Goal: Task Accomplishment & Management: Use online tool/utility

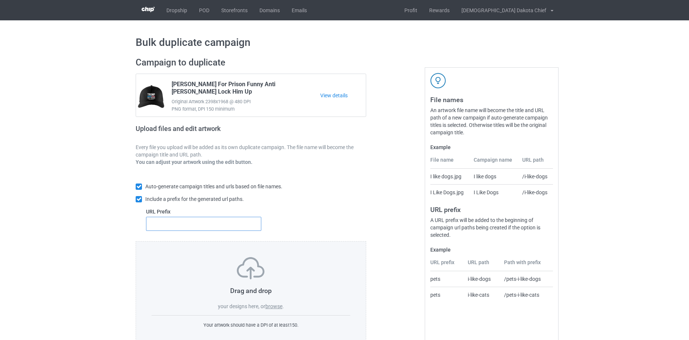
click at [226, 223] on input "text" at bounding box center [203, 224] width 115 height 14
paste input "hat2"
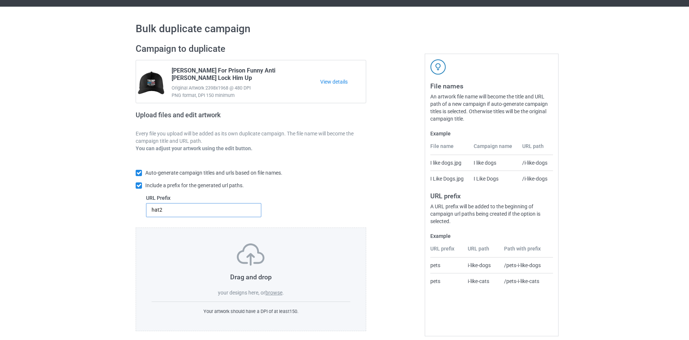
scroll to position [21, 0]
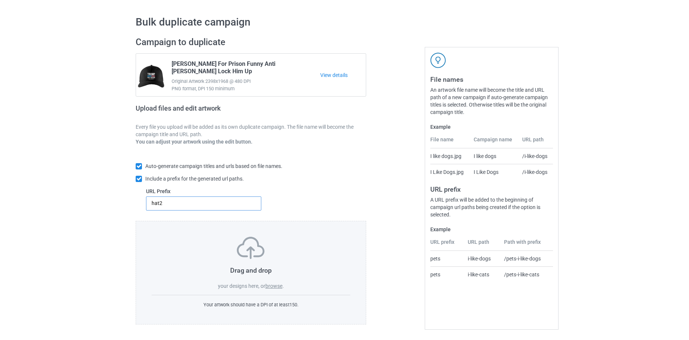
type input "hat2"
click at [279, 286] on label "browse" at bounding box center [273, 286] width 17 height 6
click at [0, 0] on input "browse" at bounding box center [0, 0] width 0 height 0
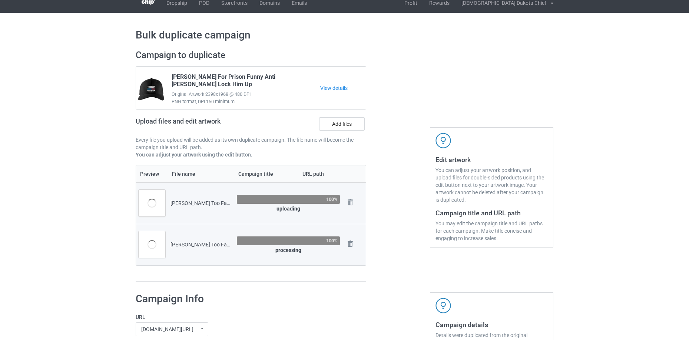
scroll to position [0, 0]
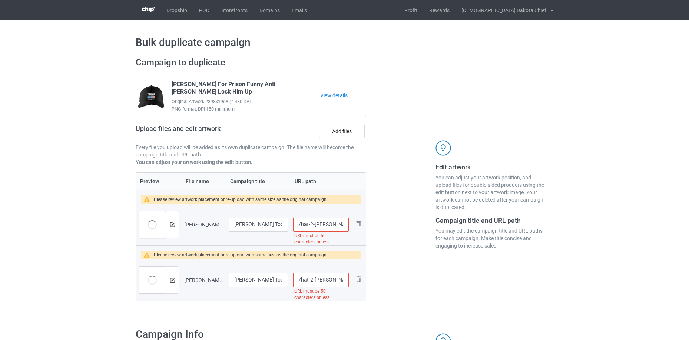
click at [312, 224] on input "/hat-2-trump-too-fascisty-would-not-recommend-t-shirt-copy" at bounding box center [321, 225] width 56 height 14
drag, startPoint x: 311, startPoint y: 224, endPoint x: 453, endPoint y: 205, distance: 143.2
click at [453, 205] on div "Campaign to duplicate Trump For Prison Funny Anti Donald Trump Lock Him Up Orig…" at bounding box center [344, 187] width 428 height 271
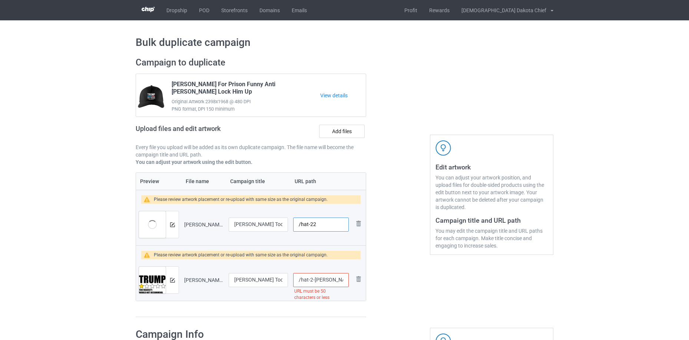
type input "/hat-22"
drag, startPoint x: 312, startPoint y: 280, endPoint x: 551, endPoint y: 272, distance: 238.7
click at [550, 272] on div "Campaign to duplicate Trump For Prison Funny Anti Donald Trump Lock Him Up Orig…" at bounding box center [344, 187] width 428 height 271
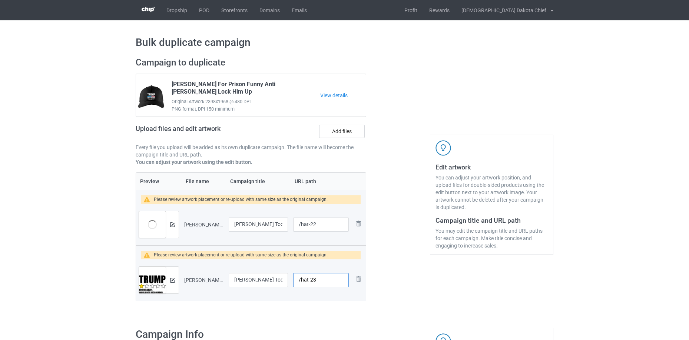
type input "/hat-23"
drag, startPoint x: 251, startPoint y: 278, endPoint x: 409, endPoint y: 265, distance: 158.0
click at [465, 257] on div "Campaign to duplicate Trump For Prison Funny Anti Donald Trump Lock Him Up Orig…" at bounding box center [344, 187] width 428 height 271
click at [266, 278] on input "Trump Too Fascisty Would Not Recommend T-Shirt" at bounding box center [258, 280] width 59 height 14
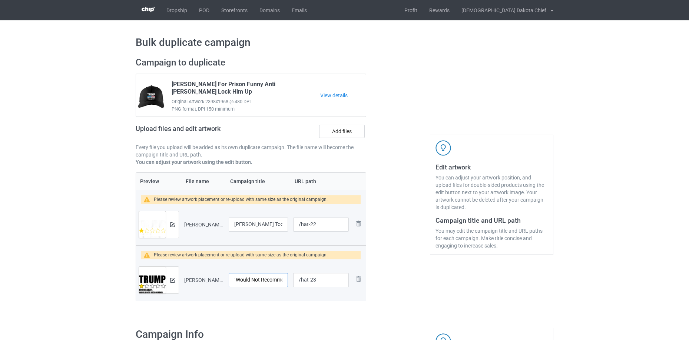
drag, startPoint x: 322, startPoint y: 287, endPoint x: 327, endPoint y: 288, distance: 5.6
click at [327, 288] on tr "Preview and edit artwork Trump Too Fascisty Would Not Recommend T-Shirt.png Tru…" at bounding box center [251, 280] width 230 height 41
type input "Trump Too Fascisty Would Not Recommend"
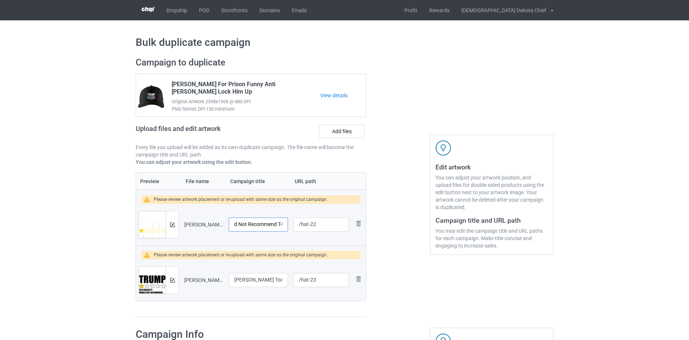
drag, startPoint x: 327, startPoint y: 236, endPoint x: 295, endPoint y: 232, distance: 32.1
click at [365, 238] on tr "Preview and edit artwork Trump Too Fascisty Would Not Recommend T-Shirt Copy.pn…" at bounding box center [251, 224] width 230 height 41
click at [252, 219] on input "Trump Too Fascisty Would Not Recommend T-Shirt Copy" at bounding box center [258, 225] width 59 height 14
drag, startPoint x: 253, startPoint y: 221, endPoint x: 342, endPoint y: 236, distance: 89.8
click at [342, 236] on tr "Preview and edit artwork Trump Too Fascisty Would Not Recommend T-Shirt Copy.pn…" at bounding box center [251, 224] width 230 height 41
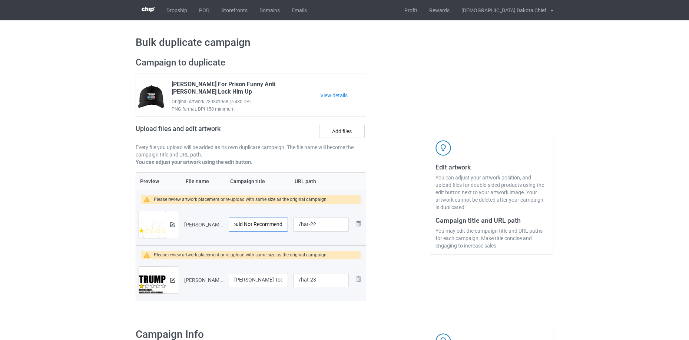
scroll to position [0, 53]
type input "Trump Too Fascisty Would Not Recommend"
click at [176, 223] on div at bounding box center [172, 225] width 13 height 27
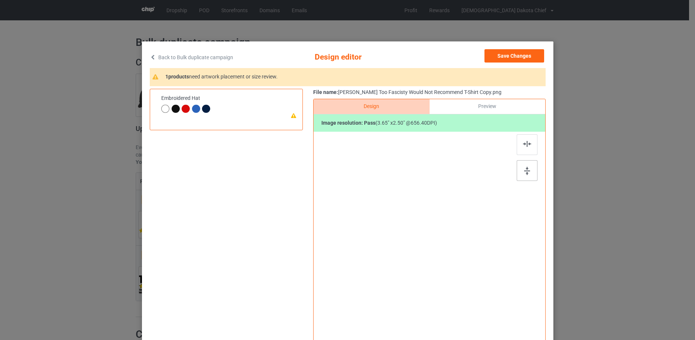
click at [526, 170] on img at bounding box center [527, 171] width 6 height 8
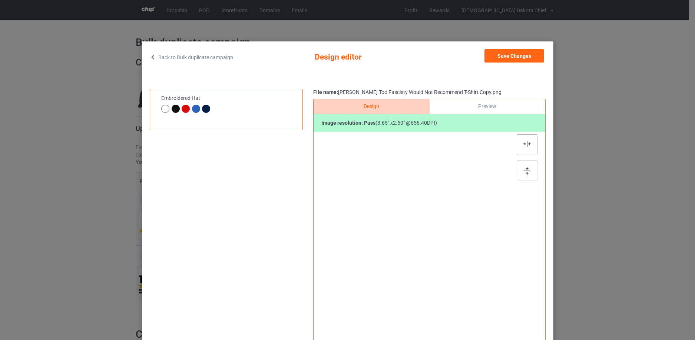
click at [523, 147] on img at bounding box center [527, 144] width 8 height 6
click at [508, 54] on button "Save Changes" at bounding box center [514, 55] width 60 height 13
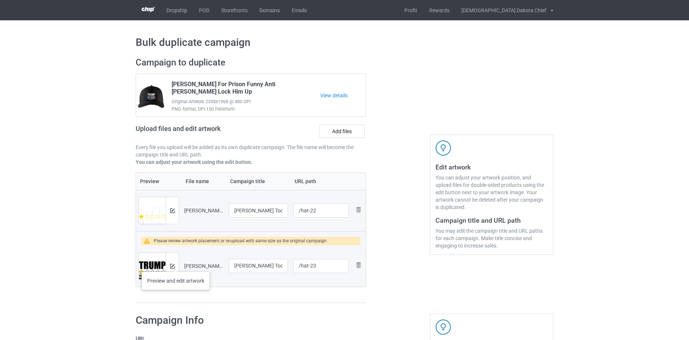
click at [176, 265] on div at bounding box center [172, 266] width 13 height 27
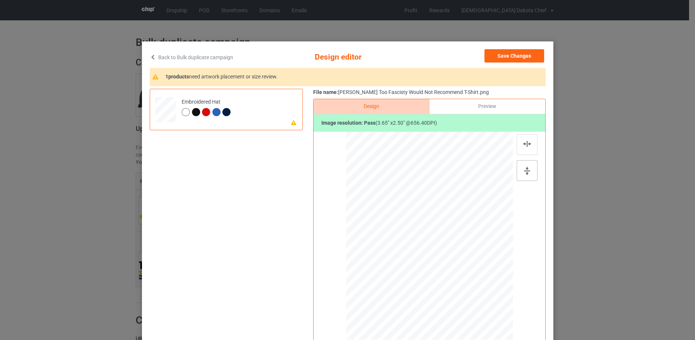
click at [528, 170] on div at bounding box center [526, 170] width 21 height 21
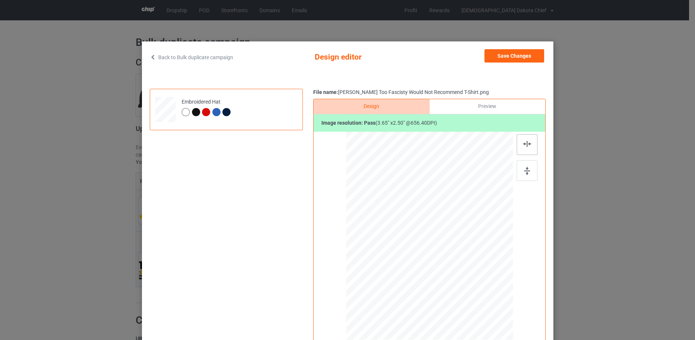
click at [525, 144] on img at bounding box center [527, 144] width 8 height 6
click at [526, 54] on button "Save Changes" at bounding box center [514, 55] width 60 height 13
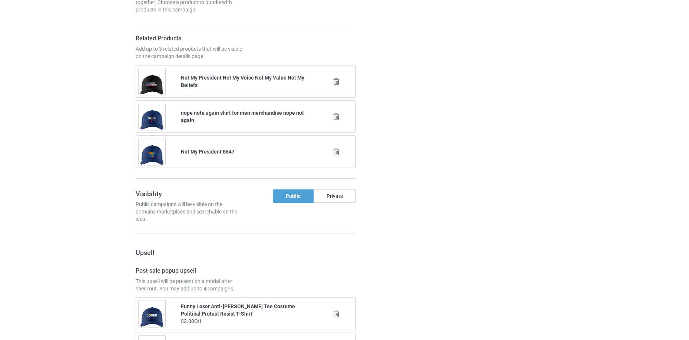
scroll to position [1076, 0]
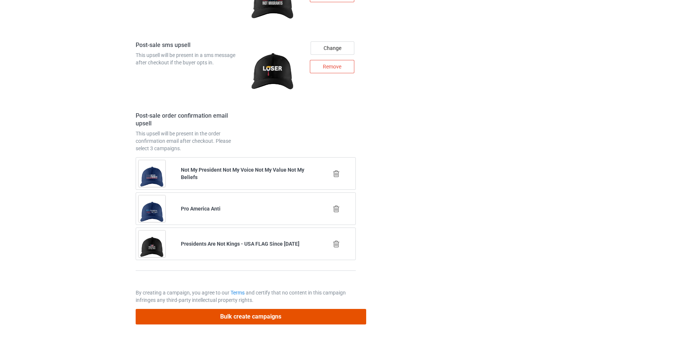
click at [359, 315] on button "Bulk create campaigns" at bounding box center [251, 316] width 230 height 15
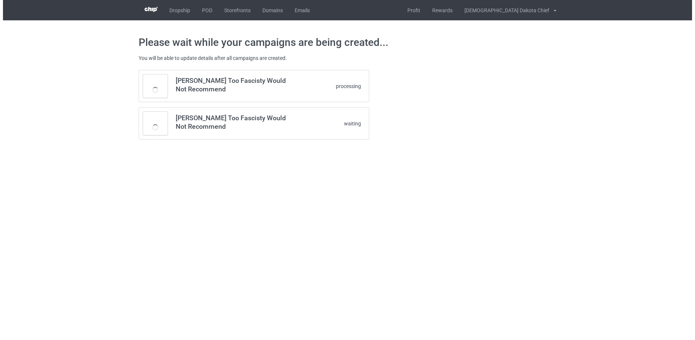
scroll to position [0, 0]
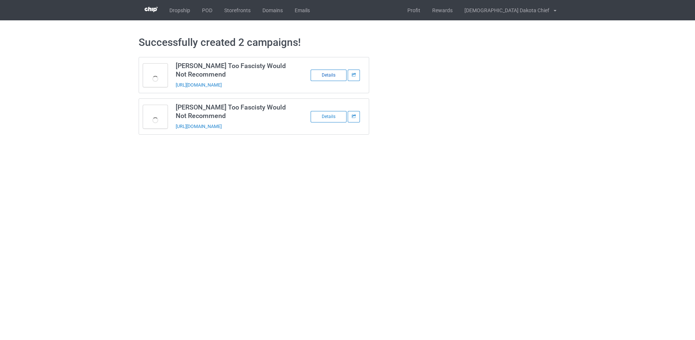
click at [328, 77] on div "Details" at bounding box center [328, 75] width 36 height 11
click at [332, 116] on div "Details" at bounding box center [328, 116] width 36 height 11
click at [222, 124] on link "https://www.nativeamerican-no1.com/hat-23" at bounding box center [199, 127] width 46 height 6
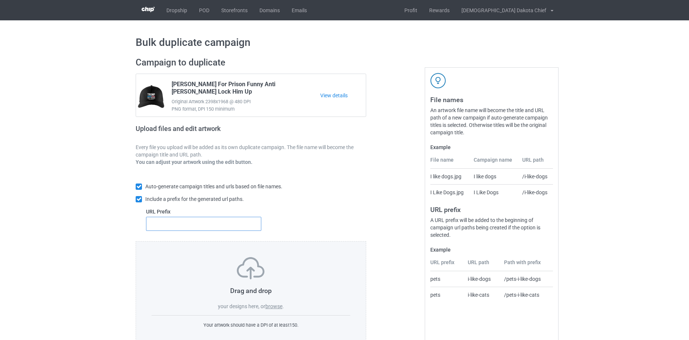
click at [206, 220] on input "text" at bounding box center [203, 224] width 115 height 14
paste input "[URL][DOMAIN_NAME]"
type input "[URL][DOMAIN_NAME]"
click at [275, 308] on label "browse" at bounding box center [273, 307] width 17 height 6
click at [0, 0] on input "browse" at bounding box center [0, 0] width 0 height 0
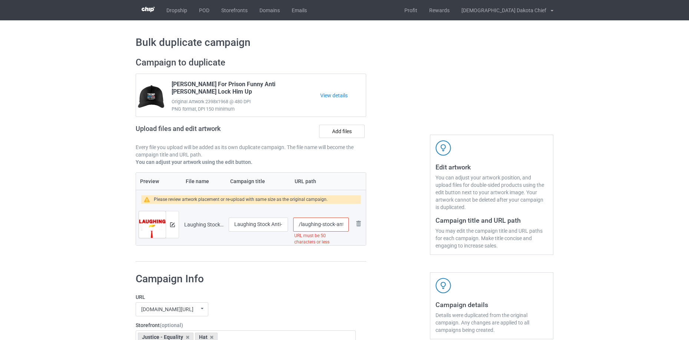
scroll to position [0, 117]
drag, startPoint x: 320, startPoint y: 225, endPoint x: 558, endPoint y: 177, distance: 242.2
click at [558, 177] on div "Campaign to duplicate Trump For Prison Funny Anti Donald Trump Lock Him Up Orig…" at bounding box center [344, 160] width 428 height 216
type input "/laughing"
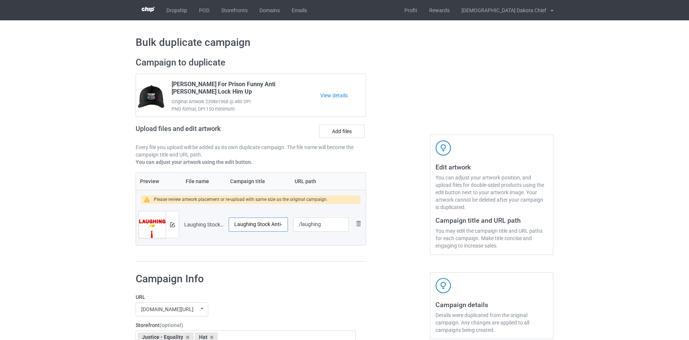
scroll to position [0, 118]
drag, startPoint x: 262, startPoint y: 227, endPoint x: 307, endPoint y: 213, distance: 47.2
click at [396, 208] on div "Campaign to duplicate Trump For Prison Funny Anti Donald Trump Lock Him Up Orig…" at bounding box center [344, 160] width 428 height 216
click at [266, 223] on input "Laughing Stock Anti-Trump Halloween Santa Costume Christmas T-Shirt" at bounding box center [258, 225] width 59 height 14
drag, startPoint x: 318, startPoint y: 225, endPoint x: 302, endPoint y: 222, distance: 16.0
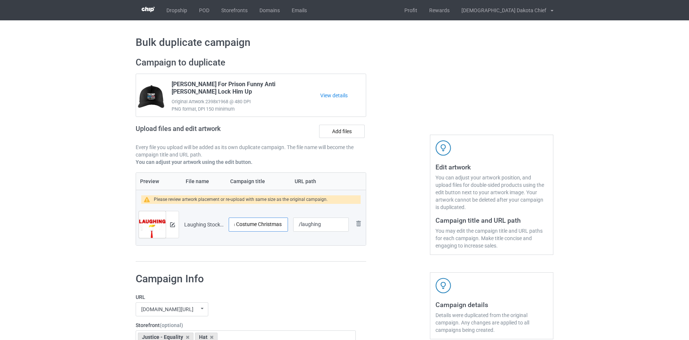
click at [352, 222] on tr "Preview and edit artwork Laughing Stock Anti-Trump Halloween Santa Costume Chri…" at bounding box center [251, 224] width 230 height 41
type input "Laughing Stock Anti-Trump Halloween Santa Costume Christmas"
click at [170, 221] on div at bounding box center [172, 225] width 13 height 27
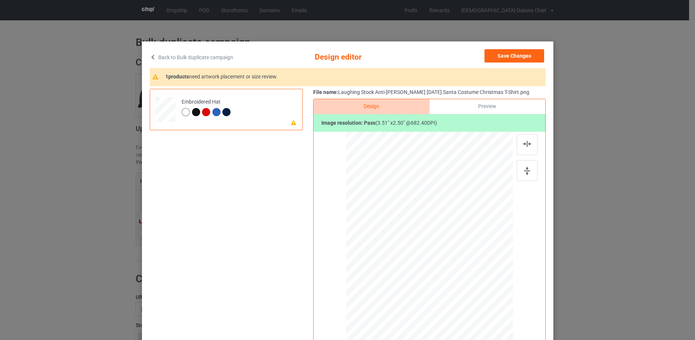
click at [528, 166] on div at bounding box center [526, 170] width 21 height 21
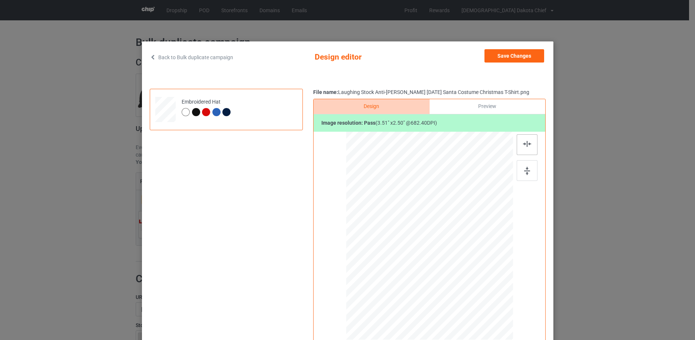
click at [525, 146] on img at bounding box center [527, 144] width 8 height 6
click at [515, 56] on button "Save Changes" at bounding box center [514, 55] width 60 height 13
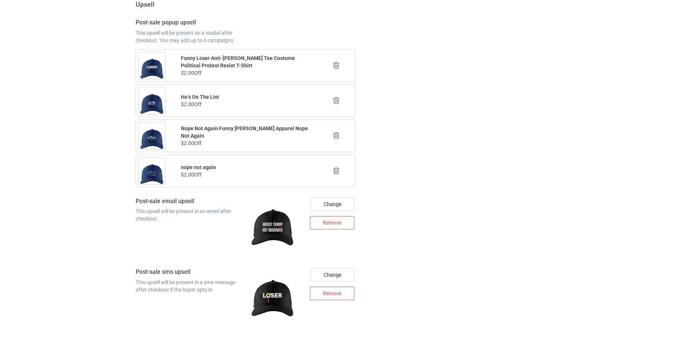
scroll to position [1042, 0]
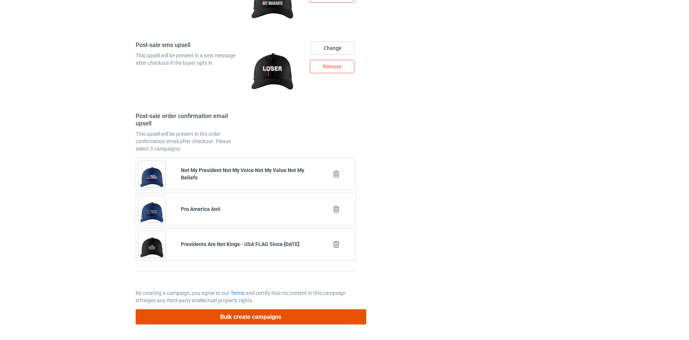
click at [317, 315] on button "Bulk create campaigns" at bounding box center [251, 317] width 230 height 15
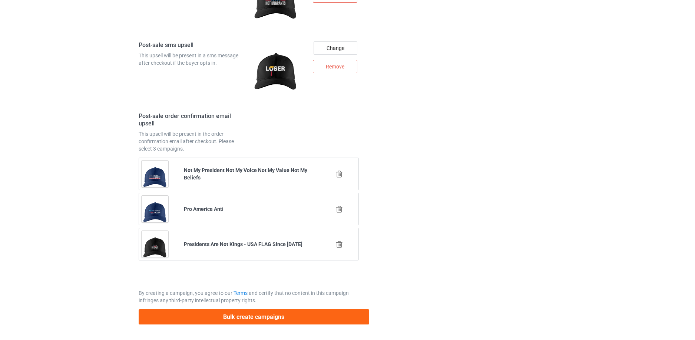
scroll to position [0, 0]
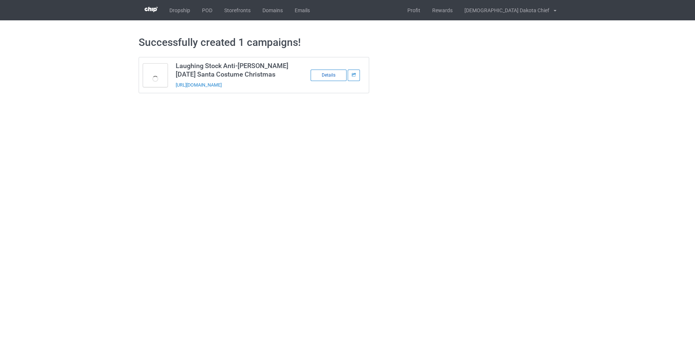
click at [335, 73] on div "Details" at bounding box center [328, 75] width 36 height 11
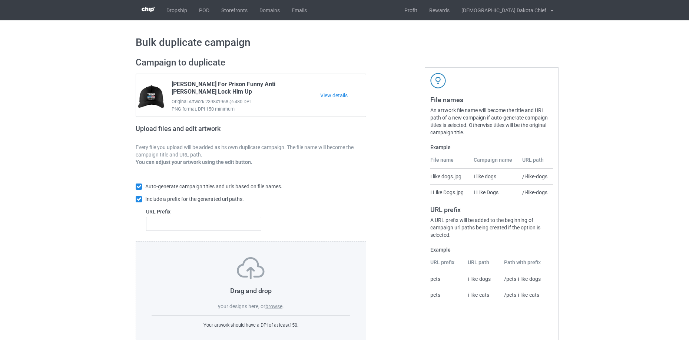
click at [273, 308] on label "browse" at bounding box center [273, 307] width 17 height 6
click at [0, 0] on input "browse" at bounding box center [0, 0] width 0 height 0
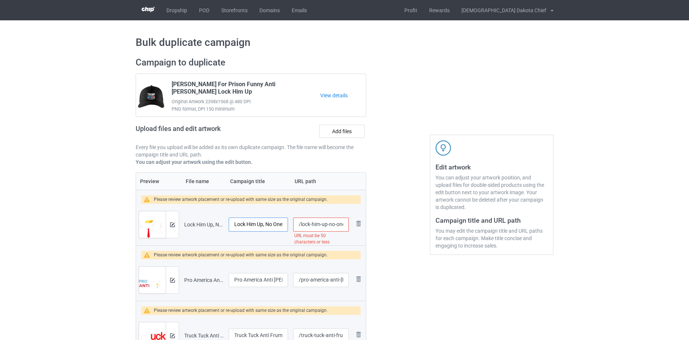
scroll to position [0, 109]
drag, startPoint x: 261, startPoint y: 221, endPoint x: 385, endPoint y: 220, distance: 124.1
click at [390, 221] on div "Campaign to duplicate [PERSON_NAME] For Prison Funny Anti [PERSON_NAME] Lock Hi…" at bounding box center [344, 215] width 428 height 327
click at [249, 219] on input "Lock Him Up, No One Is Above The Law. Anti-Trump 2024 Tee T-Shirt" at bounding box center [258, 225] width 59 height 14
drag, startPoint x: 245, startPoint y: 224, endPoint x: 359, endPoint y: 213, distance: 115.4
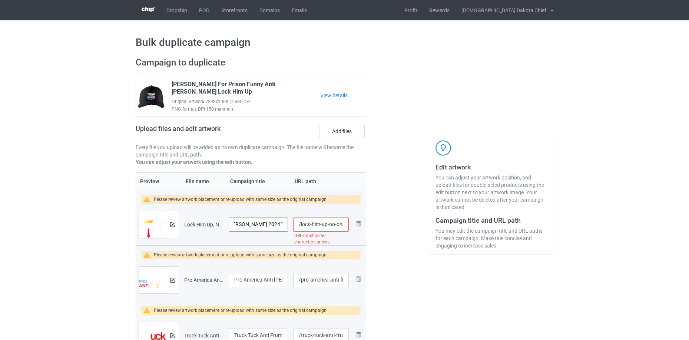
click at [359, 213] on tr "Preview and edit artwork Lock Him Up, No One Is Above The Law. Anti-Trump 2024 …" at bounding box center [251, 224] width 230 height 41
type input "Lock Him Up, No One Is Above The Law. Anti-Trump"
drag, startPoint x: 326, startPoint y: 224, endPoint x: 454, endPoint y: 230, distance: 127.6
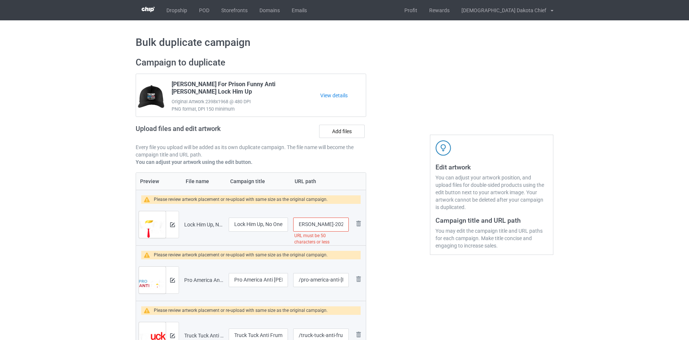
click at [454, 230] on div "Campaign to duplicate Trump For Prison Funny Anti Donald Trump Lock Him Up Orig…" at bounding box center [344, 215] width 428 height 327
type input "/lock-him-up"
drag, startPoint x: 328, startPoint y: 279, endPoint x: 403, endPoint y: 288, distance: 76.5
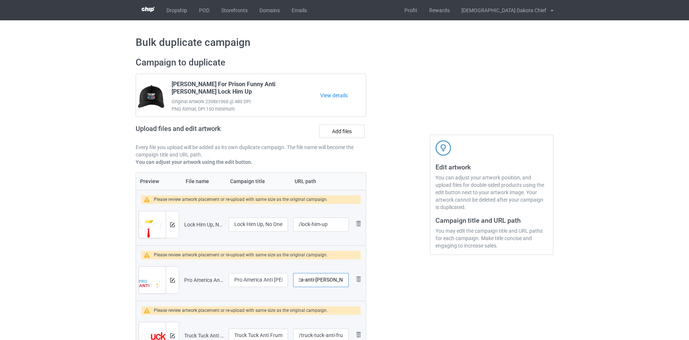
click at [403, 288] on div "Campaign to duplicate Trump For Prison Funny Anti Donald Trump Lock Him Up Orig…" at bounding box center [344, 215] width 428 height 327
click at [313, 279] on input "/pro-america-anti-trump-t-shirt" at bounding box center [321, 280] width 56 height 14
drag, startPoint x: 313, startPoint y: 279, endPoint x: 414, endPoint y: 283, distance: 100.8
click at [414, 283] on div "Campaign to duplicate Trump For Prison Funny Anti Donald Trump Lock Him Up Orig…" at bounding box center [344, 215] width 428 height 327
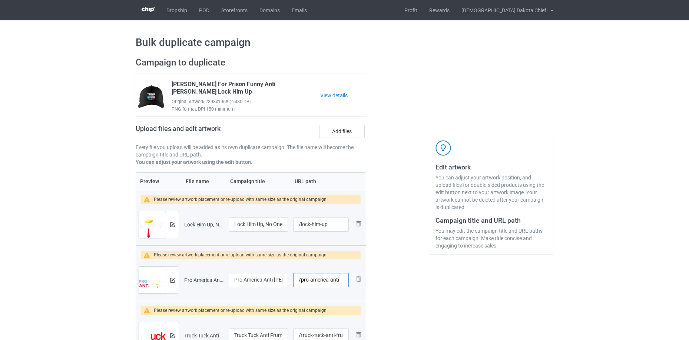
type input "/pro-america-anti"
drag, startPoint x: 251, startPoint y: 279, endPoint x: 432, endPoint y: 292, distance: 180.9
click at [454, 295] on div "Campaign to duplicate Trump For Prison Funny Anti Donald Trump Lock Him Up Orig…" at bounding box center [344, 215] width 428 height 327
click at [265, 278] on input "Pro America Anti Trump T-Shirt" at bounding box center [258, 280] width 59 height 14
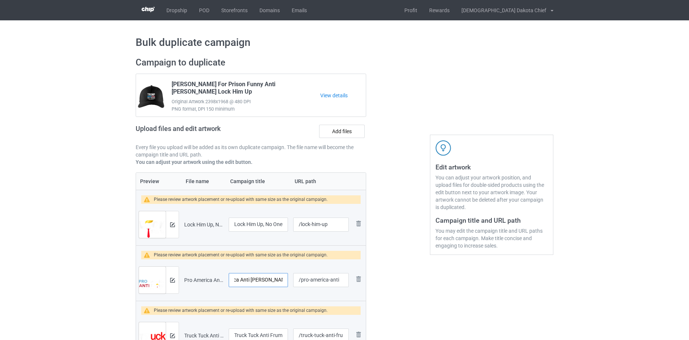
drag, startPoint x: 265, startPoint y: 278, endPoint x: 339, endPoint y: 286, distance: 74.2
click at [339, 286] on tr "Preview and edit artwork Pro America Anti Trump T-Shirt.png Pro America Anti Tr…" at bounding box center [251, 280] width 230 height 41
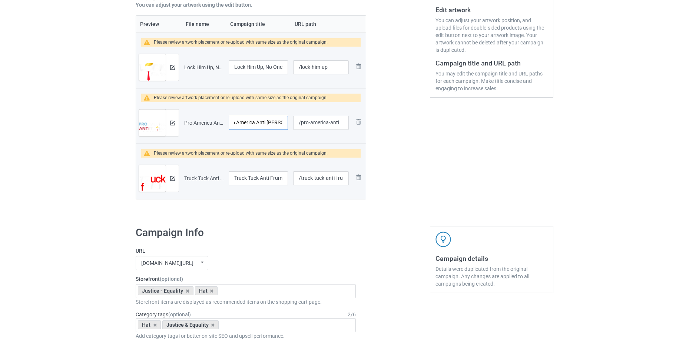
scroll to position [160, 0]
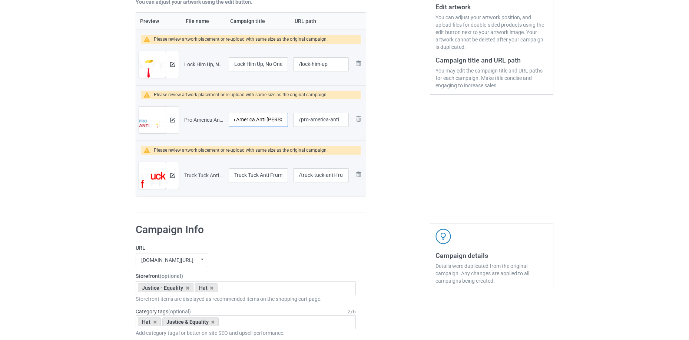
type input "Pro America Anti Trump"
drag, startPoint x: 323, startPoint y: 174, endPoint x: 505, endPoint y: 171, distance: 181.6
click at [505, 171] on div "Campaign to duplicate Trump For Prison Funny Anti Donald Trump Lock Him Up Orig…" at bounding box center [344, 54] width 428 height 327
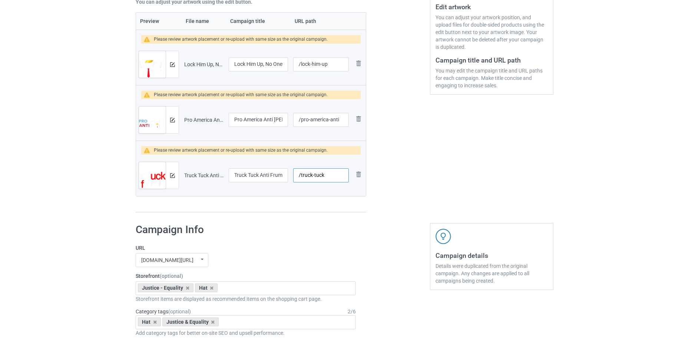
type input "/truck-tuck"
drag, startPoint x: 252, startPoint y: 123, endPoint x: 418, endPoint y: 121, distance: 165.6
click at [433, 123] on div "Campaign to duplicate Trump For Prison Funny Anti Donald Trump Lock Him Up Orig…" at bounding box center [344, 54] width 428 height 327
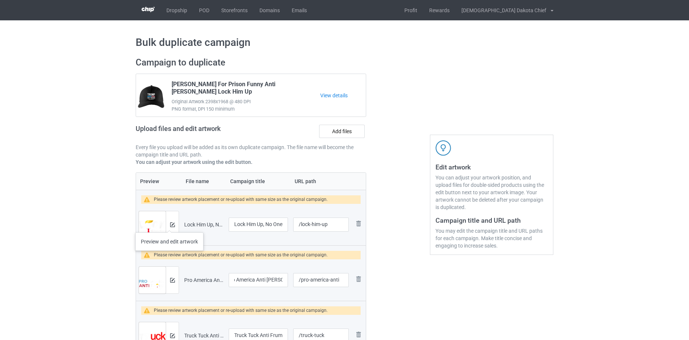
click at [169, 225] on div at bounding box center [172, 225] width 13 height 27
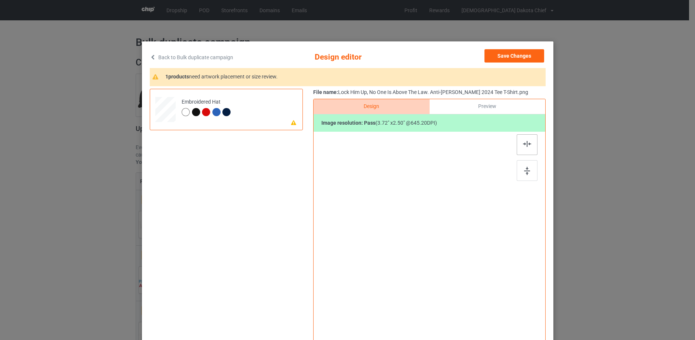
drag, startPoint x: 525, startPoint y: 165, endPoint x: 521, endPoint y: 146, distance: 19.6
click at [523, 165] on div at bounding box center [526, 170] width 21 height 21
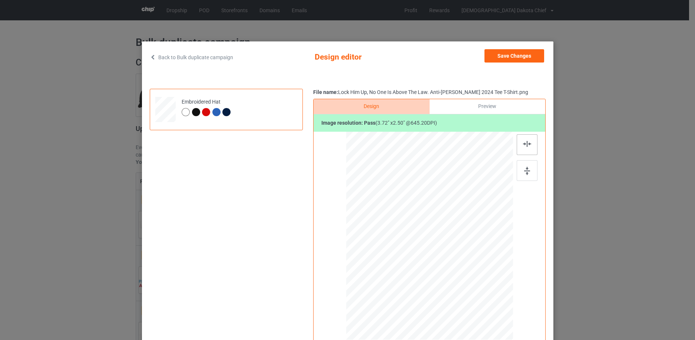
click at [523, 145] on img at bounding box center [527, 144] width 8 height 6
click at [524, 54] on button "Save Changes" at bounding box center [514, 55] width 60 height 13
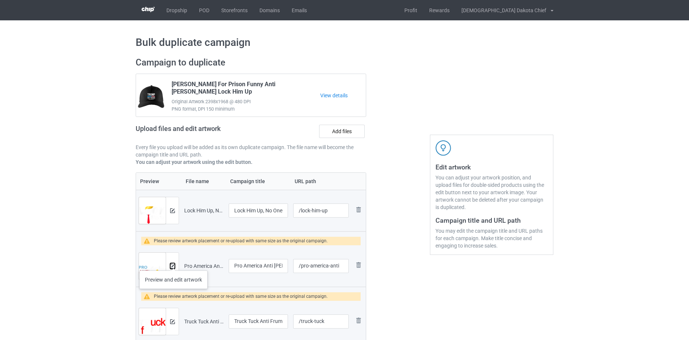
click at [173, 263] on button at bounding box center [172, 266] width 5 height 6
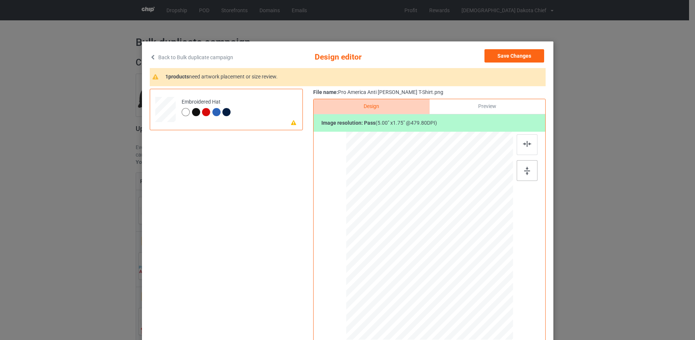
click at [521, 171] on div at bounding box center [526, 170] width 21 height 21
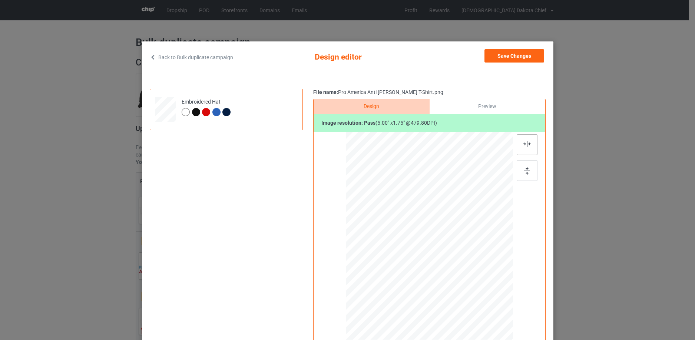
click at [519, 142] on div at bounding box center [526, 144] width 21 height 21
click at [519, 58] on button "Save Changes" at bounding box center [514, 55] width 60 height 13
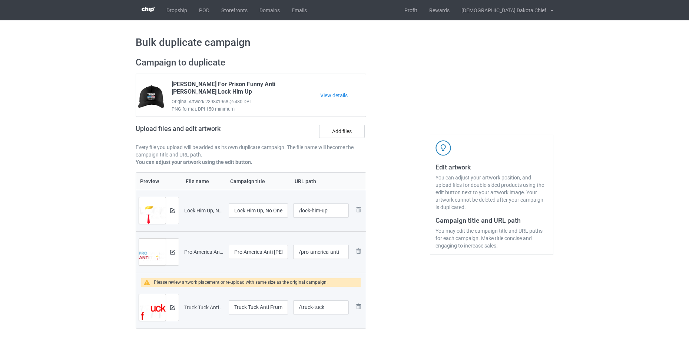
scroll to position [160, 0]
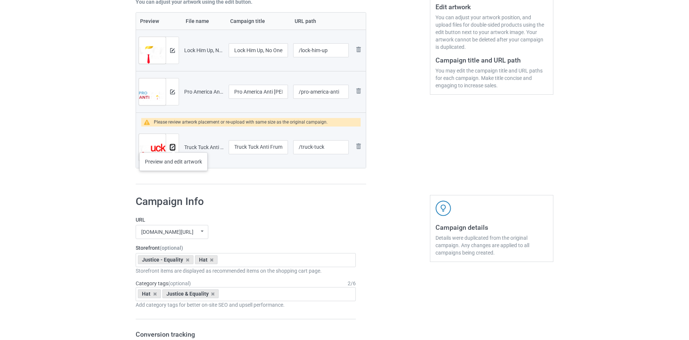
click at [173, 145] on img at bounding box center [172, 147] width 5 height 5
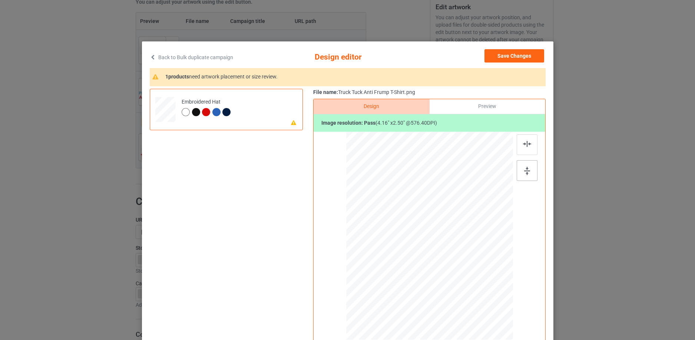
click at [524, 169] on img at bounding box center [527, 171] width 6 height 8
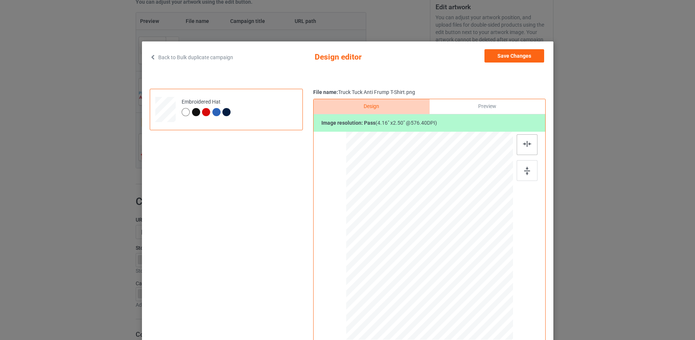
click at [522, 150] on div at bounding box center [526, 144] width 21 height 21
click at [529, 54] on button "Save Changes" at bounding box center [514, 55] width 60 height 13
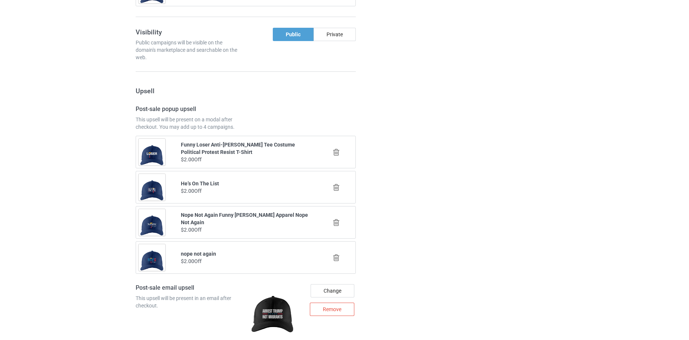
scroll to position [1117, 0]
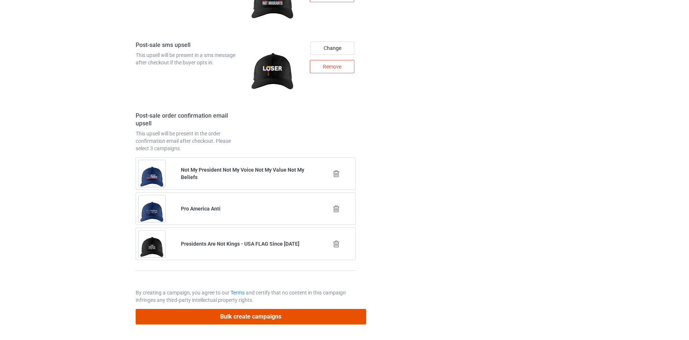
click at [313, 315] on button "Bulk create campaigns" at bounding box center [251, 316] width 230 height 15
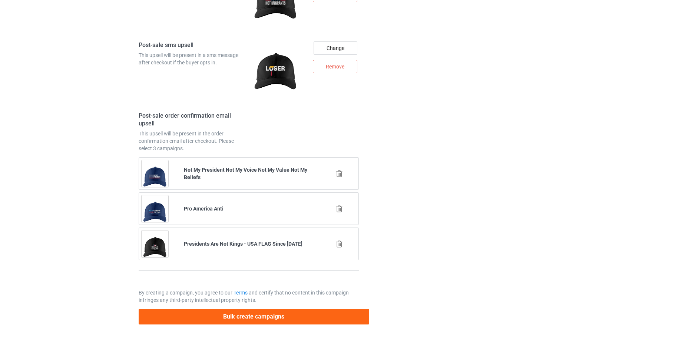
scroll to position [0, 0]
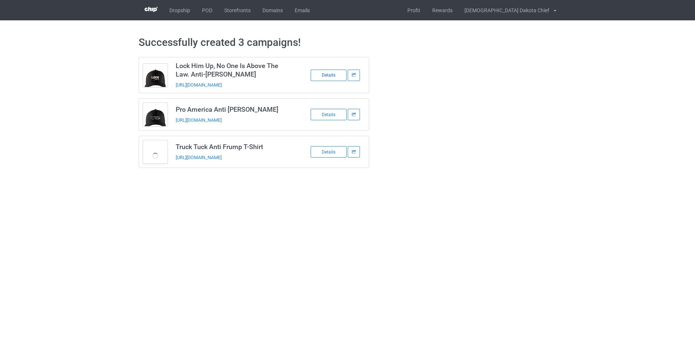
click at [324, 75] on div "Details" at bounding box center [328, 75] width 36 height 11
click at [335, 117] on div "Details" at bounding box center [328, 114] width 36 height 11
click at [326, 150] on div "Details" at bounding box center [328, 151] width 36 height 11
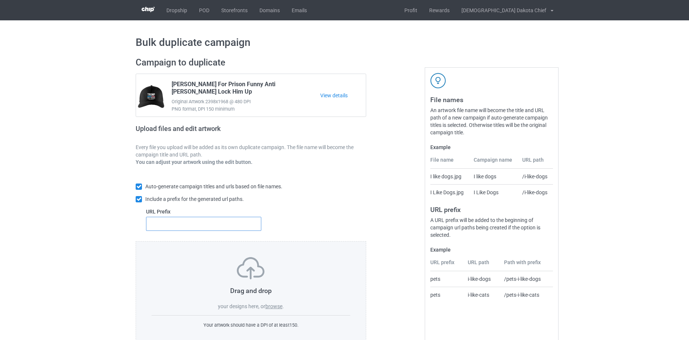
click at [216, 219] on input "text" at bounding box center [203, 224] width 115 height 14
click at [277, 308] on label "browse" at bounding box center [273, 307] width 17 height 6
click at [0, 0] on input "browse" at bounding box center [0, 0] width 0 height 0
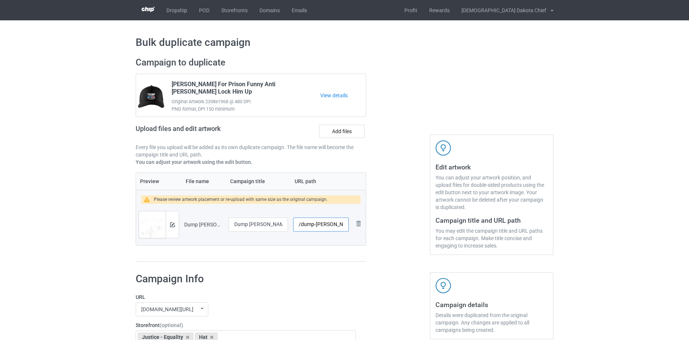
scroll to position [0, 45]
drag, startPoint x: 328, startPoint y: 226, endPoint x: 613, endPoint y: 191, distance: 287.5
type input "/dump-trump"
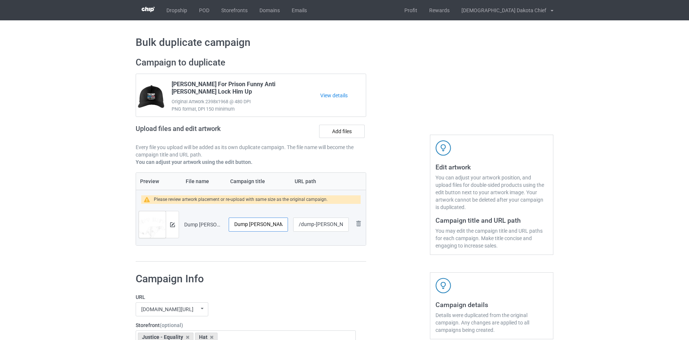
scroll to position [0, 44]
drag, startPoint x: 238, startPoint y: 227, endPoint x: 320, endPoint y: 231, distance: 81.6
click at [433, 222] on div "Campaign to duplicate Trump For Prison Funny Anti Donald Trump Lock Him Up Orig…" at bounding box center [344, 160] width 428 height 216
click at [262, 223] on input "Dump Trump TShirt Dog Pooping T-Shirt" at bounding box center [258, 225] width 59 height 14
drag, startPoint x: 266, startPoint y: 225, endPoint x: 386, endPoint y: 215, distance: 120.0
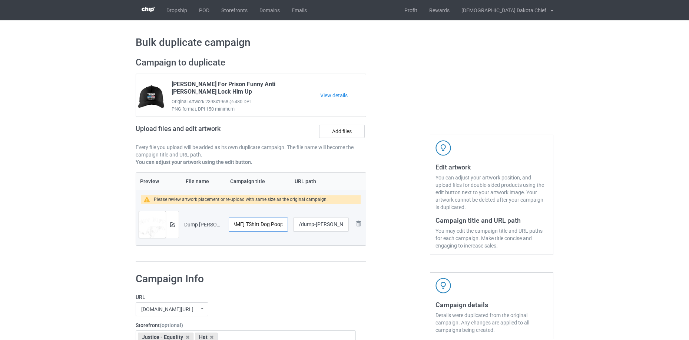
click at [386, 216] on div "Campaign to duplicate Trump For Prison Funny Anti Donald Trump Lock Him Up Orig…" at bounding box center [344, 160] width 428 height 216
type input "Dump Trump TShirt Dog Pooping"
click at [173, 222] on button at bounding box center [172, 225] width 5 height 6
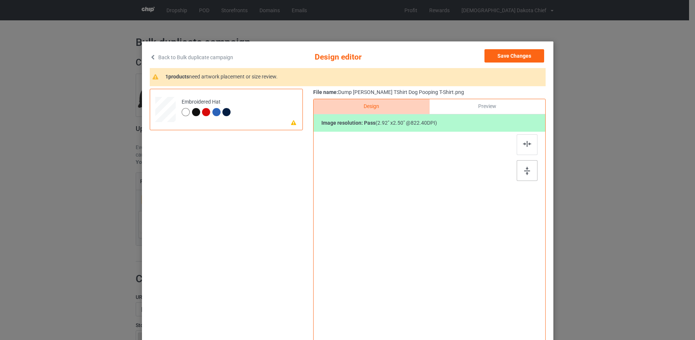
click at [524, 167] on img at bounding box center [527, 171] width 6 height 8
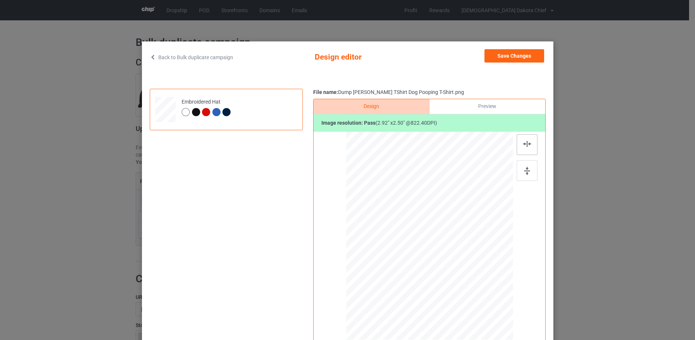
click at [524, 147] on div at bounding box center [526, 144] width 21 height 21
click at [438, 227] on div at bounding box center [429, 234] width 40 height 34
click at [515, 58] on button "Save Changes" at bounding box center [514, 55] width 60 height 13
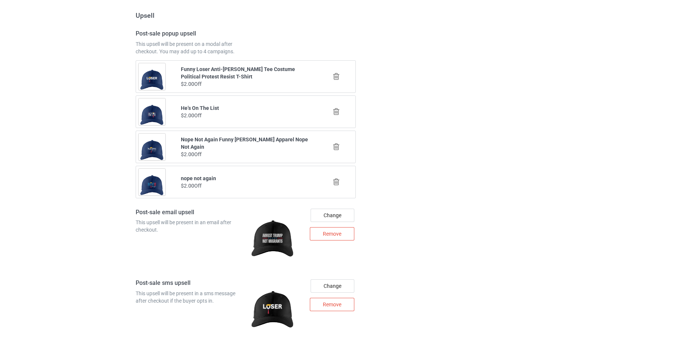
scroll to position [1042, 0]
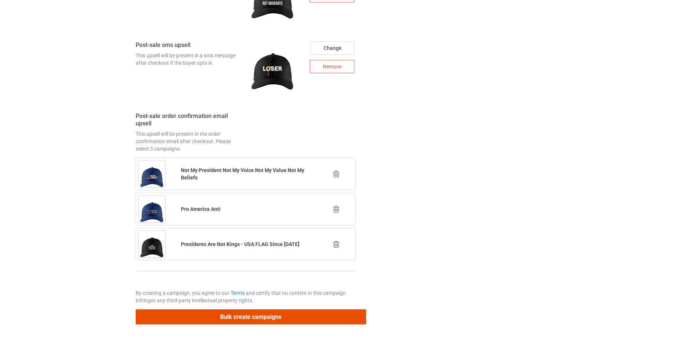
click at [315, 317] on button "Bulk create campaigns" at bounding box center [251, 317] width 230 height 15
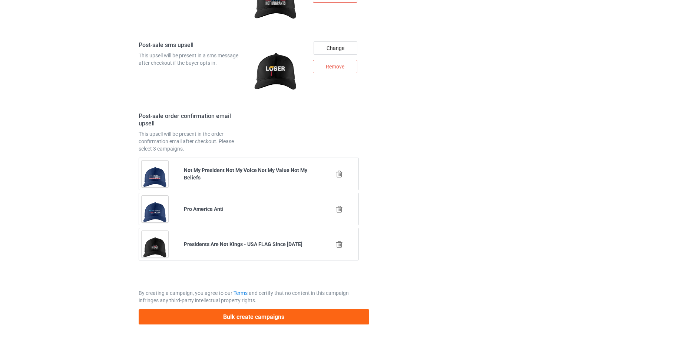
scroll to position [0, 0]
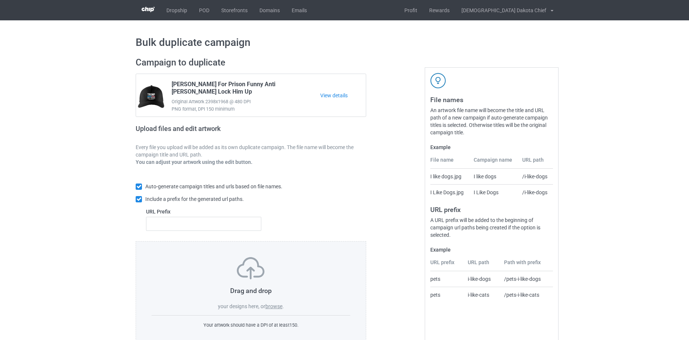
click at [282, 308] on label "browse" at bounding box center [273, 307] width 17 height 6
click at [0, 0] on input "browse" at bounding box center [0, 0] width 0 height 0
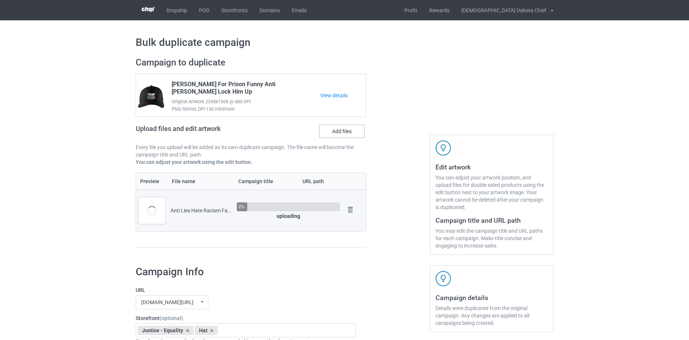
click at [346, 126] on label "Add files" at bounding box center [342, 131] width 46 height 13
click at [0, 0] on input "Add files" at bounding box center [0, 0] width 0 height 0
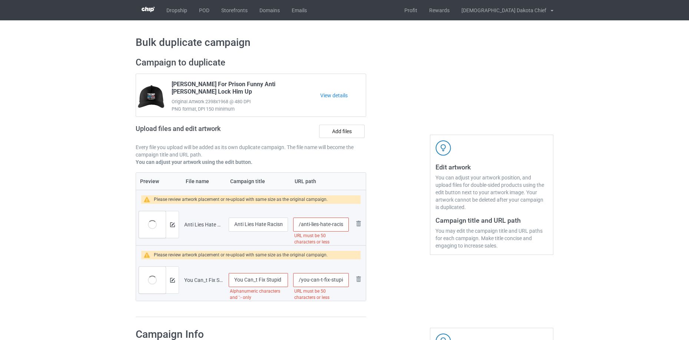
scroll to position [0, 82]
drag, startPoint x: 318, startPoint y: 222, endPoint x: 618, endPoint y: 205, distance: 300.2
type input "/anti-lies"
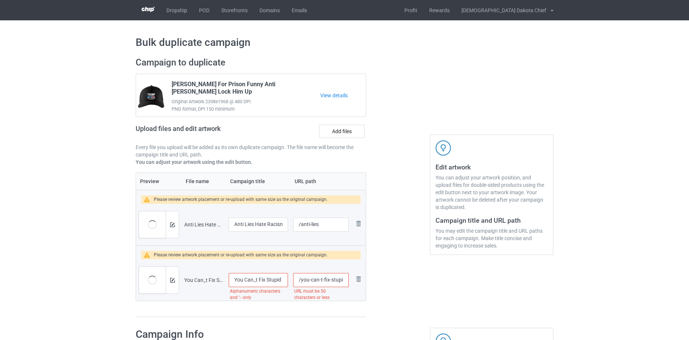
click at [272, 278] on input "You Can_t Fix Stupid But The Hats Sure Make It Easy Identify T-Shirt" at bounding box center [258, 280] width 59 height 14
drag, startPoint x: 300, startPoint y: 280, endPoint x: 615, endPoint y: 230, distance: 318.3
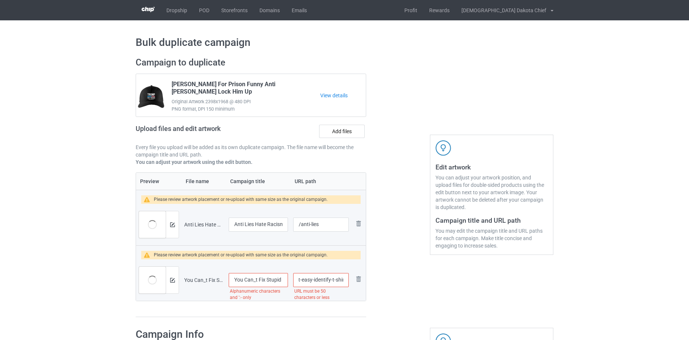
paste input "stupid"
type input "/stupid"
click at [254, 279] on input "You Can_t Fix Stupid But The Hats Sure Make It Easy Identify T-Shirt" at bounding box center [258, 280] width 59 height 14
click at [255, 279] on input "You Can_t Fix Stupid But The Hats Sure Make It Easy Identify T-Shirt" at bounding box center [258, 280] width 59 height 14
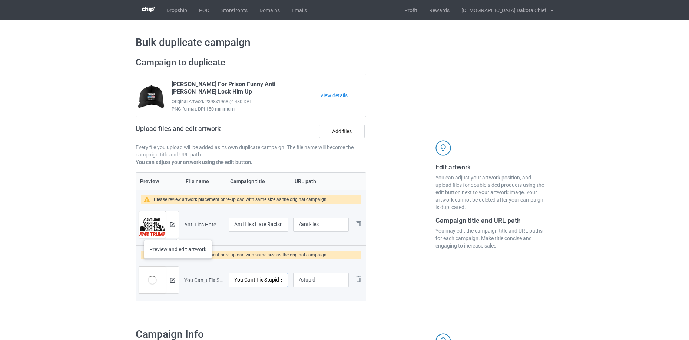
type input "You Cant Fix Stupid But The Hats Sure Make It Easy Identify T-Shirt"
click at [176, 232] on div at bounding box center [172, 225] width 13 height 27
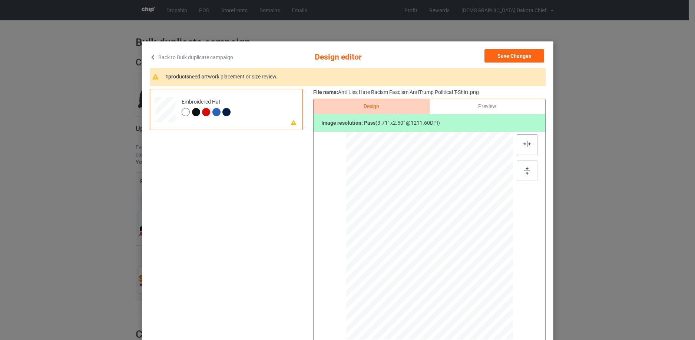
click at [521, 148] on div at bounding box center [526, 144] width 21 height 21
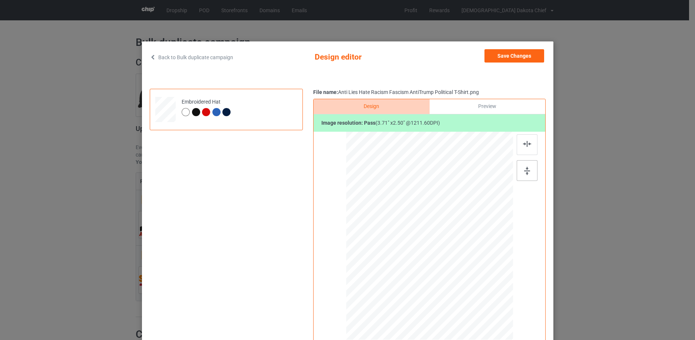
click at [523, 166] on div at bounding box center [526, 170] width 21 height 21
click at [532, 54] on button "Save Changes" at bounding box center [514, 55] width 60 height 13
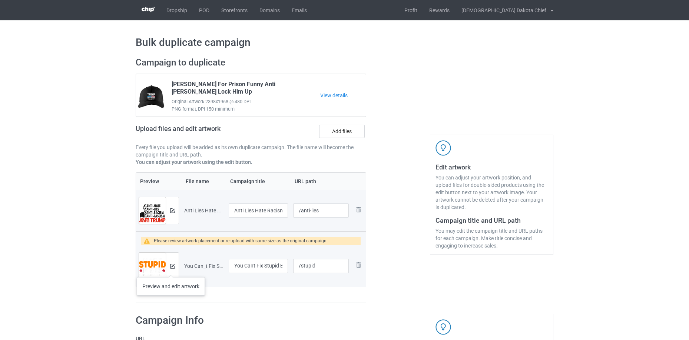
click at [172, 270] on div at bounding box center [172, 266] width 13 height 27
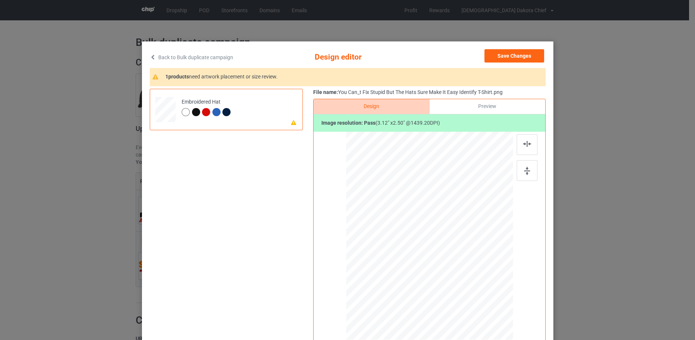
click at [193, 111] on div at bounding box center [196, 112] width 8 height 8
click at [524, 53] on button "Save Changes" at bounding box center [514, 55] width 60 height 13
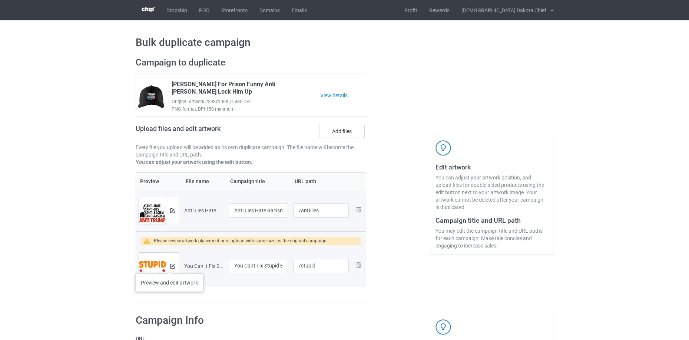
click at [169, 266] on div at bounding box center [172, 266] width 13 height 27
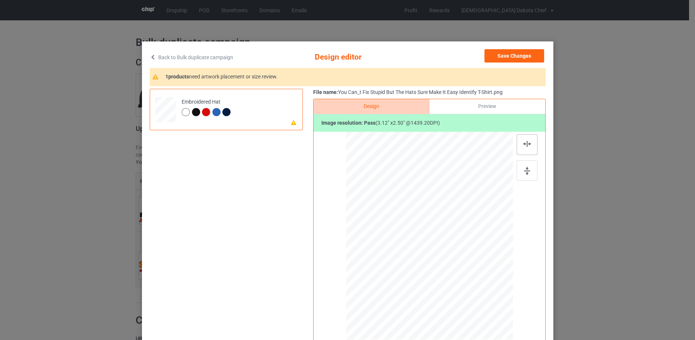
click at [532, 148] on div at bounding box center [526, 144] width 21 height 21
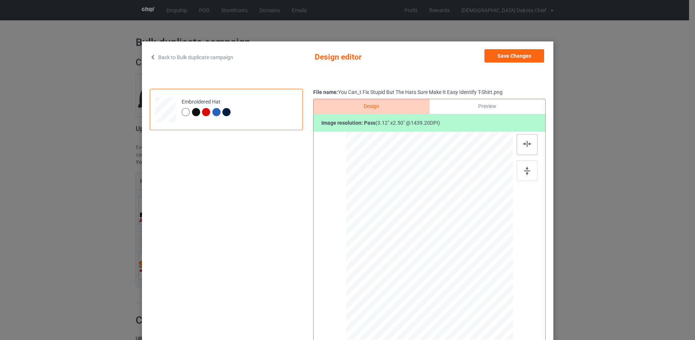
click at [528, 147] on div at bounding box center [526, 144] width 21 height 21
click at [529, 168] on div at bounding box center [526, 170] width 21 height 21
click at [516, 61] on button "Save Changes" at bounding box center [514, 55] width 60 height 13
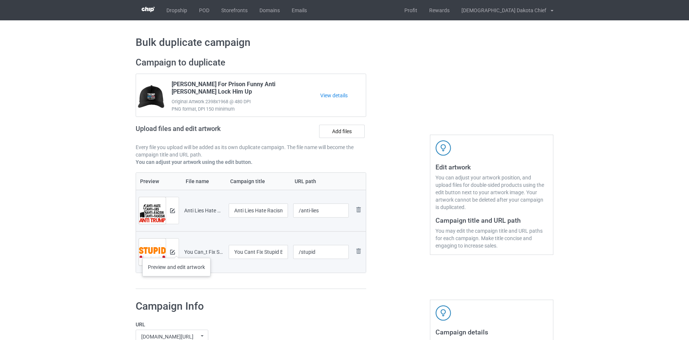
click at [176, 251] on div at bounding box center [172, 252] width 13 height 27
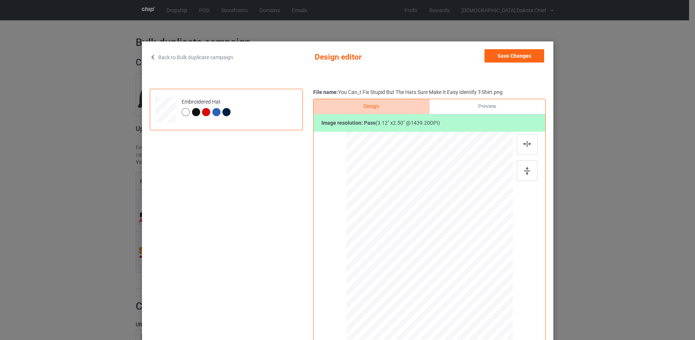
click at [192, 110] on div at bounding box center [196, 112] width 8 height 8
click at [516, 52] on button "Save Changes" at bounding box center [514, 55] width 60 height 13
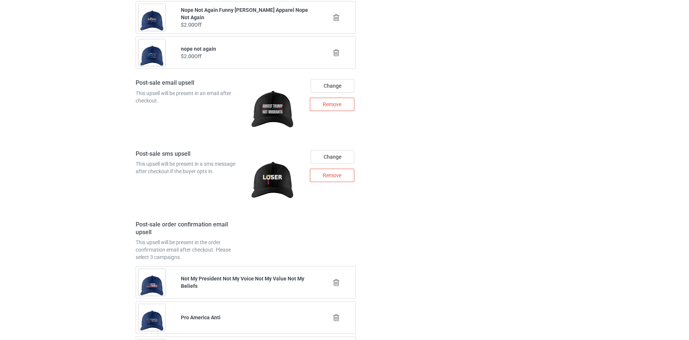
scroll to position [1076, 0]
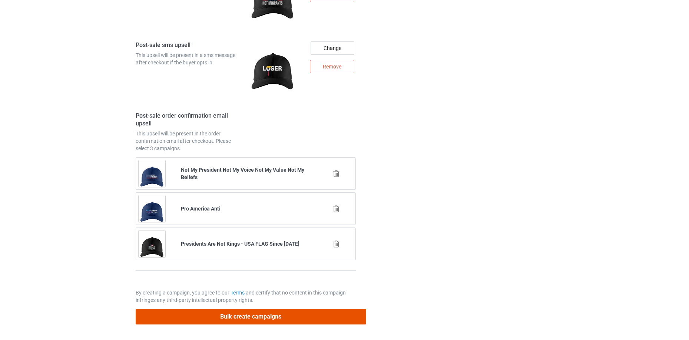
click at [302, 316] on button "Bulk create campaigns" at bounding box center [251, 316] width 230 height 15
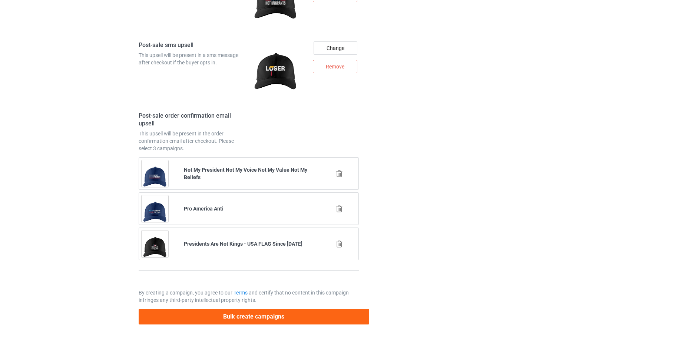
scroll to position [0, 0]
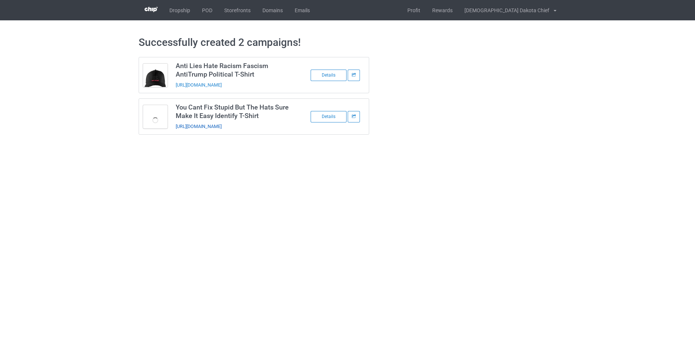
click at [222, 126] on link "https://www.nativeamerican-no1.com/stupid" at bounding box center [199, 127] width 46 height 6
click at [335, 79] on div "Details" at bounding box center [328, 75] width 36 height 11
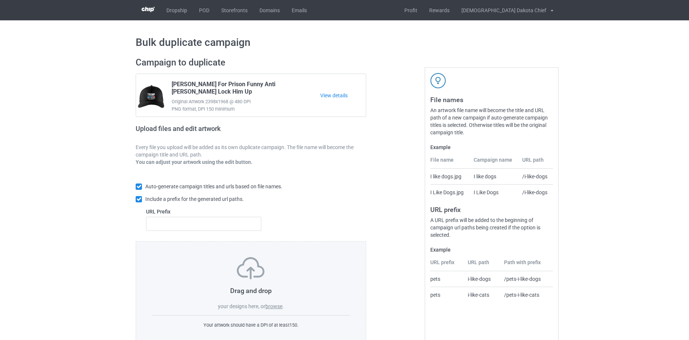
click at [279, 305] on label "browse" at bounding box center [273, 307] width 17 height 6
click at [0, 0] on input "browse" at bounding box center [0, 0] width 0 height 0
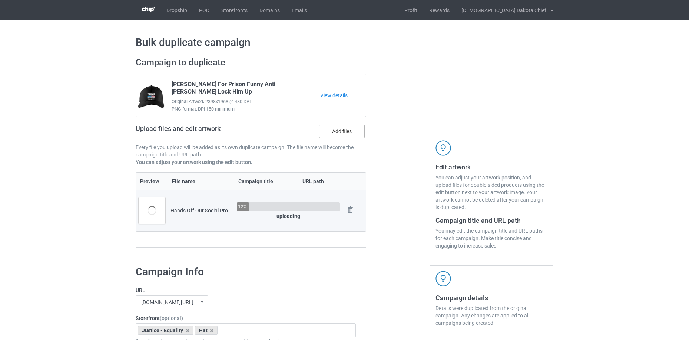
click at [345, 128] on label "Add files" at bounding box center [342, 131] width 46 height 13
click at [0, 0] on input "Add files" at bounding box center [0, 0] width 0 height 0
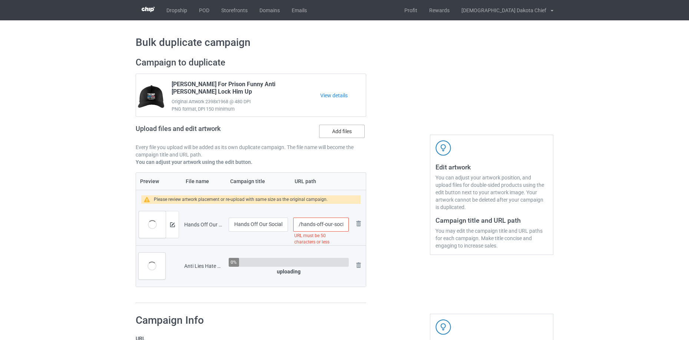
click at [340, 129] on label "Add files" at bounding box center [342, 131] width 46 height 13
click at [0, 0] on input "Add files" at bounding box center [0, 0] width 0 height 0
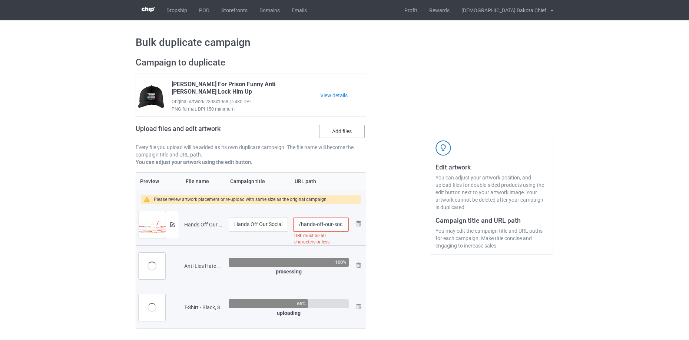
click at [344, 133] on label "Add files" at bounding box center [342, 131] width 46 height 13
click at [0, 0] on input "Add files" at bounding box center [0, 0] width 0 height 0
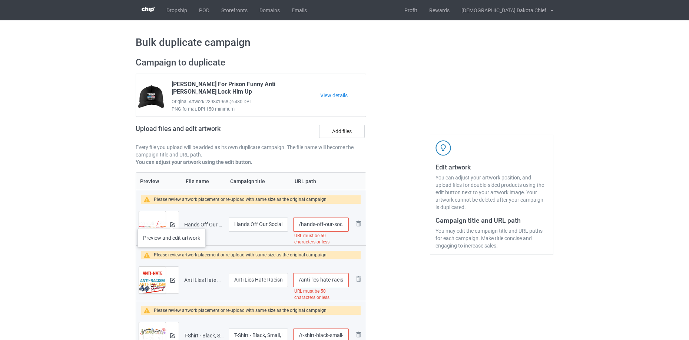
click at [172, 222] on div at bounding box center [172, 225] width 13 height 27
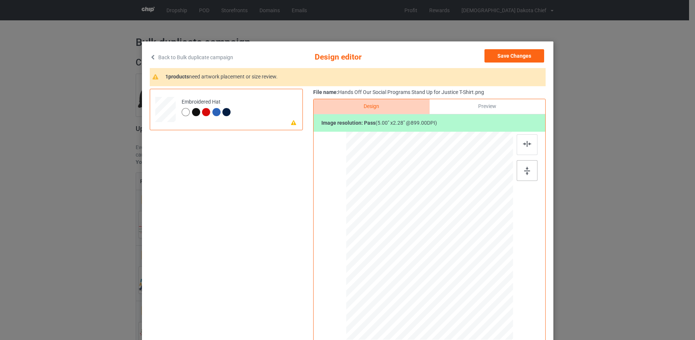
click at [527, 172] on img at bounding box center [527, 171] width 6 height 8
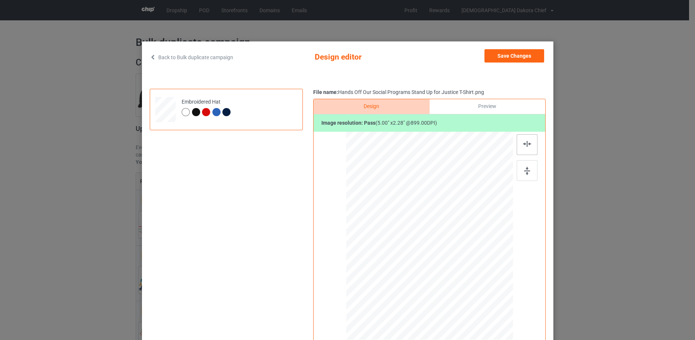
click at [526, 142] on img at bounding box center [527, 144] width 8 height 6
click at [195, 112] on div at bounding box center [196, 112] width 8 height 8
click at [514, 57] on button "Save Changes" at bounding box center [514, 55] width 60 height 13
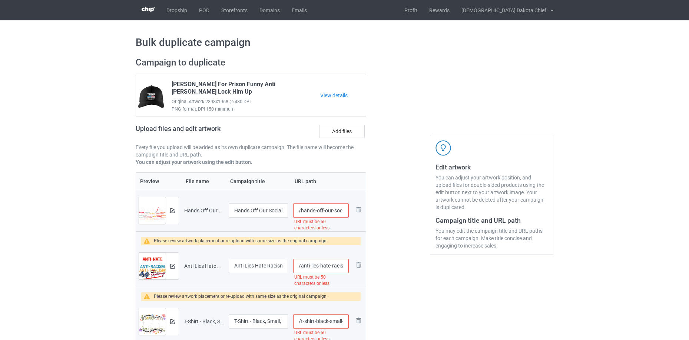
scroll to position [0, 89]
drag, startPoint x: 323, startPoint y: 211, endPoint x: 584, endPoint y: 142, distance: 270.6
type input "/hands-off"
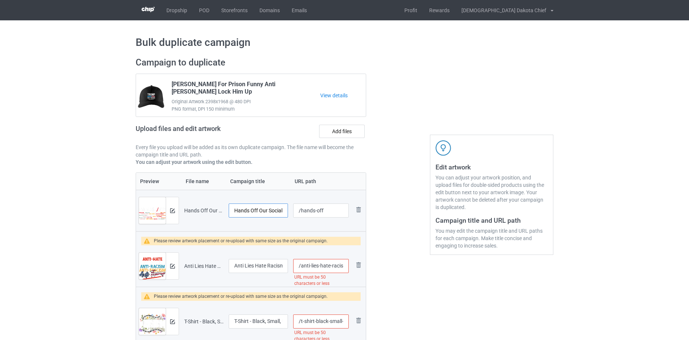
scroll to position [0, 89]
drag, startPoint x: 256, startPoint y: 209, endPoint x: 352, endPoint y: 193, distance: 97.6
click at [365, 192] on tr "Preview and edit artwork Hands Off Our Social Programs Stand Up for Justice T-S…" at bounding box center [251, 210] width 230 height 41
click at [247, 212] on input "Hands Off Our Social Programs Stand Up for Justice T-Shirt" at bounding box center [258, 211] width 59 height 14
drag, startPoint x: 266, startPoint y: 208, endPoint x: 386, endPoint y: 197, distance: 120.2
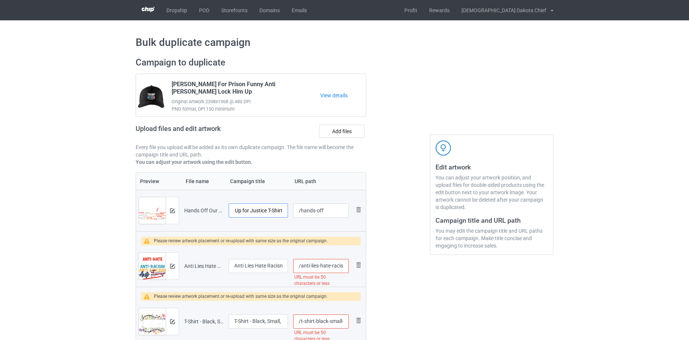
click at [385, 197] on div "Campaign to duplicate Trump For Prison Funny Anti Donald Trump Lock Him Up Orig…" at bounding box center [344, 208] width 428 height 313
type input "Hands Off Our Social Programs Stand Up for Justice"
drag, startPoint x: 309, startPoint y: 266, endPoint x: 502, endPoint y: 262, distance: 193.4
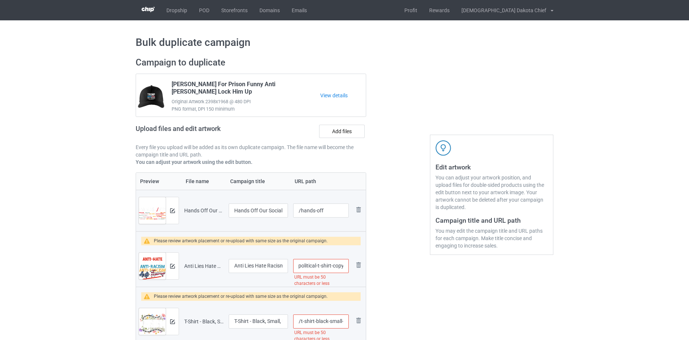
click at [502, 262] on div "Campaign to duplicate Trump For Prison Funny Anti Donald Trump Lock Him Up Orig…" at bounding box center [344, 208] width 428 height 313
type input "/anti"
click at [176, 268] on div at bounding box center [172, 266] width 13 height 27
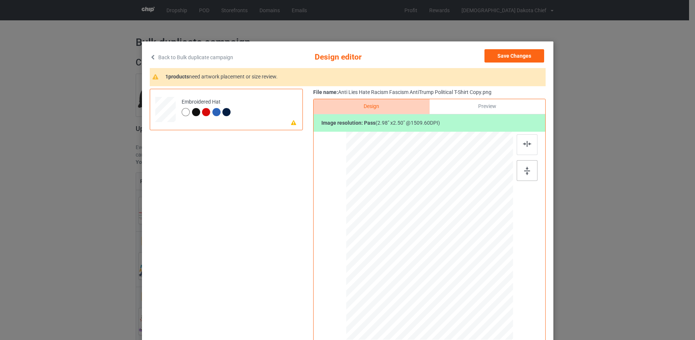
click at [525, 172] on img at bounding box center [527, 171] width 6 height 8
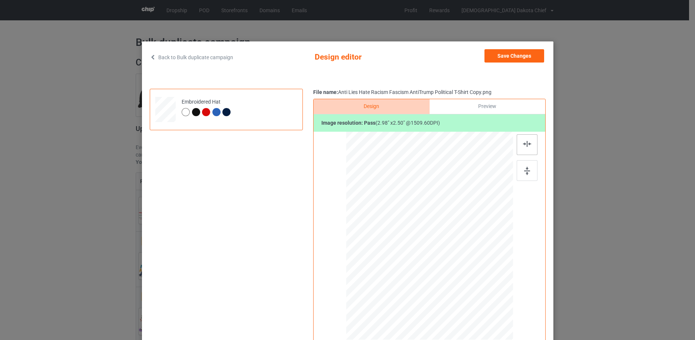
click at [525, 144] on img at bounding box center [527, 144] width 8 height 6
click at [489, 106] on div "Preview" at bounding box center [487, 106] width 116 height 15
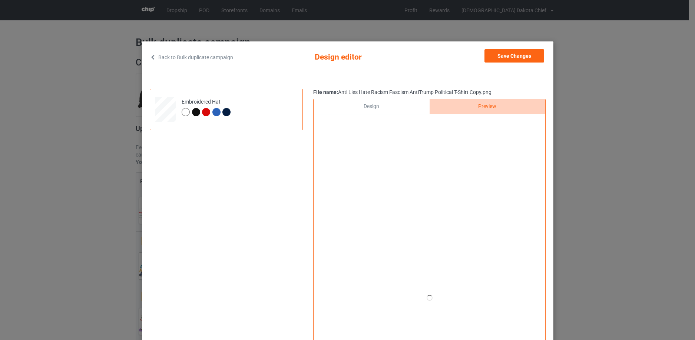
click at [193, 113] on div at bounding box center [196, 112] width 8 height 8
click at [524, 56] on button "Save Changes" at bounding box center [514, 55] width 60 height 13
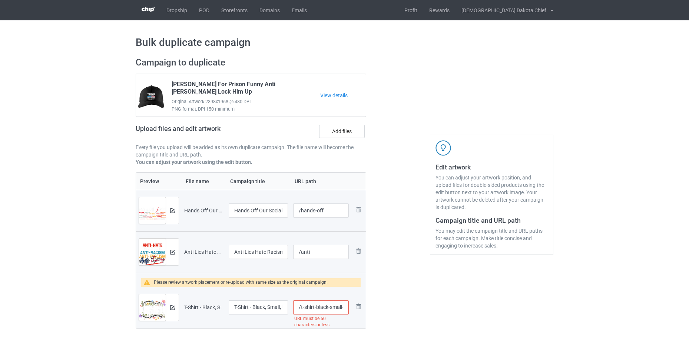
scroll to position [160, 0]
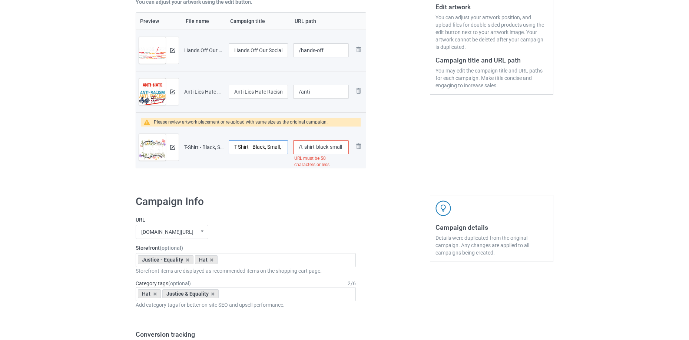
click at [259, 149] on input "T-Shirt - Black, Small, Unisex-Adults, Short Sleeve, T-Shirt" at bounding box center [258, 147] width 59 height 14
paste input "Justice & Equality"
type input "Justice & Equality"
drag, startPoint x: 302, startPoint y: 145, endPoint x: 538, endPoint y: 143, distance: 235.3
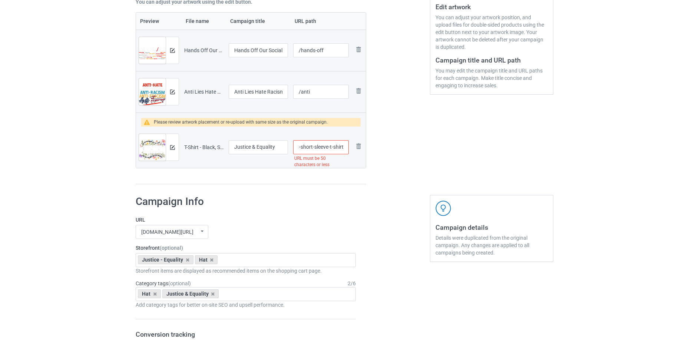
click at [538, 143] on div "Campaign to duplicate Trump For Prison Funny Anti Donald Trump Lock Him Up Orig…" at bounding box center [344, 40] width 428 height 299
type input "/t65d"
click at [385, 172] on div at bounding box center [397, 40] width 53 height 299
click at [173, 156] on div at bounding box center [172, 147] width 13 height 27
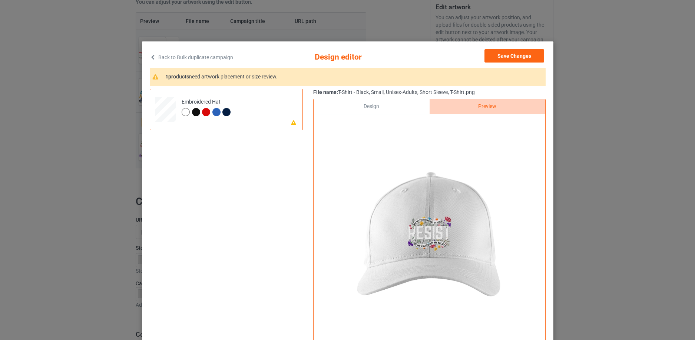
click at [381, 108] on div "Design" at bounding box center [371, 106] width 116 height 15
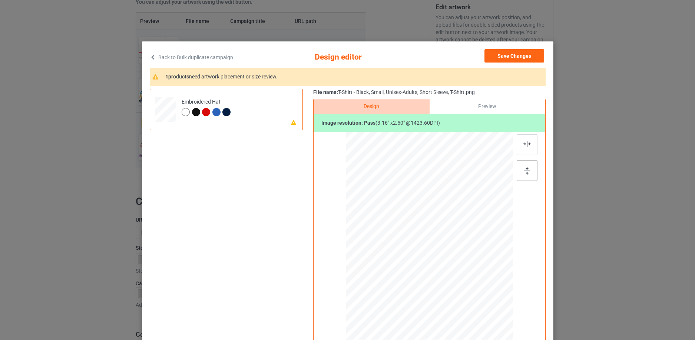
click at [531, 179] on div at bounding box center [526, 170] width 21 height 21
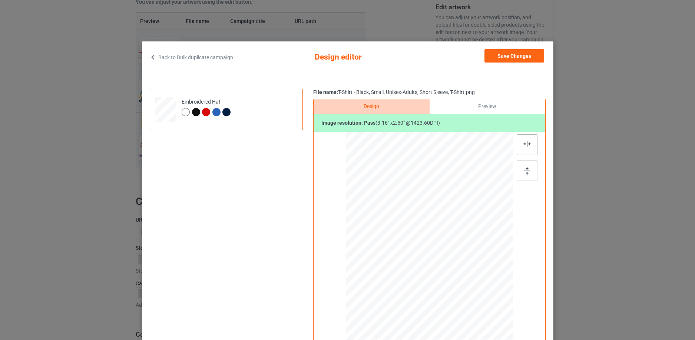
click at [525, 149] on div at bounding box center [526, 144] width 21 height 21
click at [192, 110] on div at bounding box center [196, 112] width 8 height 8
click at [514, 55] on button "Save Changes" at bounding box center [514, 55] width 60 height 13
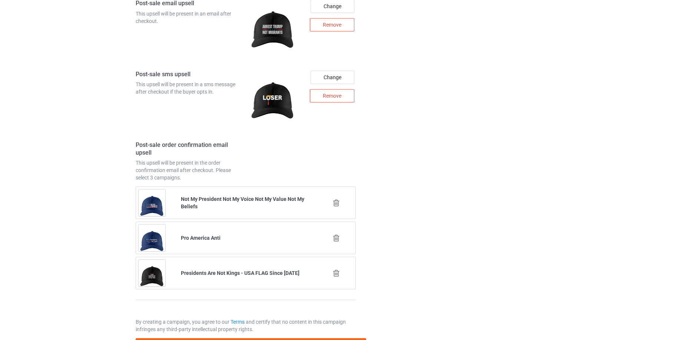
scroll to position [1117, 0]
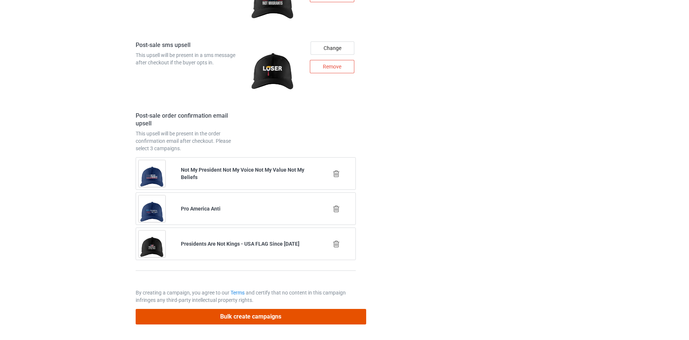
click at [290, 318] on button "Bulk create campaigns" at bounding box center [251, 316] width 230 height 15
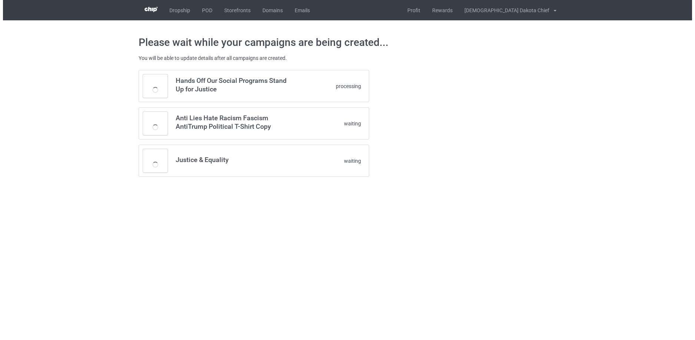
scroll to position [0, 0]
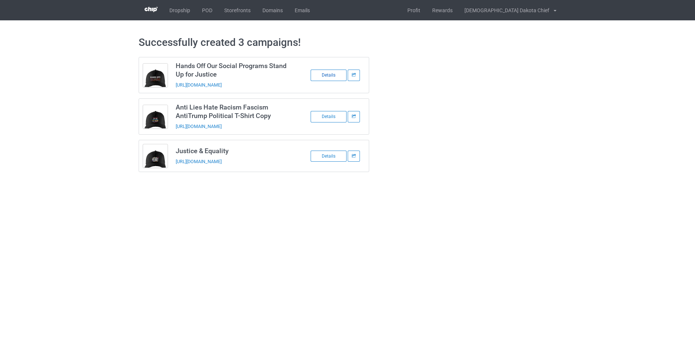
click at [329, 71] on div "Details" at bounding box center [328, 75] width 36 height 11
click at [339, 115] on div "Details" at bounding box center [328, 116] width 36 height 11
click at [333, 152] on div "Details" at bounding box center [328, 156] width 36 height 11
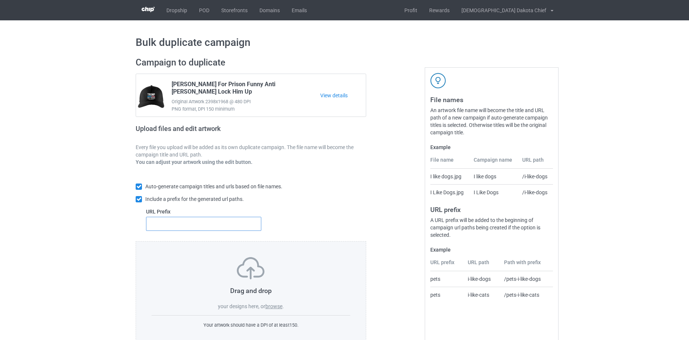
click at [183, 223] on input "text" at bounding box center [203, 224] width 115 height 14
click at [278, 309] on label "browse" at bounding box center [273, 307] width 17 height 6
click at [0, 0] on input "browse" at bounding box center [0, 0] width 0 height 0
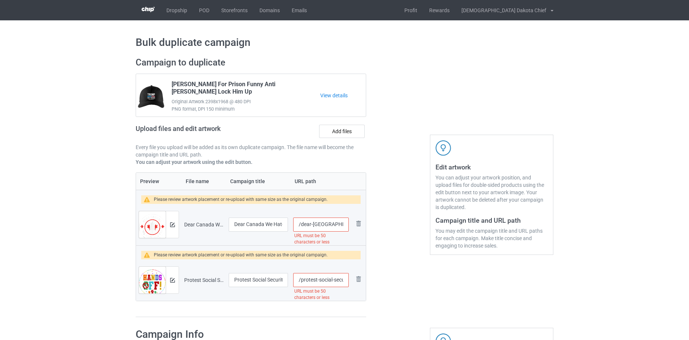
scroll to position [0, 115]
drag, startPoint x: 329, startPoint y: 223, endPoint x: 599, endPoint y: 210, distance: 270.1
type input "/dear-[GEOGRAPHIC_DATA]"
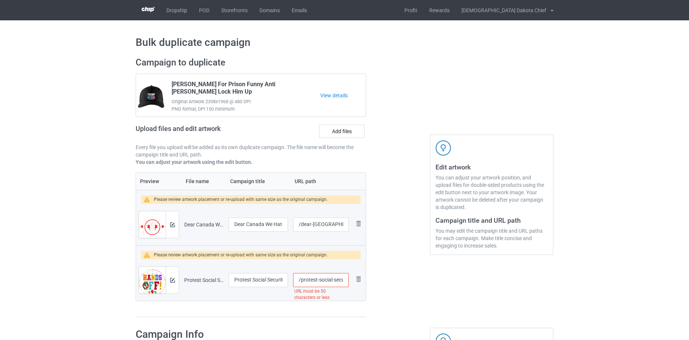
scroll to position [0, 87]
drag, startPoint x: 317, startPoint y: 281, endPoint x: 611, endPoint y: 258, distance: 295.1
type input "/protest"
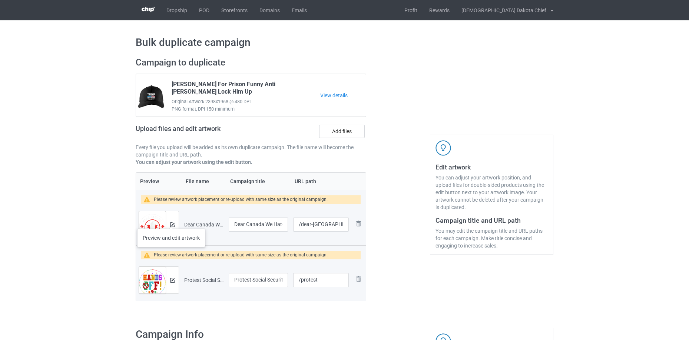
click at [171, 222] on div at bounding box center [172, 225] width 13 height 27
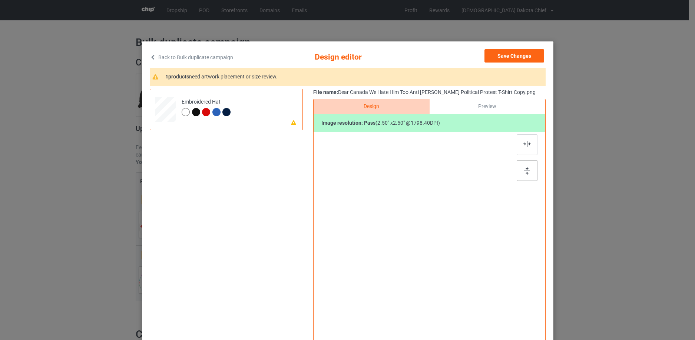
click at [522, 167] on div at bounding box center [526, 170] width 21 height 21
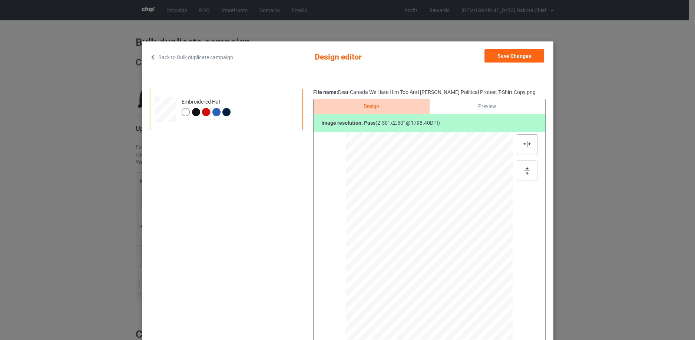
click at [525, 142] on img at bounding box center [527, 144] width 8 height 6
click at [524, 53] on button "Save Changes" at bounding box center [514, 55] width 60 height 13
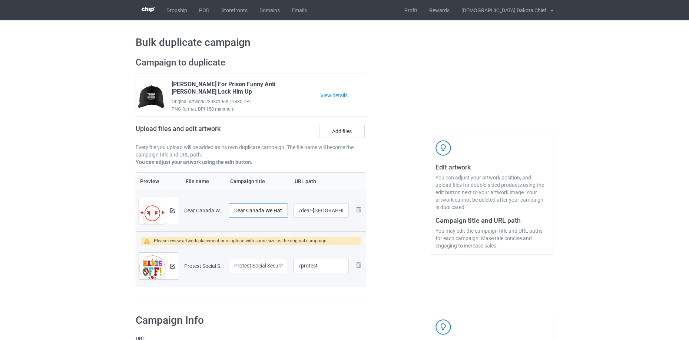
scroll to position [0, 117]
drag, startPoint x: 256, startPoint y: 212, endPoint x: 514, endPoint y: 154, distance: 263.6
click at [557, 149] on div "Campaign to duplicate [PERSON_NAME] For Prison Funny Anti [PERSON_NAME] Lock Hi…" at bounding box center [344, 180] width 428 height 257
click at [255, 208] on input "Dear Canada We Hate Him Too Anti [PERSON_NAME] Political Protest T-Shirt Copy" at bounding box center [258, 211] width 59 height 14
drag, startPoint x: 255, startPoint y: 210, endPoint x: 574, endPoint y: 141, distance: 326.9
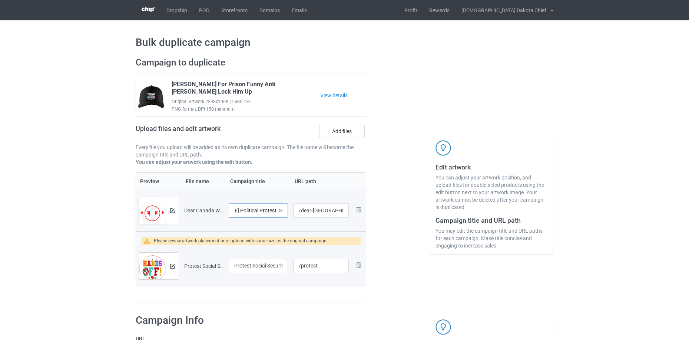
type input "Dear Canada We Hate Him Too Anti [PERSON_NAME] Political Protest"
drag, startPoint x: 251, startPoint y: 268, endPoint x: 344, endPoint y: 289, distance: 95.8
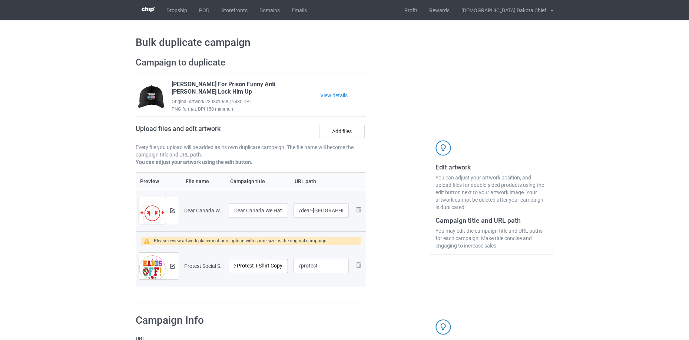
click at [425, 281] on div "Campaign to duplicate [PERSON_NAME] For Prison Funny Anti [PERSON_NAME] Lock Hi…" at bounding box center [344, 180] width 428 height 257
click at [252, 270] on input "Protest Social Security And Medicare Protest T-Shirt Copy" at bounding box center [258, 266] width 59 height 14
drag, startPoint x: 254, startPoint y: 265, endPoint x: 337, endPoint y: 260, distance: 82.8
click at [336, 260] on tr "Preview and edit artwork Protest Social Security And Medicare Protest T-Shirt C…" at bounding box center [251, 266] width 230 height 41
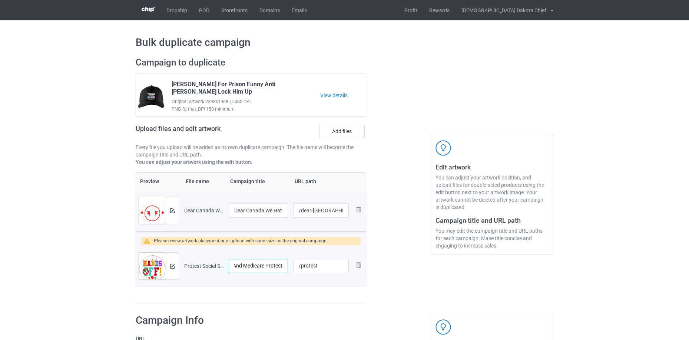
type input "Protest Social Security And Medicare Protest"
click at [175, 268] on div at bounding box center [172, 266] width 13 height 27
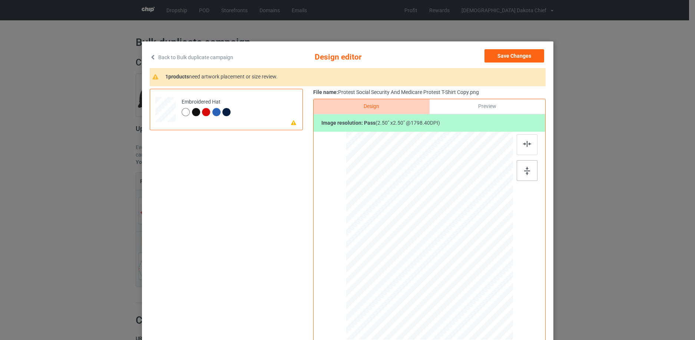
click at [528, 172] on div at bounding box center [526, 170] width 21 height 21
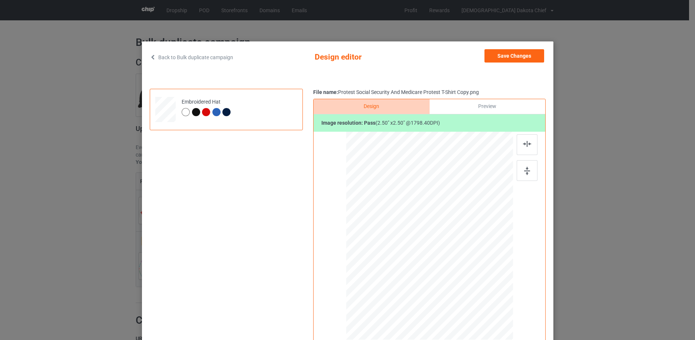
click at [512, 138] on div at bounding box center [429, 237] width 193 height 210
click at [519, 144] on div at bounding box center [526, 144] width 21 height 21
click at [519, 168] on div at bounding box center [526, 170] width 21 height 21
click at [192, 113] on div at bounding box center [196, 112] width 8 height 8
click at [527, 52] on button "Save Changes" at bounding box center [514, 55] width 60 height 13
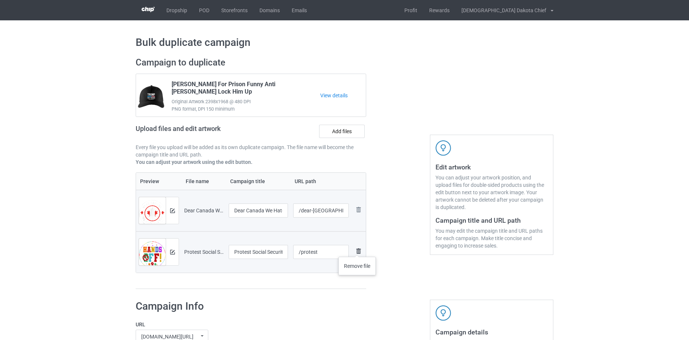
click at [357, 250] on img at bounding box center [358, 251] width 9 height 9
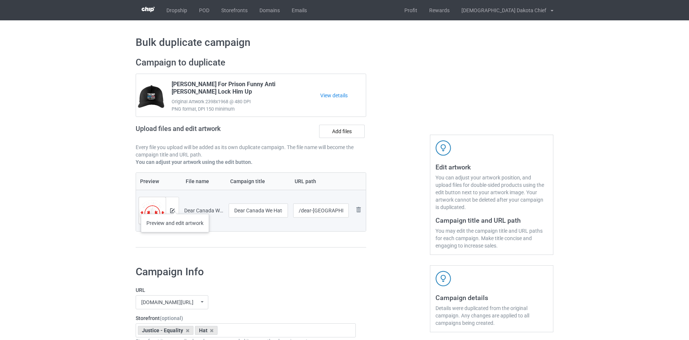
click at [175, 207] on div at bounding box center [172, 210] width 13 height 27
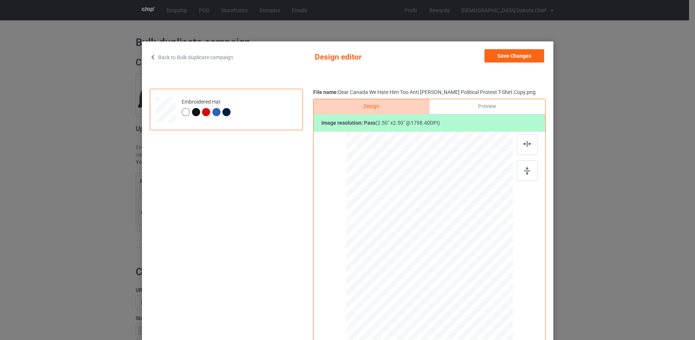
click at [479, 109] on div "Preview" at bounding box center [487, 106] width 116 height 15
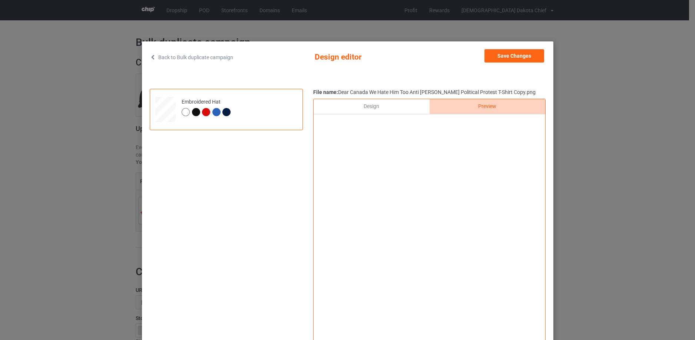
click at [195, 112] on div at bounding box center [196, 112] width 8 height 8
click at [527, 55] on button "Save Changes" at bounding box center [514, 55] width 60 height 13
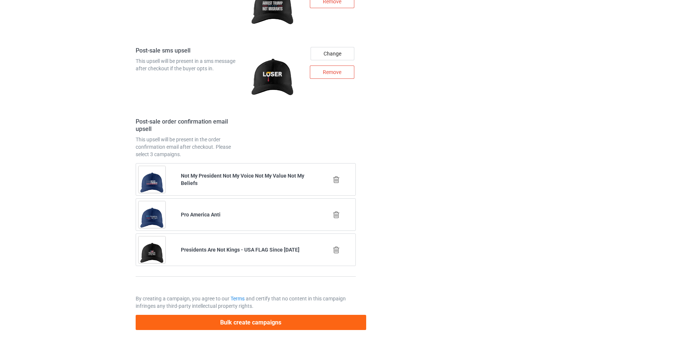
scroll to position [1042, 0]
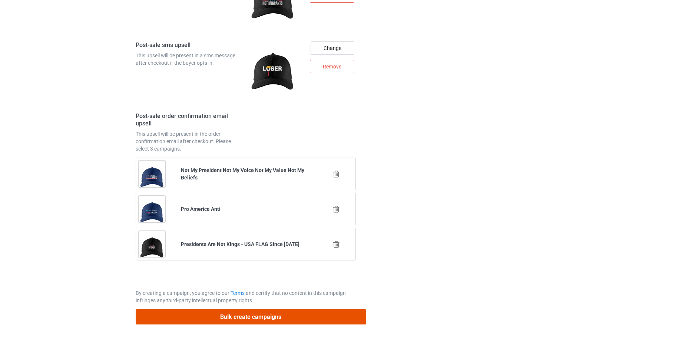
click at [307, 320] on button "Bulk create campaigns" at bounding box center [251, 317] width 230 height 15
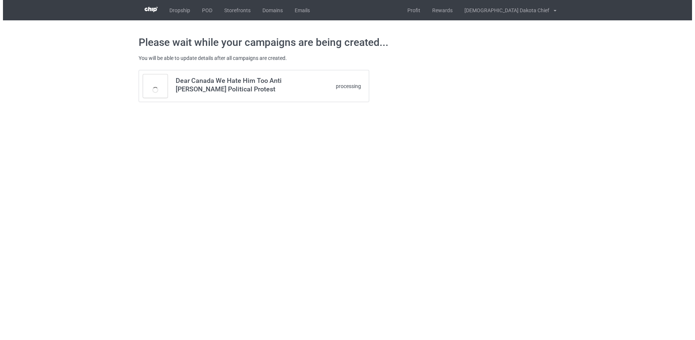
scroll to position [0, 0]
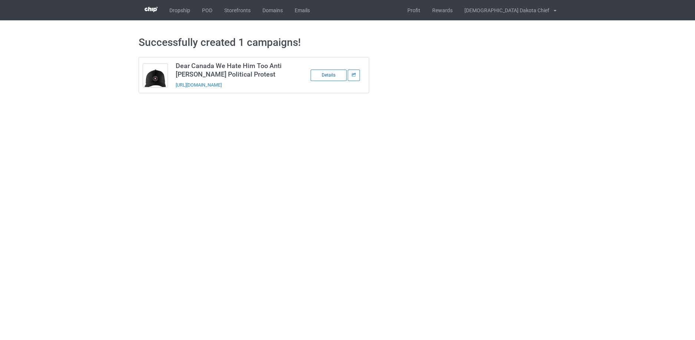
click at [320, 70] on div "Details" at bounding box center [328, 75] width 36 height 11
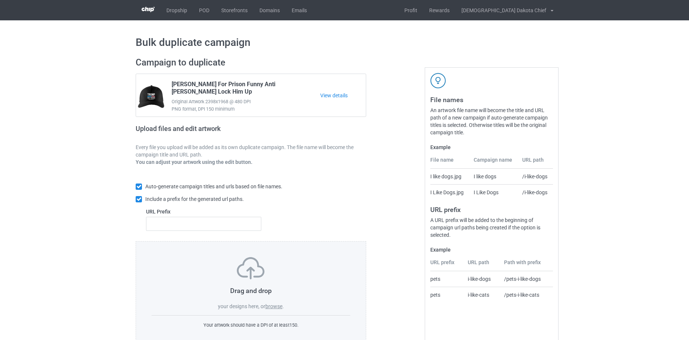
click at [277, 305] on label "browse" at bounding box center [273, 307] width 17 height 6
click at [0, 0] on input "browse" at bounding box center [0, 0] width 0 height 0
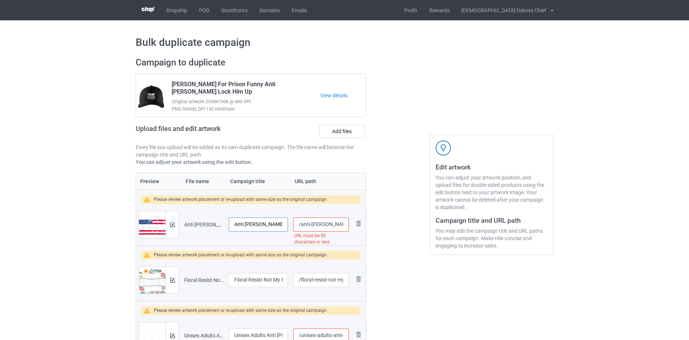
scroll to position [0, 103]
drag, startPoint x: 251, startPoint y: 224, endPoint x: 302, endPoint y: 229, distance: 51.0
click at [435, 209] on div "Campaign to duplicate [PERSON_NAME] For Prison Funny Anti [PERSON_NAME] Lock Hi…" at bounding box center [344, 271] width 428 height 438
click at [269, 224] on input "Anti [PERSON_NAME] Impeach 47 8647 86 47 47th President US Flag T-Shirt" at bounding box center [258, 225] width 59 height 14
drag, startPoint x: 265, startPoint y: 224, endPoint x: 342, endPoint y: 224, distance: 76.3
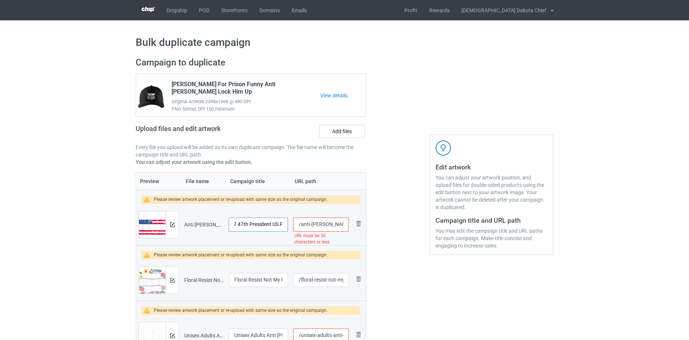
click at [342, 224] on tr "Preview and edit artwork Anti [PERSON_NAME] Impeach 47 8647 86 47 47th Presiden…" at bounding box center [251, 224] width 230 height 41
type input "Anti [PERSON_NAME] Impeach 47 8647 86 47 47th President US Flag"
click at [175, 229] on div at bounding box center [172, 225] width 13 height 27
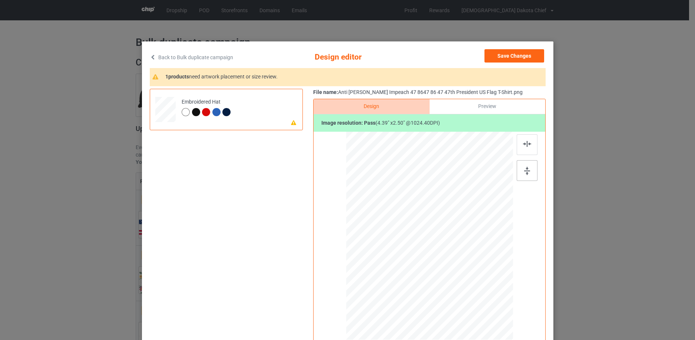
click at [520, 168] on div at bounding box center [526, 170] width 21 height 21
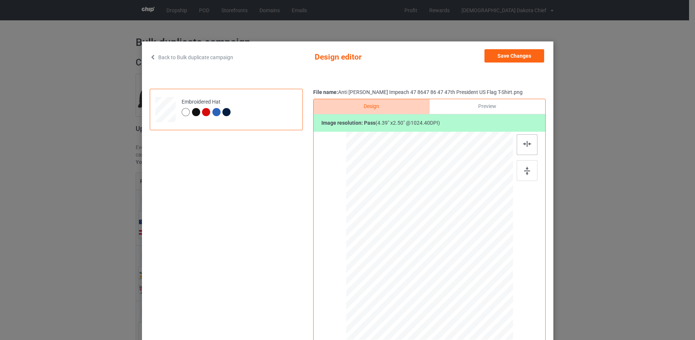
click at [524, 143] on img at bounding box center [527, 144] width 8 height 6
click at [517, 57] on button "Save Changes" at bounding box center [514, 55] width 60 height 13
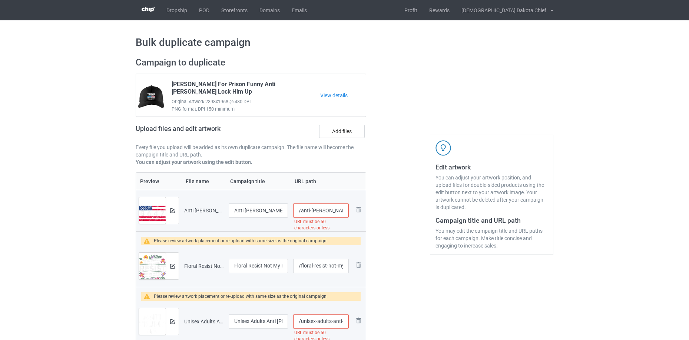
drag, startPoint x: 326, startPoint y: 207, endPoint x: 300, endPoint y: 209, distance: 26.0
click at [300, 209] on input "/anti-[PERSON_NAME]-impeach-47-8647-86-47-47-th-president-us-flag-t-shirt" at bounding box center [321, 211] width 56 height 14
drag, startPoint x: 320, startPoint y: 209, endPoint x: 539, endPoint y: 186, distance: 220.5
click at [536, 190] on div "Campaign to duplicate [PERSON_NAME] For Prison Funny Anti [PERSON_NAME] Lock Hi…" at bounding box center [344, 264] width 428 height 424
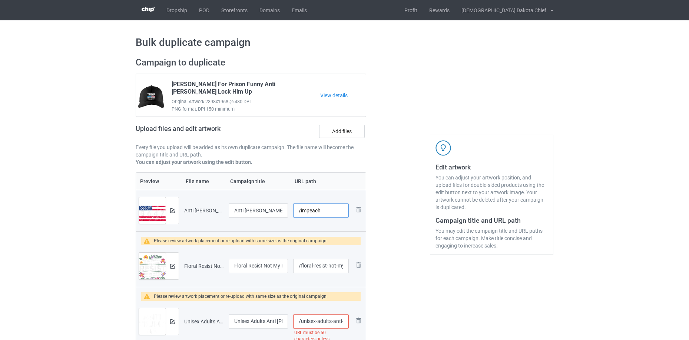
scroll to position [0, 0]
type input "/impeach"
click at [325, 266] on input "/floral-resist-not-my-president-anti-[PERSON_NAME]" at bounding box center [321, 266] width 56 height 14
click at [328, 264] on input "/floral-resist-not-my-president-anti-[PERSON_NAME]" at bounding box center [321, 266] width 56 height 14
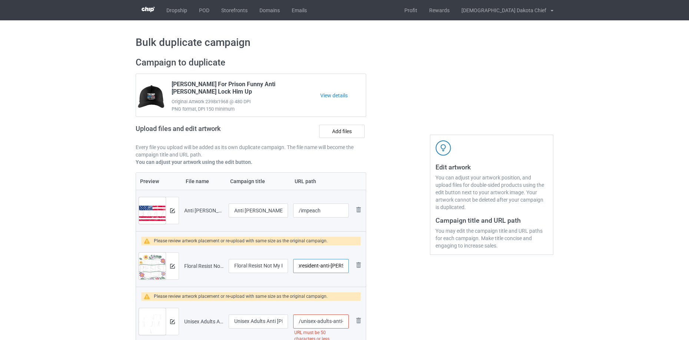
drag, startPoint x: 327, startPoint y: 264, endPoint x: 587, endPoint y: 179, distance: 273.7
type input "/floral-resist"
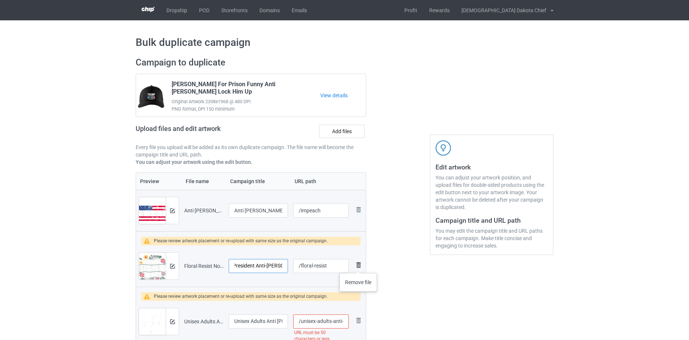
drag, startPoint x: 245, startPoint y: 270, endPoint x: 358, endPoint y: 266, distance: 113.4
click at [358, 266] on tr "Preview and edit artwork Floral Resist Not My President Anti-Trump.png Floral R…" at bounding box center [251, 266] width 230 height 41
click at [256, 271] on input "Floral Resist Not My President Anti-Trump" at bounding box center [258, 266] width 59 height 14
drag, startPoint x: 245, startPoint y: 208, endPoint x: 280, endPoint y: 213, distance: 35.9
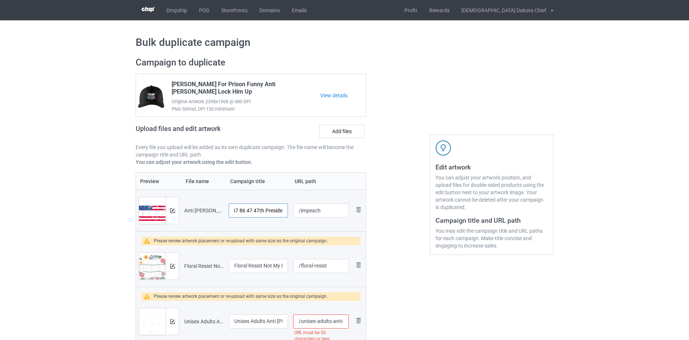
click at [431, 181] on div "Campaign to duplicate Trump For Prison Funny Anti Donald Trump Lock Him Up Orig…" at bounding box center [344, 264] width 428 height 424
click at [167, 265] on div at bounding box center [172, 266] width 13 height 27
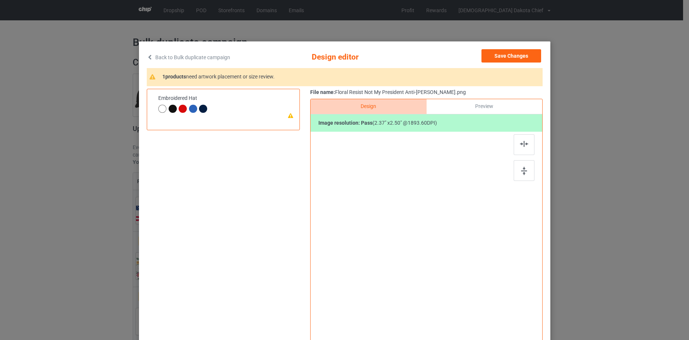
scroll to position [0, 0]
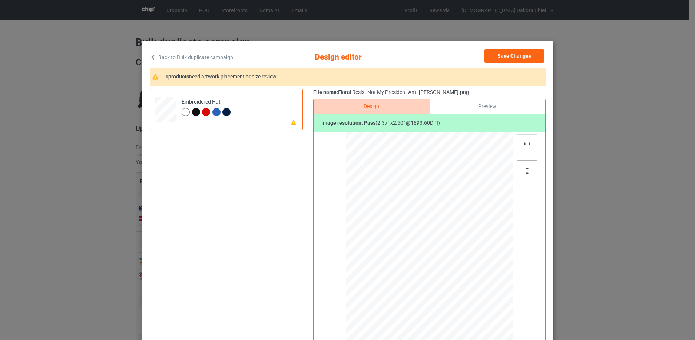
click at [524, 166] on div at bounding box center [526, 170] width 21 height 21
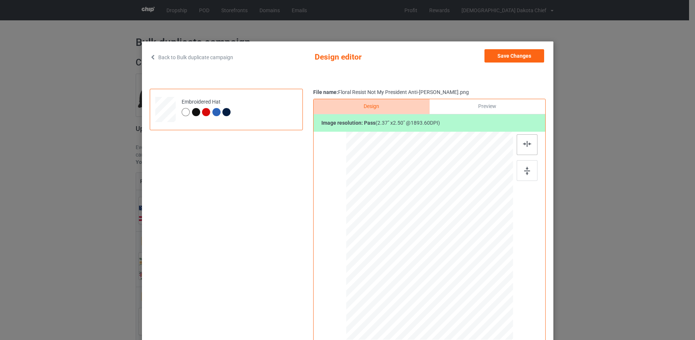
click at [524, 147] on img at bounding box center [527, 144] width 8 height 6
click at [195, 114] on div at bounding box center [196, 112] width 8 height 8
click at [517, 61] on button "Save Changes" at bounding box center [514, 55] width 60 height 13
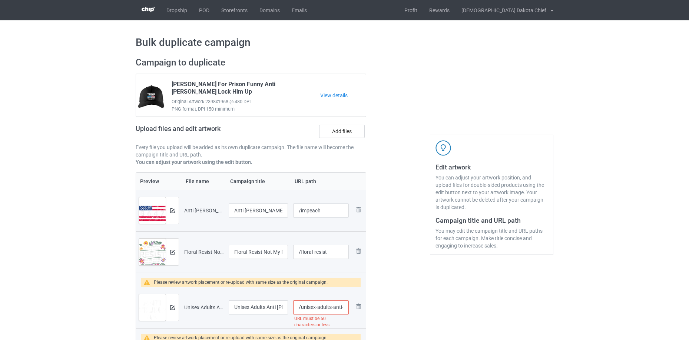
scroll to position [160, 0]
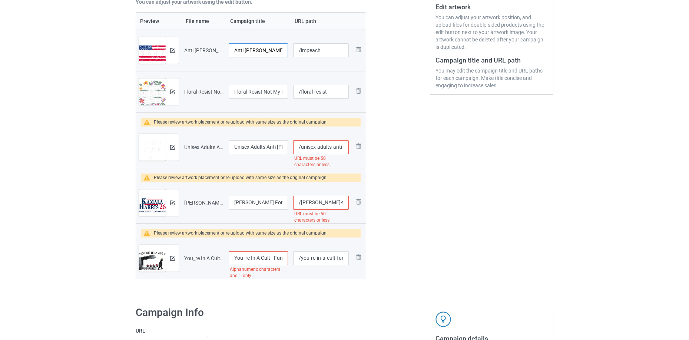
drag, startPoint x: 259, startPoint y: 50, endPoint x: 216, endPoint y: 55, distance: 44.0
click at [216, 55] on tr "Preview and edit artwork Anti Trump Impeach 47 8647 86 47 47th President US Fla…" at bounding box center [251, 50] width 230 height 41
click at [265, 151] on input "Unisex Adults Anti Trump, Feminists, Pro-Immigration - Black - Small - Short Sl…" at bounding box center [258, 147] width 59 height 14
paste input "Anti Trump"
type input "Anti Trump"
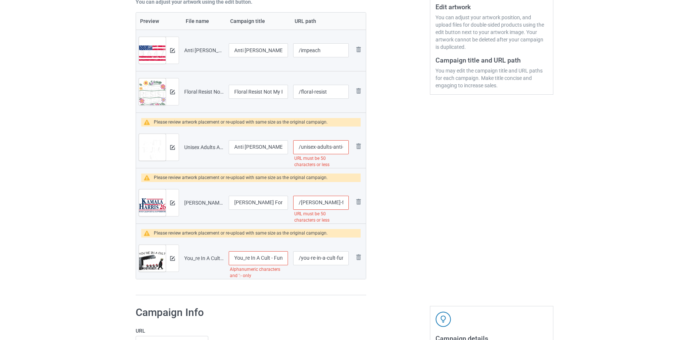
scroll to position [0, 147]
drag, startPoint x: 315, startPoint y: 147, endPoint x: 609, endPoint y: 105, distance: 297.2
type input "/unisex"
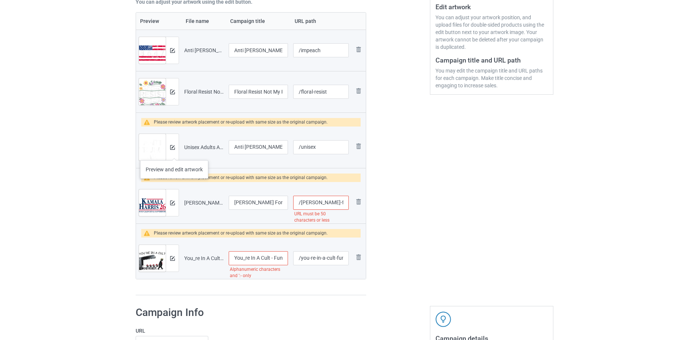
click at [174, 153] on div at bounding box center [172, 147] width 13 height 27
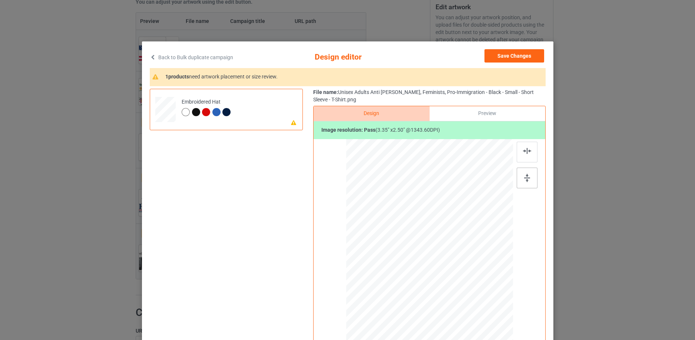
click at [525, 177] on img at bounding box center [527, 178] width 6 height 8
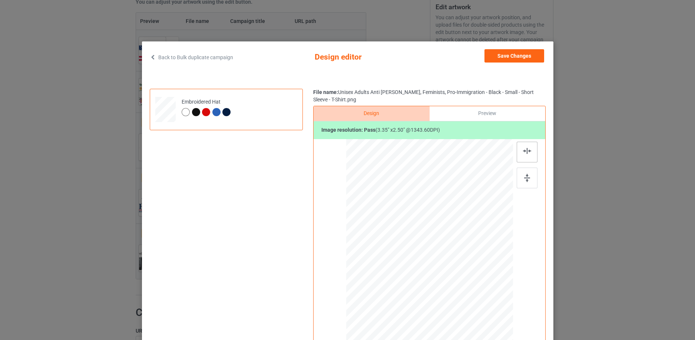
click at [528, 149] on img at bounding box center [527, 151] width 8 height 6
click at [486, 116] on div "Preview" at bounding box center [487, 113] width 116 height 15
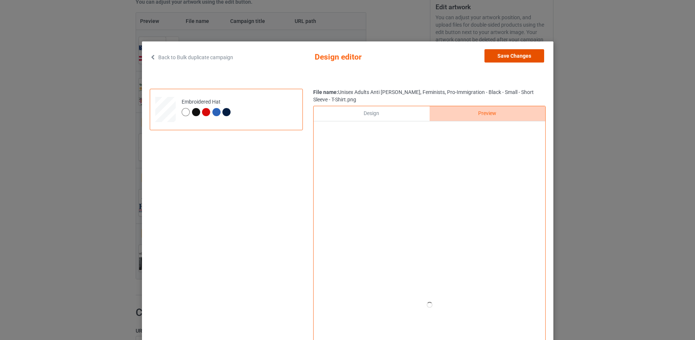
click at [514, 57] on button "Save Changes" at bounding box center [514, 55] width 60 height 13
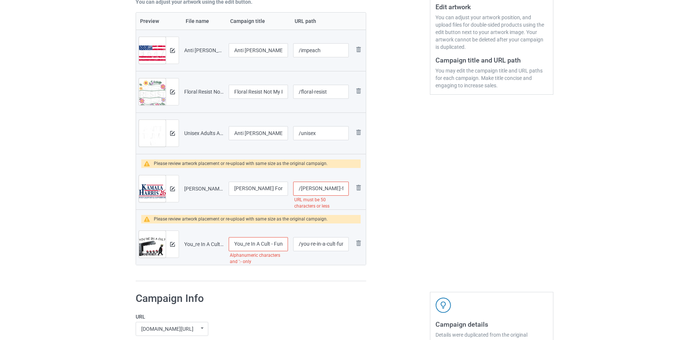
scroll to position [0, 103]
drag, startPoint x: 318, startPoint y: 188, endPoint x: 455, endPoint y: 177, distance: 137.9
click at [465, 185] on div "Campaign to duplicate Trump For Prison Funny Anti Donald Trump Lock Him Up Orig…" at bounding box center [344, 89] width 428 height 396
type input "/kamala"
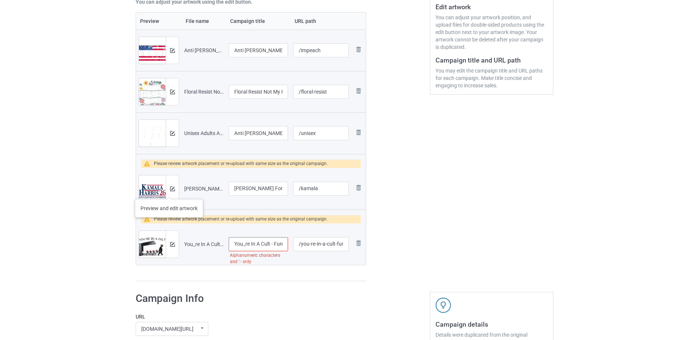
click at [169, 192] on div at bounding box center [172, 189] width 13 height 27
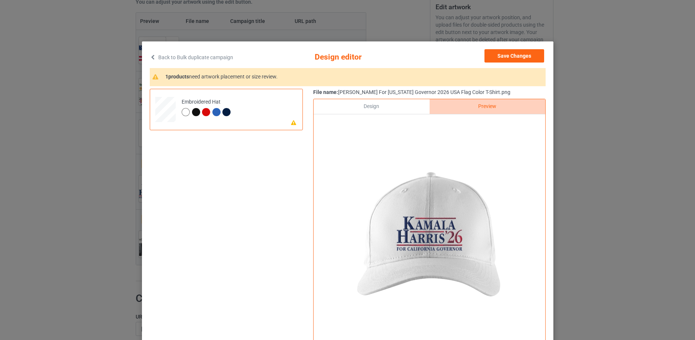
click at [404, 114] on div "Design" at bounding box center [371, 106] width 116 height 15
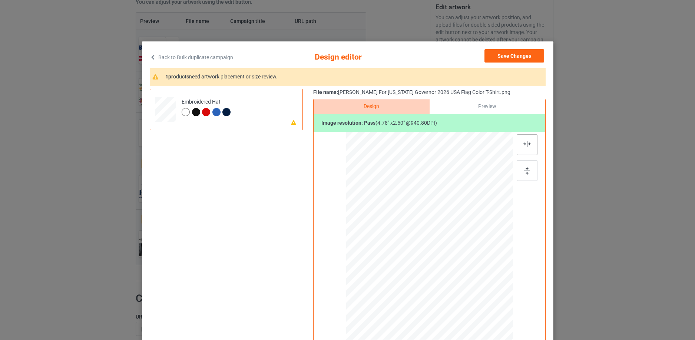
drag, startPoint x: 523, startPoint y: 172, endPoint x: 528, endPoint y: 139, distance: 32.6
click at [524, 171] on img at bounding box center [527, 171] width 6 height 8
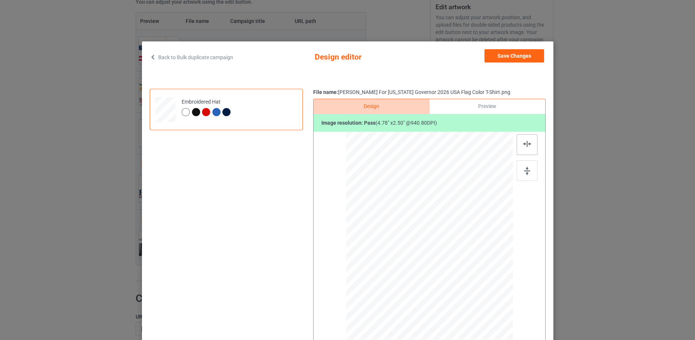
click at [528, 137] on div at bounding box center [526, 144] width 21 height 21
click at [523, 142] on img at bounding box center [527, 144] width 8 height 6
click at [528, 176] on div at bounding box center [526, 170] width 21 height 21
click at [524, 57] on button "Save Changes" at bounding box center [514, 55] width 60 height 13
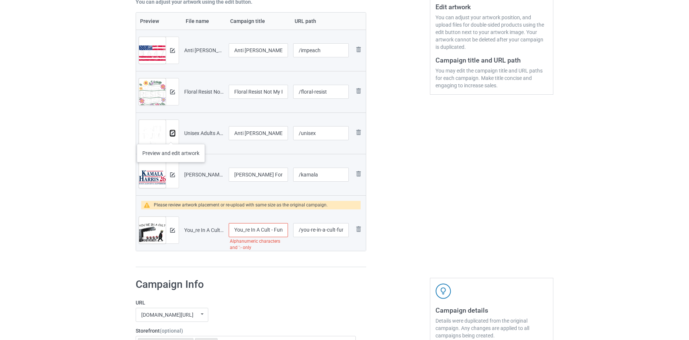
click at [171, 136] on button at bounding box center [172, 133] width 5 height 6
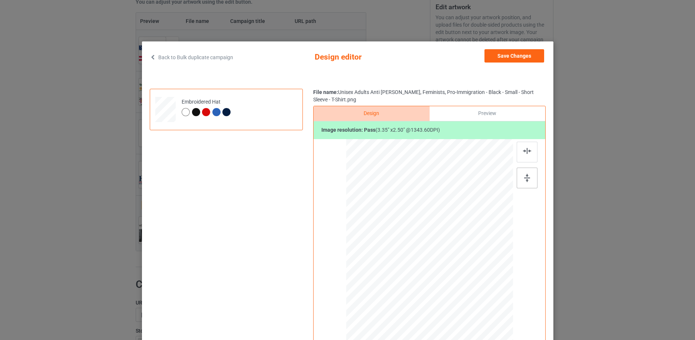
click at [525, 178] on img at bounding box center [527, 178] width 6 height 8
click at [526, 149] on img at bounding box center [527, 151] width 8 height 6
click at [519, 59] on button "Save Changes" at bounding box center [514, 55] width 60 height 13
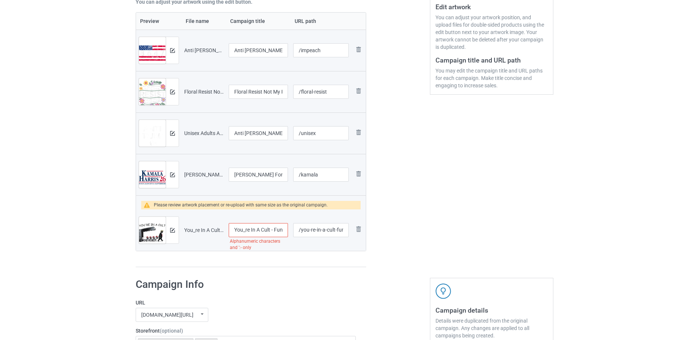
click at [246, 232] on input "You_re In A Cult - Funny Anti Trump T-Shirt" at bounding box center [258, 230] width 59 height 14
type input "Youre In A Cult - Funny Anti Trump T-Shirt"
drag, startPoint x: 314, startPoint y: 229, endPoint x: 711, endPoint y: 224, distance: 396.8
click at [689, 180] on html "Dropship POD Storefronts Domains Emails Profit Rewards Native American Dakota C…" at bounding box center [344, 10] width 689 height 340
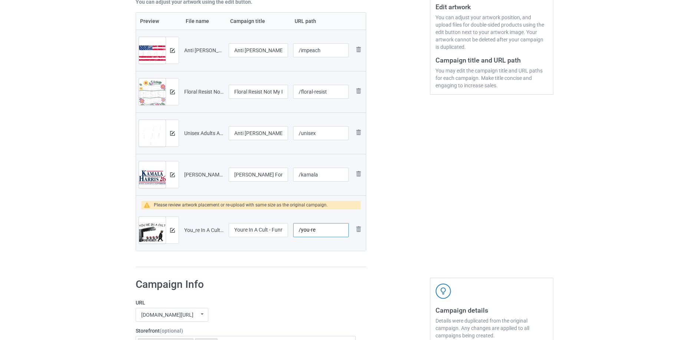
scroll to position [0, 0]
type input "/you-re"
click at [175, 234] on div at bounding box center [172, 230] width 13 height 27
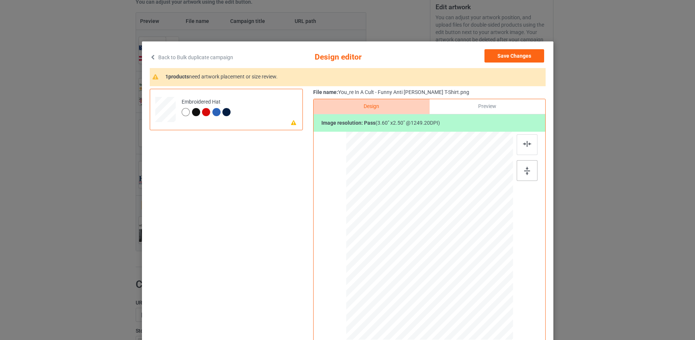
click at [526, 170] on img at bounding box center [527, 171] width 6 height 8
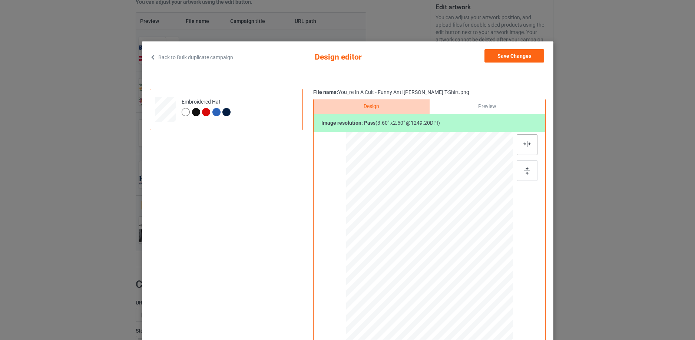
click at [525, 139] on div at bounding box center [526, 144] width 21 height 21
click at [529, 56] on button "Save Changes" at bounding box center [514, 55] width 60 height 13
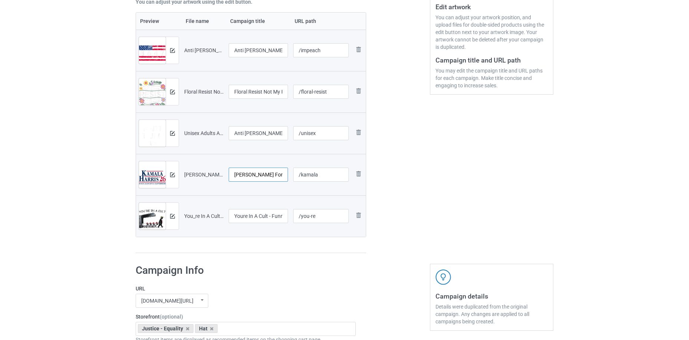
scroll to position [0, 104]
drag, startPoint x: 253, startPoint y: 176, endPoint x: 445, endPoint y: 171, distance: 192.4
click at [447, 171] on div "Campaign to duplicate Trump For Prison Funny Anti Donald Trump Lock Him Up Orig…" at bounding box center [344, 75] width 428 height 368
click at [269, 174] on input "Kamala Harris For California Governor 2026 USA Flag Color T-Shirt" at bounding box center [258, 175] width 59 height 14
drag, startPoint x: 266, startPoint y: 174, endPoint x: 371, endPoint y: 174, distance: 105.6
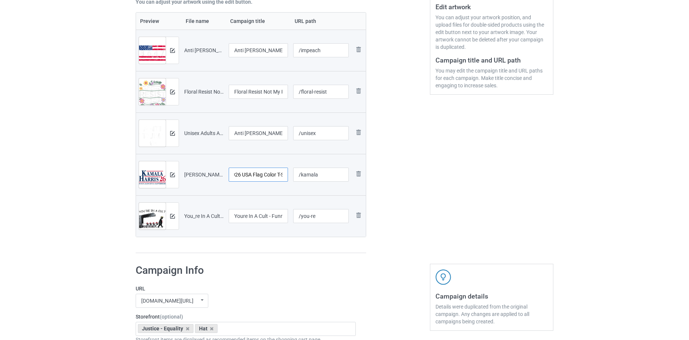
click at [371, 174] on div "Campaign to duplicate Trump For Prison Funny Anti Donald Trump Lock Him Up Orig…" at bounding box center [344, 75] width 428 height 368
type input "Kamala Harris For California Governor 2026 USA Flag Color"
drag, startPoint x: 249, startPoint y: 217, endPoint x: 335, endPoint y: 216, distance: 86.3
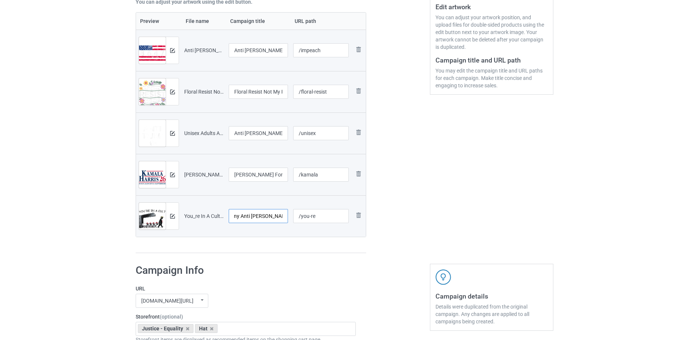
click at [392, 210] on div "Campaign to duplicate Trump For Prison Funny Anti Donald Trump Lock Him Up Orig…" at bounding box center [344, 75] width 428 height 368
click at [265, 216] on input "Youre In A Cult - Funny Anti Trump T-Shirt" at bounding box center [258, 216] width 59 height 14
drag, startPoint x: 265, startPoint y: 216, endPoint x: 362, endPoint y: 212, distance: 97.2
click at [362, 212] on tr "Preview and edit artwork You_re In A Cult - Funny Anti Trump T-Shirt.png Youre …" at bounding box center [251, 216] width 230 height 41
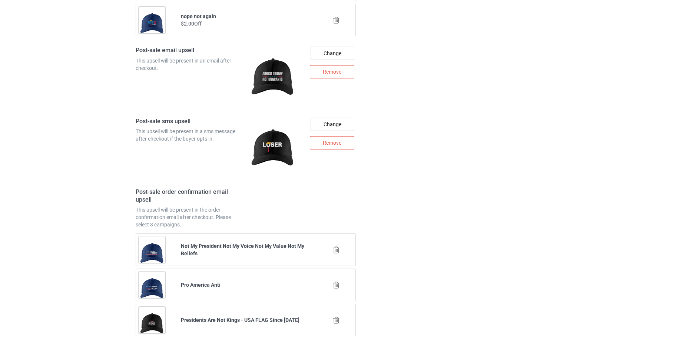
scroll to position [1200, 0]
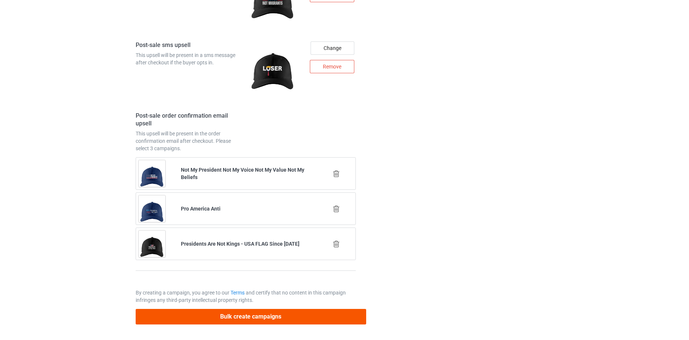
type input "Youre In A Cult - Funny Anti Trump"
click at [270, 315] on button "Bulk create campaigns" at bounding box center [251, 316] width 230 height 15
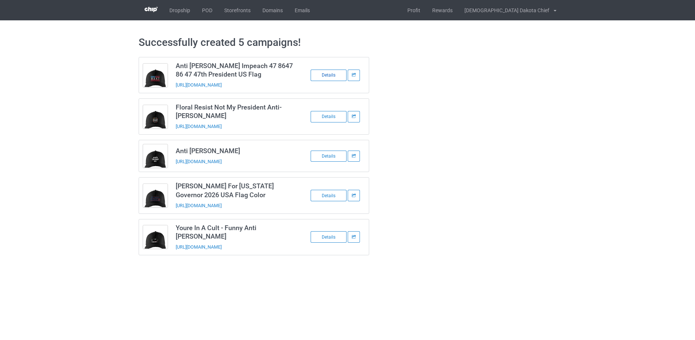
click at [327, 76] on div "Details" at bounding box center [328, 75] width 36 height 11
click at [330, 118] on div "Details" at bounding box center [328, 116] width 36 height 11
click at [330, 154] on div "Details" at bounding box center [328, 156] width 36 height 11
click at [330, 196] on div "Details" at bounding box center [328, 195] width 36 height 11
click at [332, 234] on div "Details" at bounding box center [328, 237] width 36 height 11
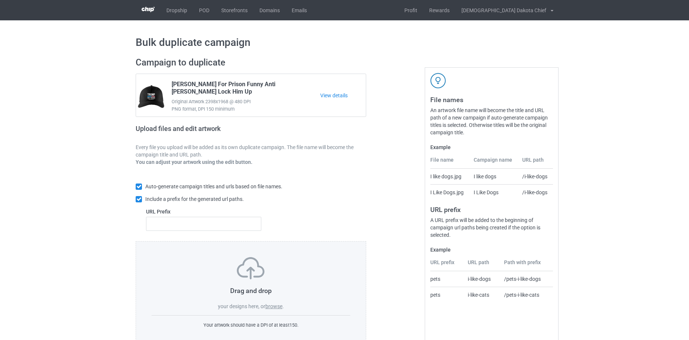
click at [276, 307] on label "browse" at bounding box center [273, 307] width 17 height 6
click at [0, 0] on input "browse" at bounding box center [0, 0] width 0 height 0
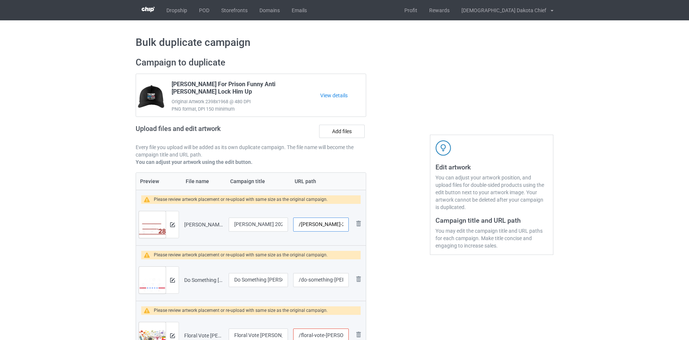
click at [317, 225] on input "/[PERSON_NAME]-2028-t-shirt" at bounding box center [321, 225] width 56 height 14
drag, startPoint x: 300, startPoint y: 224, endPoint x: 542, endPoint y: 216, distance: 241.7
paste input "[PERSON_NAME]"
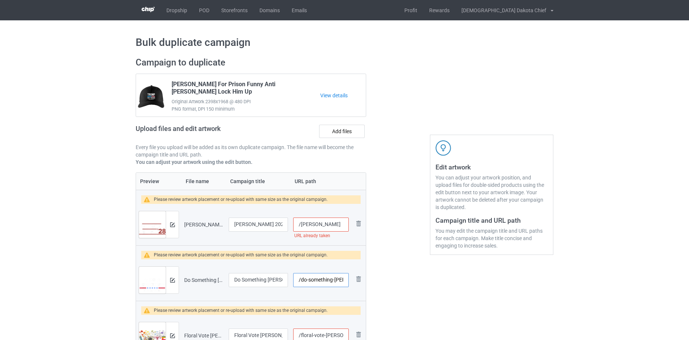
scroll to position [0, 43]
drag, startPoint x: 300, startPoint y: 282, endPoint x: 485, endPoint y: 277, distance: 184.2
click at [323, 226] on input "/obama" at bounding box center [321, 225] width 56 height 14
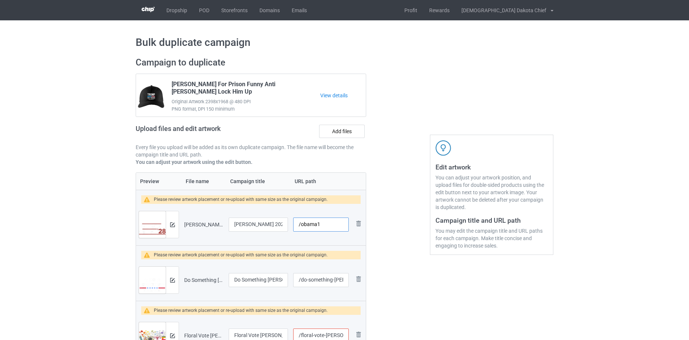
type input "/obama1"
drag, startPoint x: 300, startPoint y: 282, endPoint x: 711, endPoint y: 245, distance: 413.0
click at [689, 245] on html "Dropship POD Storefronts Domains Emails Profit Rewards Native American Dakota C…" at bounding box center [344, 170] width 689 height 340
paste input "obama"
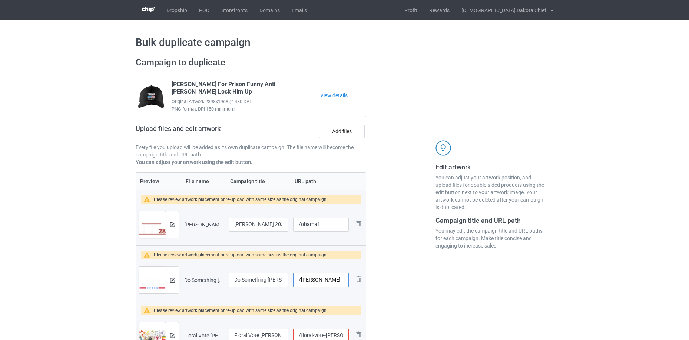
scroll to position [0, 0]
type input "/obama2"
click at [172, 218] on div at bounding box center [172, 225] width 13 height 27
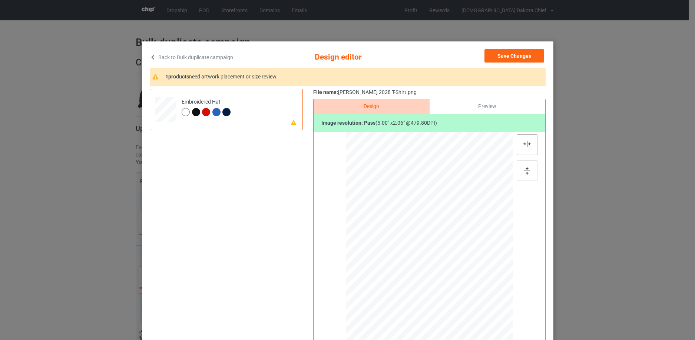
click at [524, 149] on div at bounding box center [526, 144] width 21 height 21
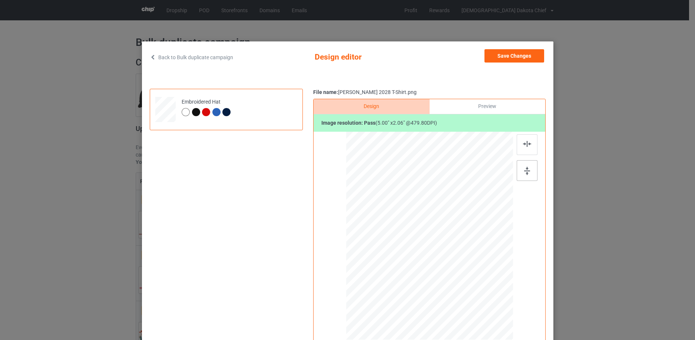
click at [527, 171] on img at bounding box center [527, 171] width 6 height 8
click at [521, 56] on button "Save Changes" at bounding box center [514, 55] width 60 height 13
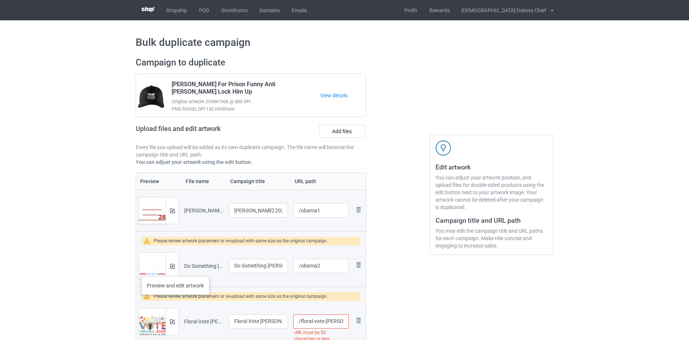
click at [175, 268] on div at bounding box center [172, 266] width 13 height 27
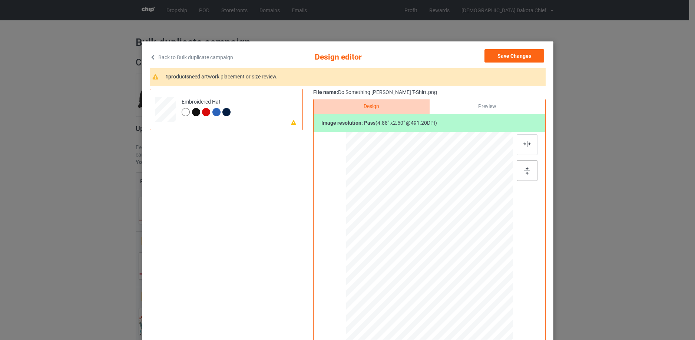
drag, startPoint x: 521, startPoint y: 173, endPoint x: 524, endPoint y: 145, distance: 27.7
click at [521, 173] on div at bounding box center [526, 170] width 21 height 21
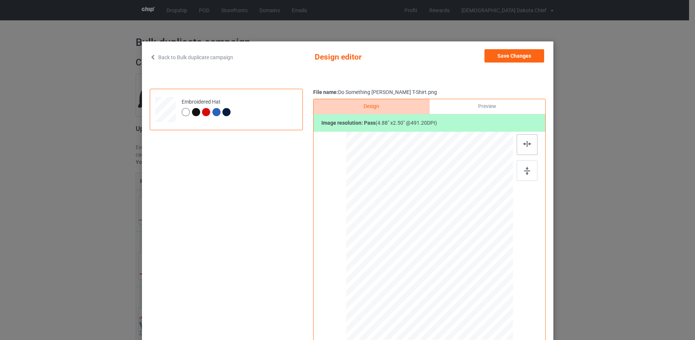
click at [524, 138] on div at bounding box center [526, 144] width 21 height 21
click at [518, 55] on button "Save Changes" at bounding box center [514, 55] width 60 height 13
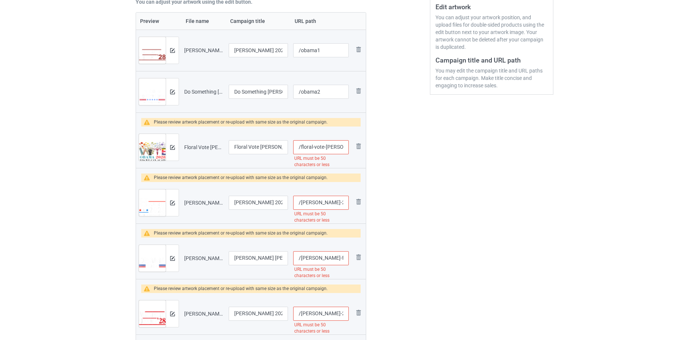
scroll to position [0, 90]
drag, startPoint x: 300, startPoint y: 147, endPoint x: 523, endPoint y: 114, distance: 225.0
paste input "obama"
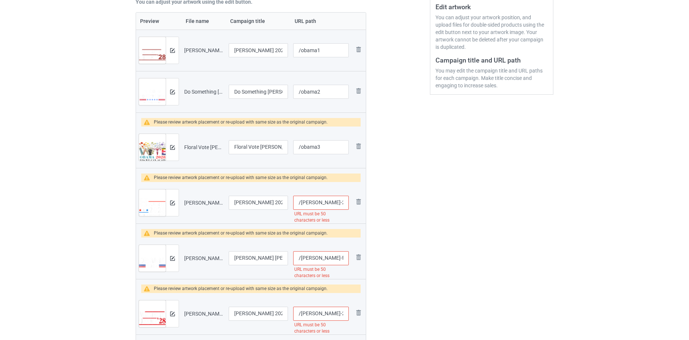
type input "/obama3"
drag, startPoint x: 332, startPoint y: 202, endPoint x: 559, endPoint y: 183, distance: 227.9
type input "/kamala-harris"
click at [169, 144] on div at bounding box center [172, 147] width 13 height 27
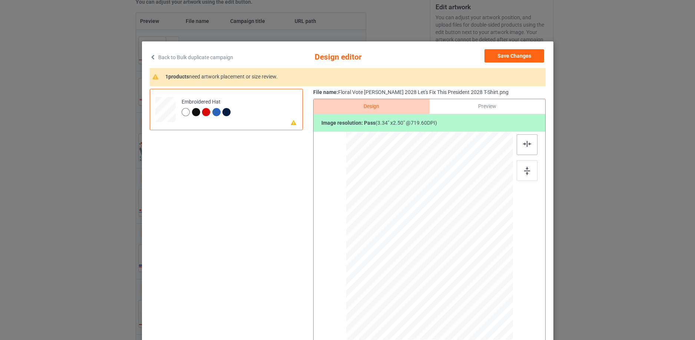
click at [516, 143] on div at bounding box center [526, 144] width 21 height 21
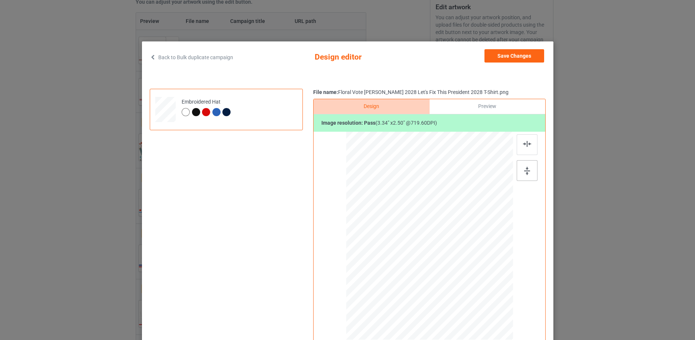
click at [524, 170] on img at bounding box center [527, 171] width 6 height 8
click at [491, 105] on div "Preview" at bounding box center [487, 106] width 116 height 15
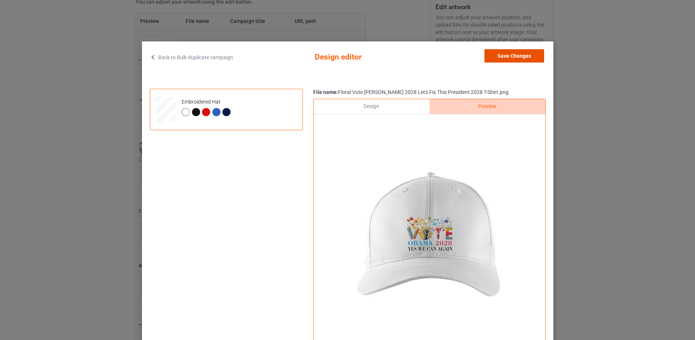
click at [505, 60] on button "Save Changes" at bounding box center [514, 55] width 60 height 13
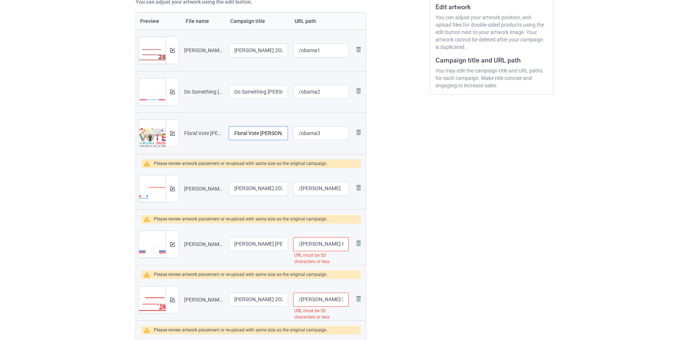
scroll to position [0, 91]
drag, startPoint x: 250, startPoint y: 132, endPoint x: 328, endPoint y: 115, distance: 78.8
click at [269, 132] on input "Floral Vote Obama 2028 Let's Fix This President 2028 T-Shirt" at bounding box center [258, 133] width 59 height 14
drag, startPoint x: 266, startPoint y: 132, endPoint x: 332, endPoint y: 127, distance: 66.1
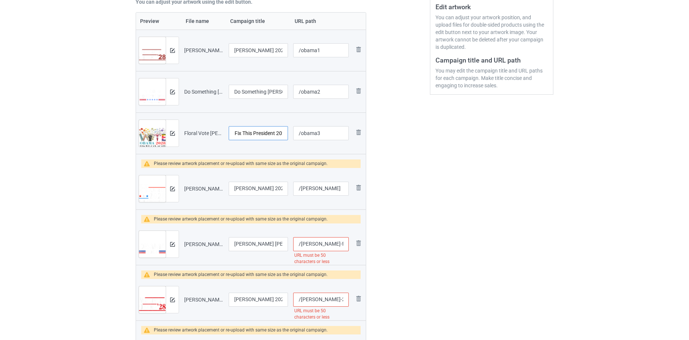
click at [332, 127] on tr "Preview and edit artwork Floral Vote Obama 2028 Let's Fix This President 2028 T…" at bounding box center [251, 133] width 230 height 41
type input "Floral Vote Obama 2028 Let's Fix This President 2028"
drag, startPoint x: 258, startPoint y: 97, endPoint x: 363, endPoint y: 80, distance: 106.2
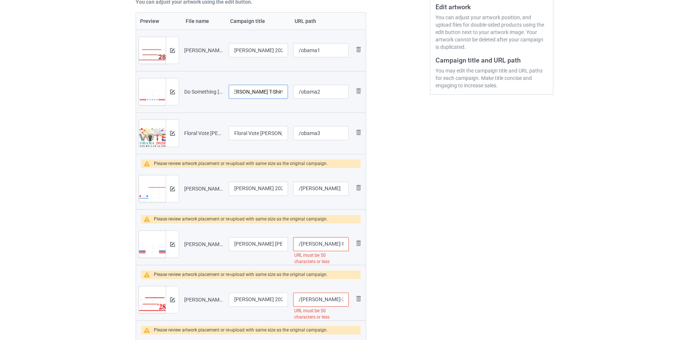
click at [267, 92] on input "Do Something Michelle Obama T-Shirt" at bounding box center [258, 92] width 59 height 14
drag, startPoint x: 268, startPoint y: 92, endPoint x: 335, endPoint y: 86, distance: 67.3
click at [335, 86] on tr "Preview and edit artwork Do Something Michelle Obama T-Shirt.png Do Something M…" at bounding box center [251, 91] width 230 height 41
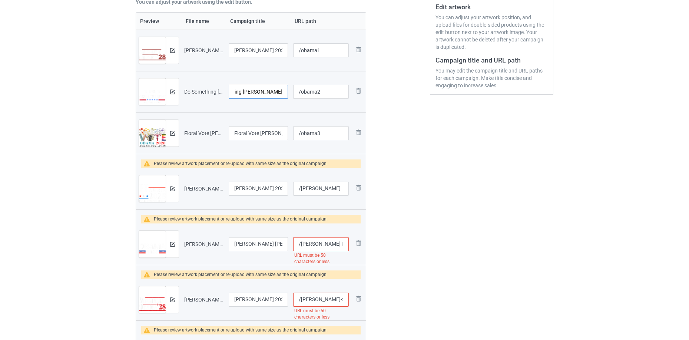
type input "Do Something Michelle Obama"
drag, startPoint x: 253, startPoint y: 52, endPoint x: 330, endPoint y: 50, distance: 77.5
click at [359, 47] on tr "Preview and edit artwork Barack Obama 2028 T-Shirt.png Barack Obama 2028 T-Shir…" at bounding box center [251, 50] width 230 height 41
click at [268, 50] on input "Barack Obama 2028 T-Shirt" at bounding box center [258, 50] width 59 height 14
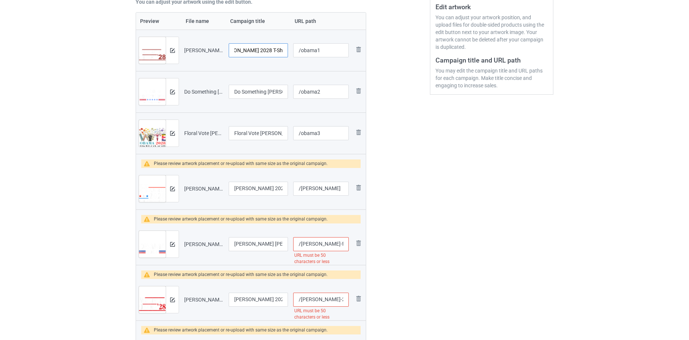
drag, startPoint x: 267, startPoint y: 50, endPoint x: 327, endPoint y: 39, distance: 61.5
click at [326, 39] on tr "Preview and edit artwork Barack Obama 2028 T-Shirt.png Barack Obama 2028 T-Shir…" at bounding box center [251, 50] width 230 height 41
type input "Barack Obama 2028"
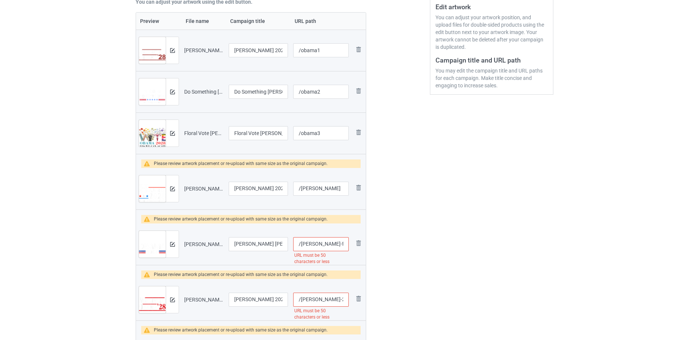
click at [320, 243] on input "/michelle-barack-obama-for-president-28-2028-4-th-of-july-t-shirt-copy" at bounding box center [321, 244] width 56 height 14
drag, startPoint x: 337, startPoint y: 243, endPoint x: 576, endPoint y: 219, distance: 240.2
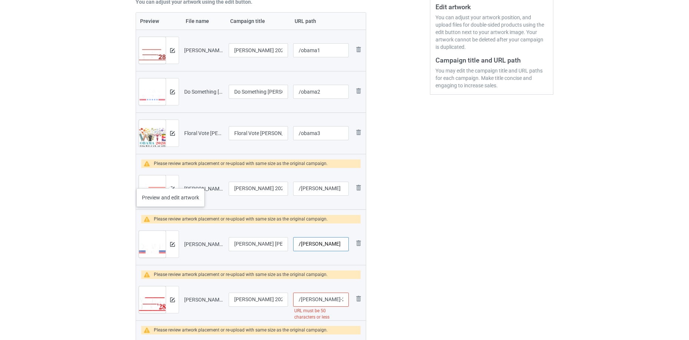
type input "/michelle-barack"
click at [170, 181] on div at bounding box center [172, 189] width 13 height 27
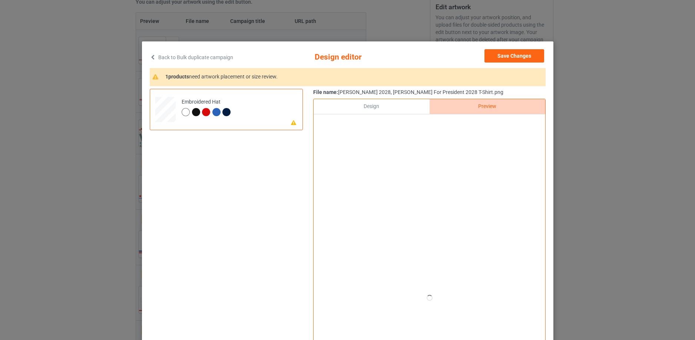
click at [377, 109] on div "Design" at bounding box center [371, 106] width 116 height 15
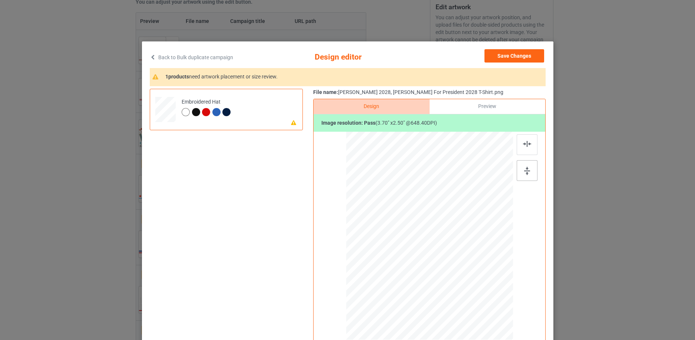
click at [528, 174] on div at bounding box center [526, 170] width 21 height 21
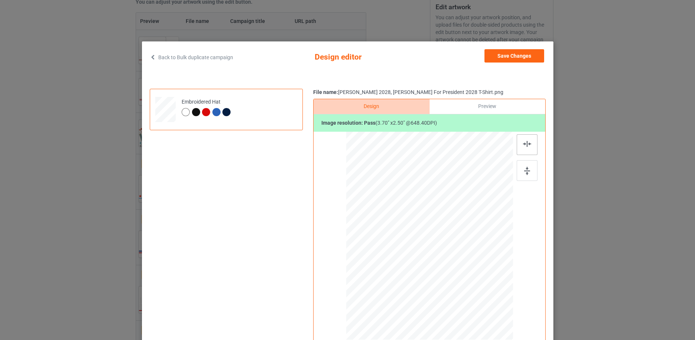
click at [526, 143] on img at bounding box center [527, 144] width 8 height 6
click at [525, 53] on button "Save Changes" at bounding box center [514, 55] width 60 height 13
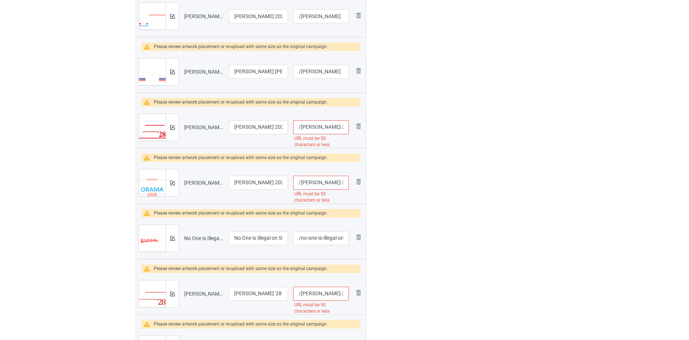
scroll to position [321, 0]
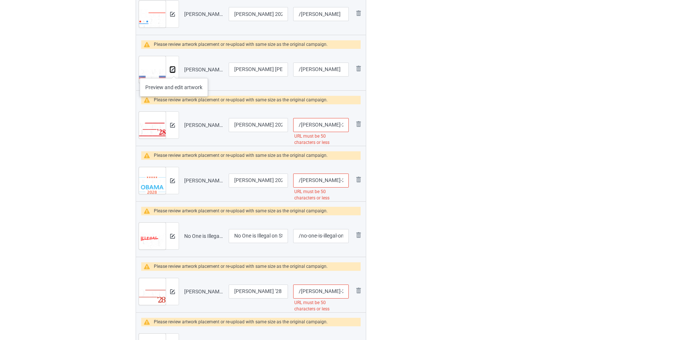
click at [174, 71] on img at bounding box center [172, 69] width 5 height 5
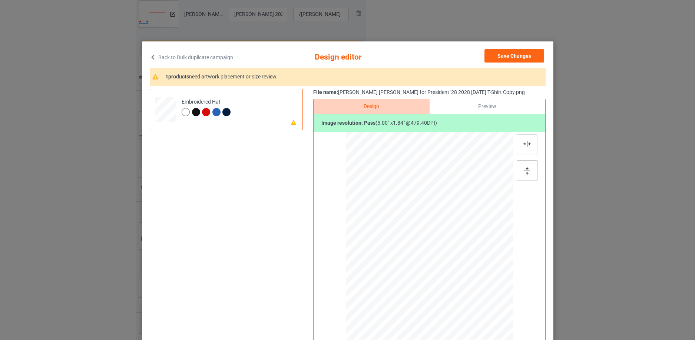
click at [525, 165] on div at bounding box center [526, 170] width 21 height 21
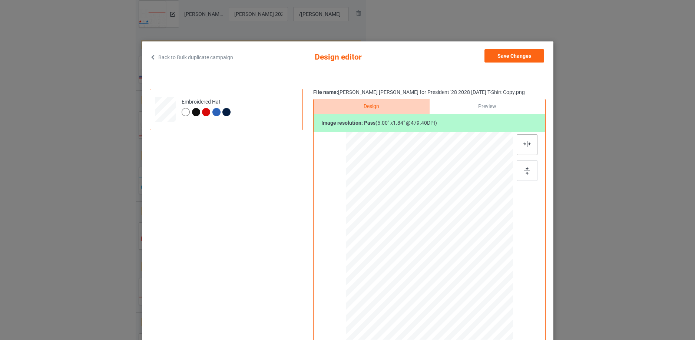
click at [526, 141] on img at bounding box center [527, 144] width 8 height 6
click at [518, 54] on button "Save Changes" at bounding box center [514, 55] width 60 height 13
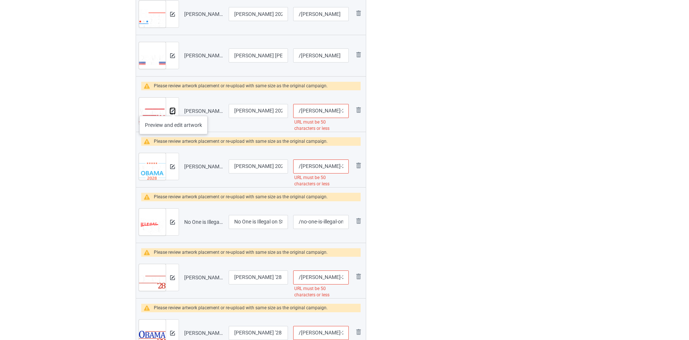
click at [173, 109] on img at bounding box center [172, 111] width 5 height 5
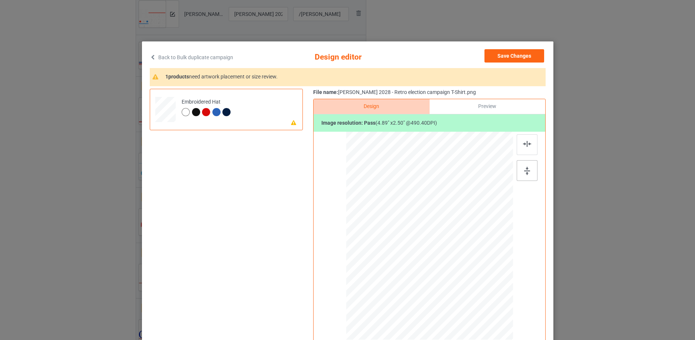
click at [526, 171] on img at bounding box center [527, 171] width 6 height 8
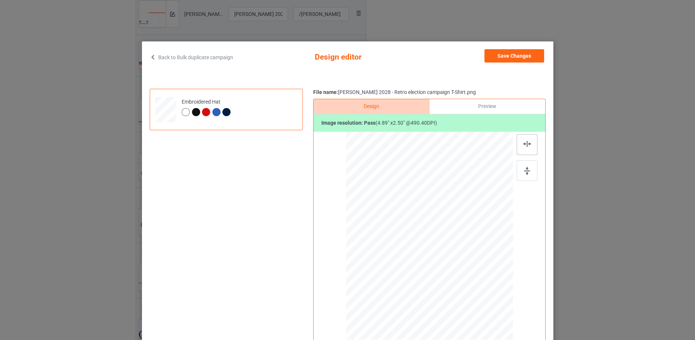
click at [523, 148] on div at bounding box center [526, 144] width 21 height 21
click at [526, 49] on button "Save Changes" at bounding box center [514, 55] width 60 height 13
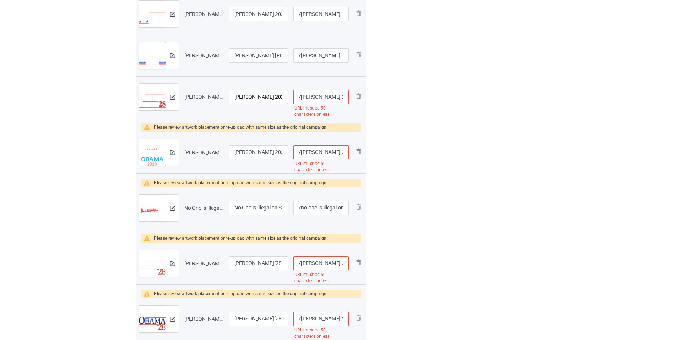
scroll to position [0, 79]
drag, startPoint x: 251, startPoint y: 97, endPoint x: 361, endPoint y: 86, distance: 110.2
click at [268, 99] on input "Michelle Obama 2028 - Retro election campaign T-Shirt" at bounding box center [258, 97] width 59 height 14
drag, startPoint x: 267, startPoint y: 99, endPoint x: 324, endPoint y: 81, distance: 60.0
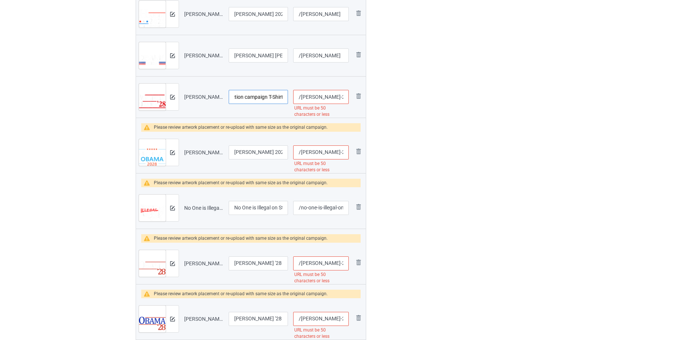
click at [324, 83] on tr "Preview and edit artwork Michelle Obama 2028 - Retro election campaign T-Shirt.…" at bounding box center [251, 96] width 230 height 41
type input "Michelle Obama 2028 - Retro election campaign"
drag, startPoint x: 240, startPoint y: 54, endPoint x: 406, endPoint y: 43, distance: 166.7
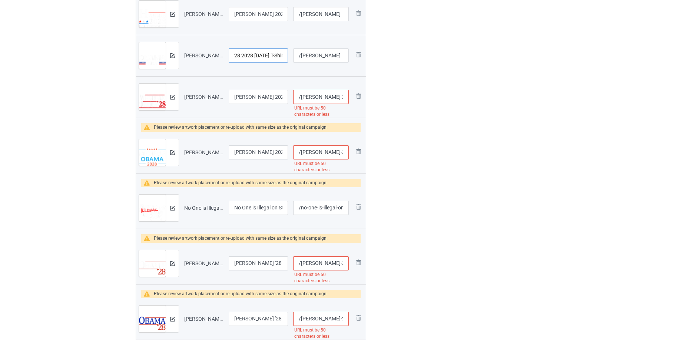
click at [254, 55] on input "Michelle Barack Obama for President '28 2028 4th of July T-Shirt Copy" at bounding box center [258, 56] width 59 height 14
drag, startPoint x: 254, startPoint y: 55, endPoint x: 333, endPoint y: 53, distance: 79.7
click at [333, 53] on tr "Preview and edit artwork Michelle Barack Obama for President '28 2028 4th of Ju…" at bounding box center [251, 55] width 230 height 41
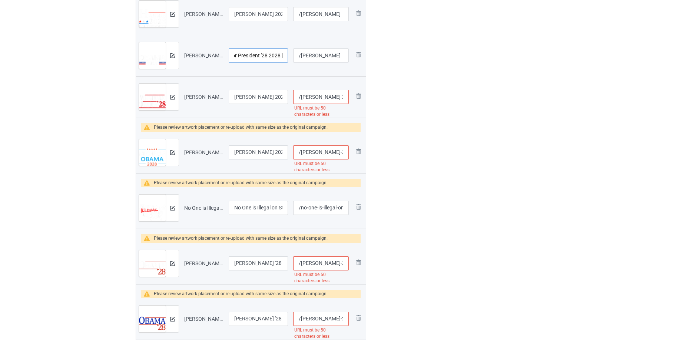
type input "Michelle Barack Obama for President '28 2028 4th of July"
drag, startPoint x: 246, startPoint y: 11, endPoint x: 362, endPoint y: 9, distance: 116.0
click at [364, 9] on tr "Preview and edit artwork Kamala Harris 2028, Harris For President 2028 T-Shirt.…" at bounding box center [251, 13] width 230 height 41
click at [264, 11] on input "Kamala Harris 2028, Harris For President 2028 T-Shirt" at bounding box center [258, 14] width 59 height 14
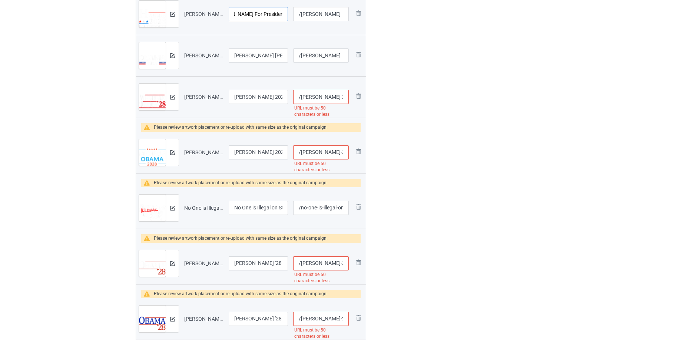
drag, startPoint x: 266, startPoint y: 13, endPoint x: 313, endPoint y: 8, distance: 47.3
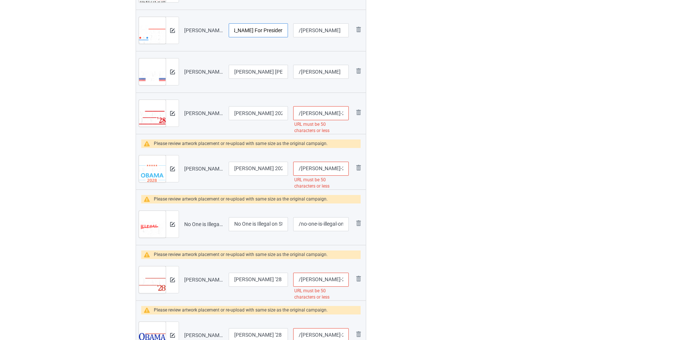
scroll to position [0, 59]
type input "Kamala Harris 2028, Harris For President 2028"
drag, startPoint x: 337, startPoint y: 110, endPoint x: 504, endPoint y: 100, distance: 166.7
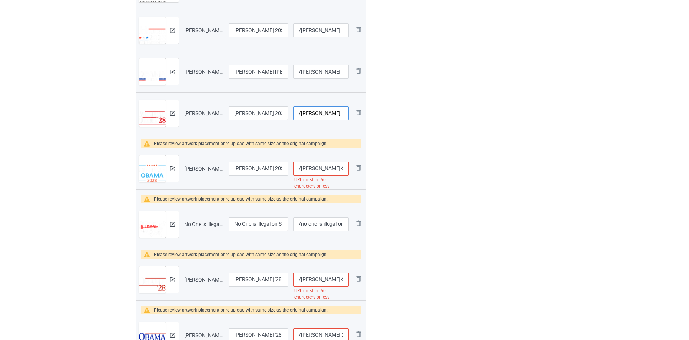
scroll to position [0, 0]
type input "/michelle-obama"
drag, startPoint x: 396, startPoint y: 114, endPoint x: 381, endPoint y: 122, distance: 17.2
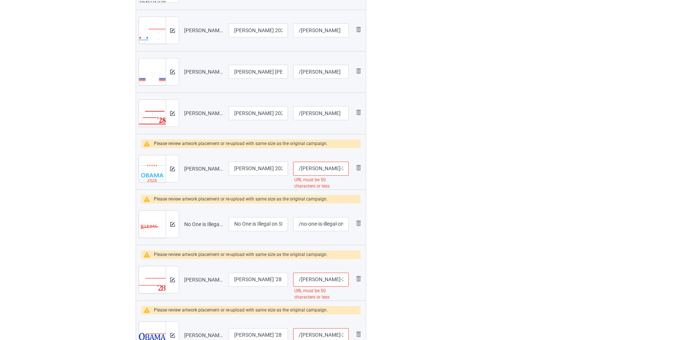
scroll to position [0, 104]
drag, startPoint x: 320, startPoint y: 166, endPoint x: 481, endPoint y: 153, distance: 160.6
type input "/michelle"
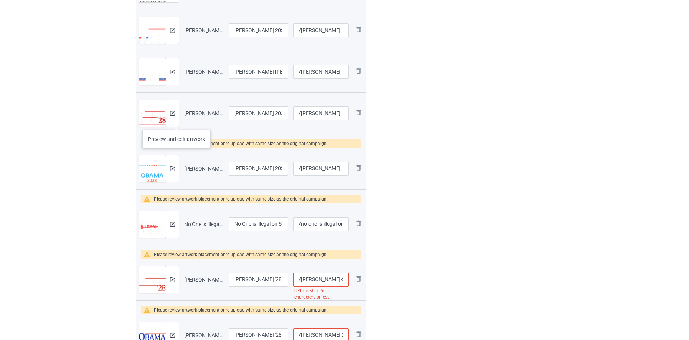
click at [176, 123] on div at bounding box center [172, 113] width 13 height 27
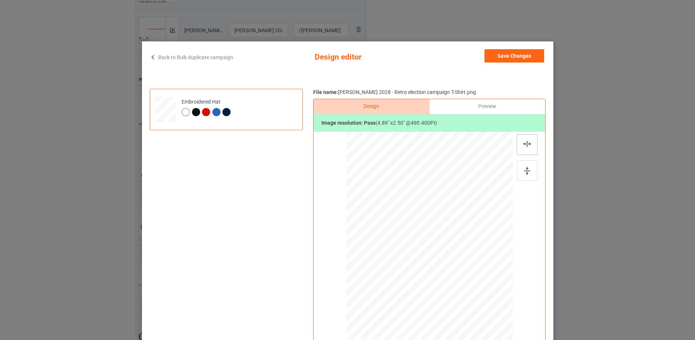
drag, startPoint x: 528, startPoint y: 171, endPoint x: 525, endPoint y: 148, distance: 23.5
click at [528, 169] on div at bounding box center [526, 170] width 21 height 21
click at [525, 145] on img at bounding box center [527, 144] width 8 height 6
click at [514, 54] on button "Save Changes" at bounding box center [514, 55] width 60 height 13
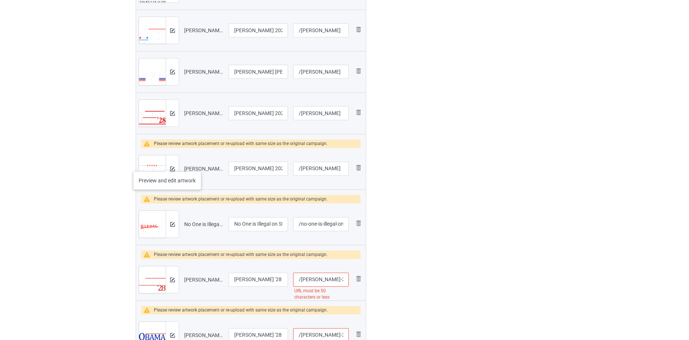
click at [167, 164] on div at bounding box center [172, 169] width 13 height 27
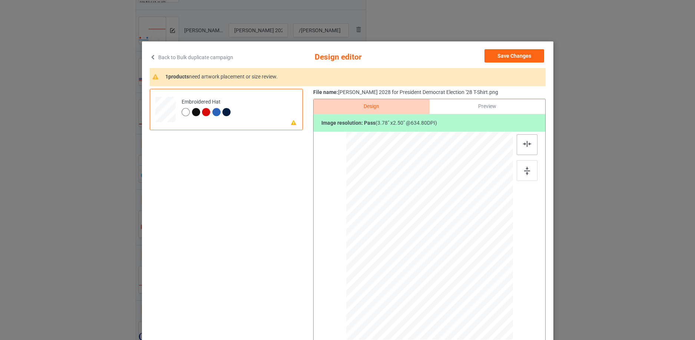
drag, startPoint x: 529, startPoint y: 171, endPoint x: 522, endPoint y: 147, distance: 25.0
click at [528, 171] on div at bounding box center [526, 170] width 21 height 21
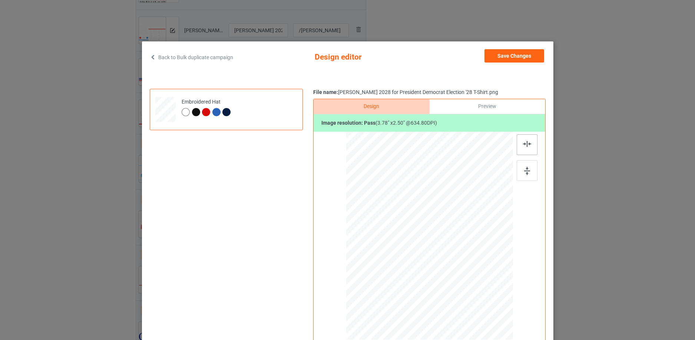
click at [519, 142] on div at bounding box center [526, 144] width 21 height 21
click at [521, 56] on button "Save Changes" at bounding box center [514, 55] width 60 height 13
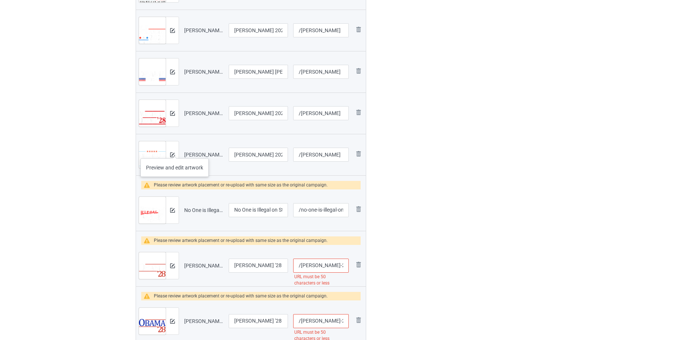
click at [175, 151] on div at bounding box center [172, 155] width 13 height 27
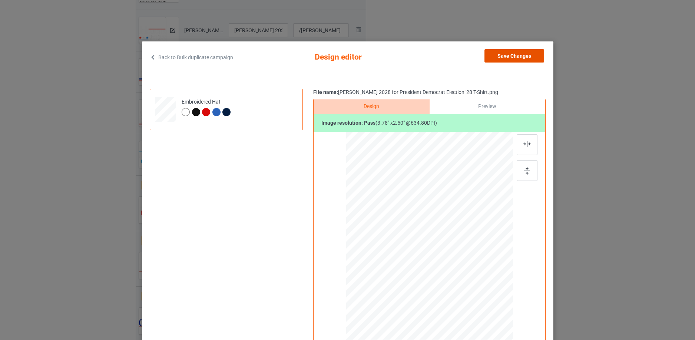
click at [519, 56] on button "Save Changes" at bounding box center [514, 55] width 60 height 13
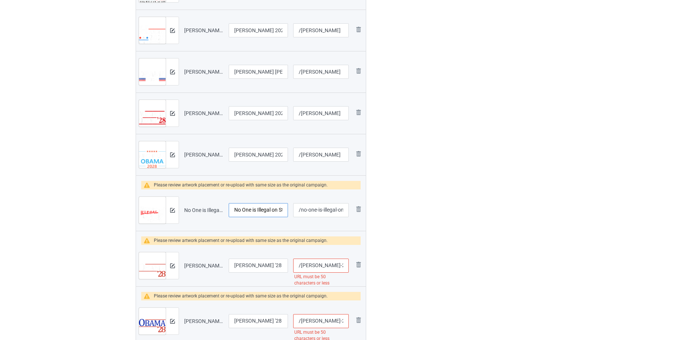
scroll to position [0, 64]
drag, startPoint x: 238, startPoint y: 210, endPoint x: 336, endPoint y: 216, distance: 98.4
click at [365, 210] on tr "Preview and edit artwork No One is Illegal on Stolen Land USA Map T-Shirt.png N…" at bounding box center [251, 210] width 230 height 41
click at [263, 210] on input "No One is Illegal on Stolen Land USA Map T-Shirt" at bounding box center [258, 210] width 59 height 14
drag, startPoint x: 266, startPoint y: 209, endPoint x: 326, endPoint y: 209, distance: 60.0
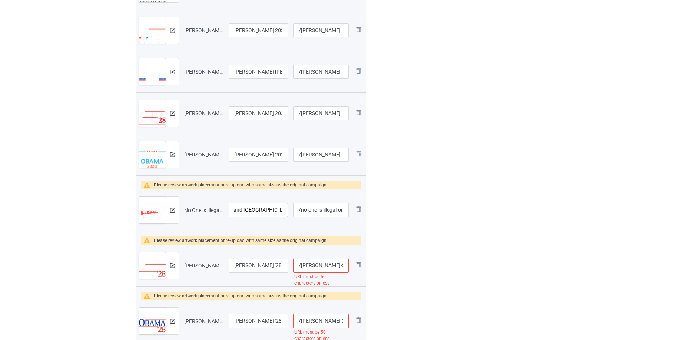
click at [324, 209] on tr "Preview and edit artwork No One is Illegal on Stolen Land USA Map T-Shirt.png N…" at bounding box center [251, 210] width 230 height 41
type input "No One is Illegal on Stolen Land USA Map"
drag, startPoint x: 336, startPoint y: 208, endPoint x: 469, endPoint y: 199, distance: 133.0
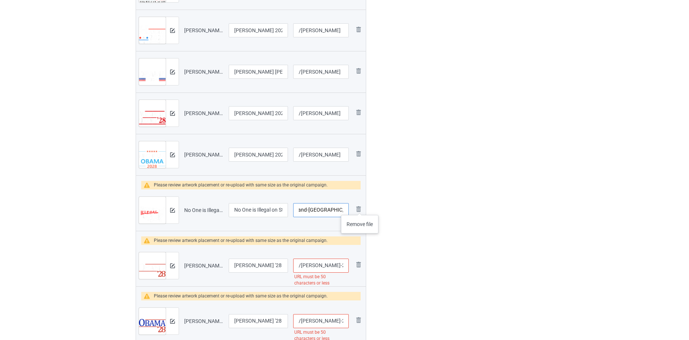
type input "/no-one-is-illegal"
click at [172, 200] on div at bounding box center [172, 210] width 13 height 27
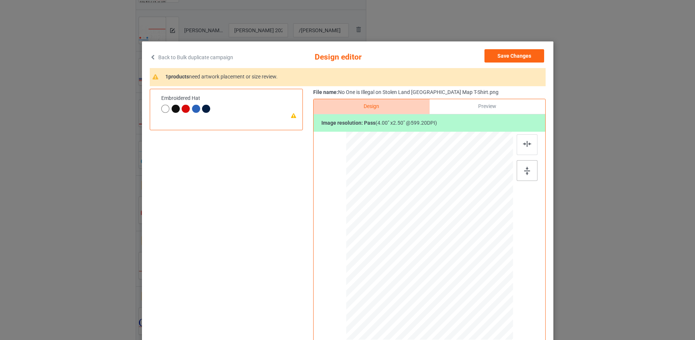
click at [523, 165] on div at bounding box center [526, 170] width 21 height 21
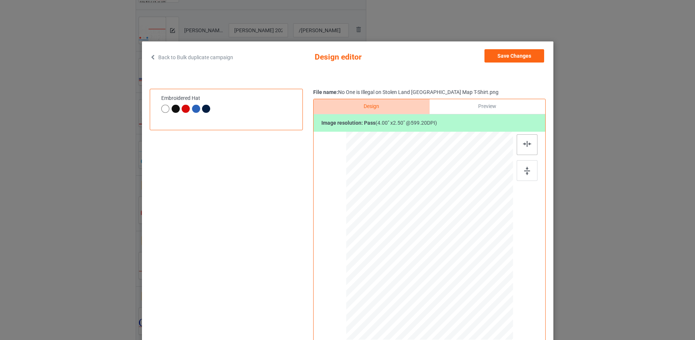
click at [523, 146] on img at bounding box center [527, 144] width 8 height 6
click at [525, 54] on button "Save Changes" at bounding box center [514, 55] width 60 height 13
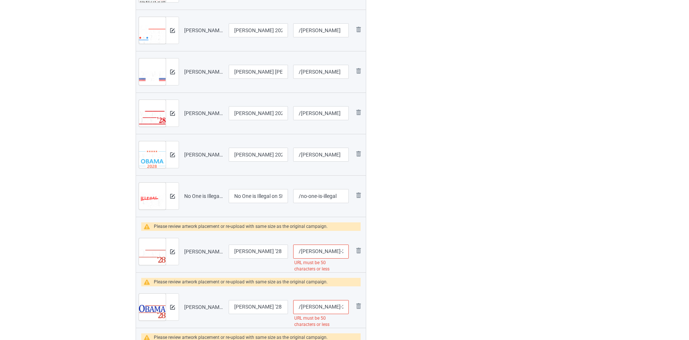
scroll to position [0, 109]
drag, startPoint x: 324, startPoint y: 252, endPoint x: 484, endPoint y: 241, distance: 160.0
type input "/obama-28"
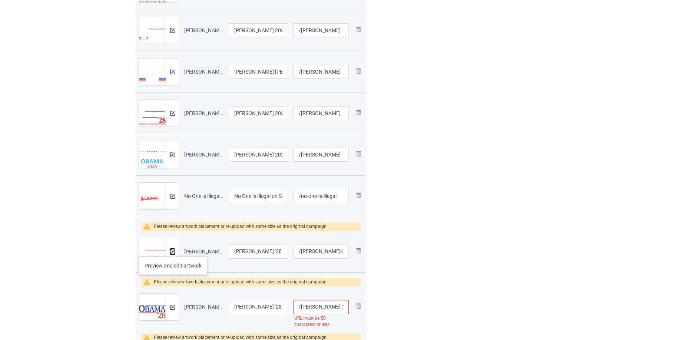
click at [173, 250] on img at bounding box center [172, 252] width 5 height 5
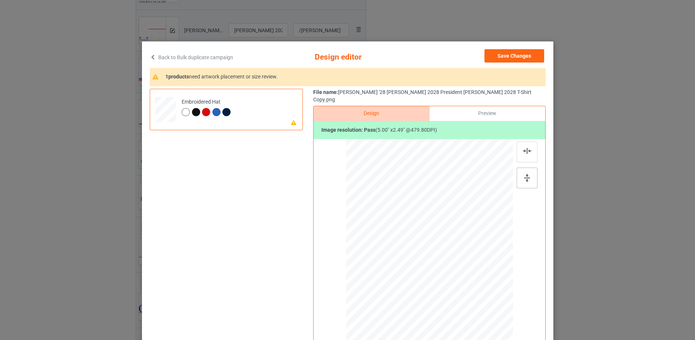
click at [524, 174] on img at bounding box center [527, 178] width 6 height 8
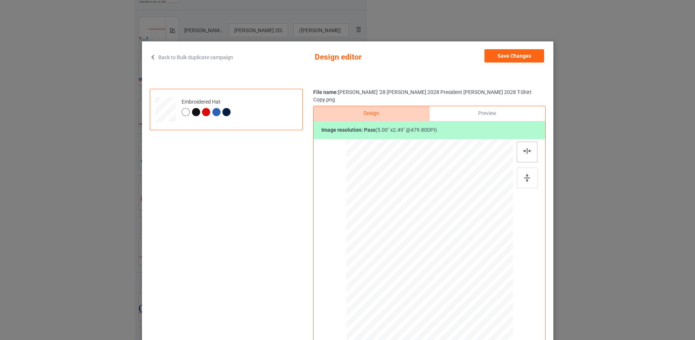
click at [526, 148] on img at bounding box center [527, 151] width 8 height 6
click at [514, 59] on button "Save Changes" at bounding box center [514, 55] width 60 height 13
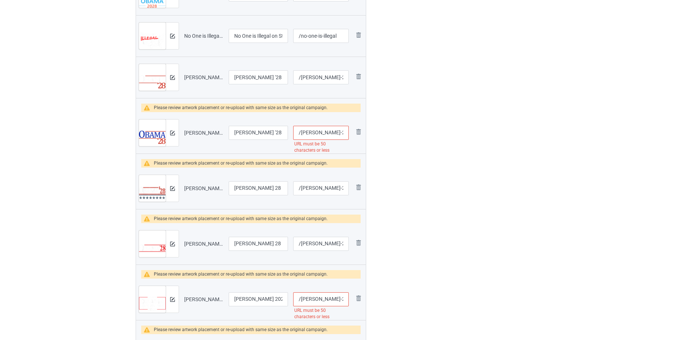
scroll to position [0, 97]
drag, startPoint x: 316, startPoint y: 134, endPoint x: 711, endPoint y: 79, distance: 398.4
type input "/obama4"
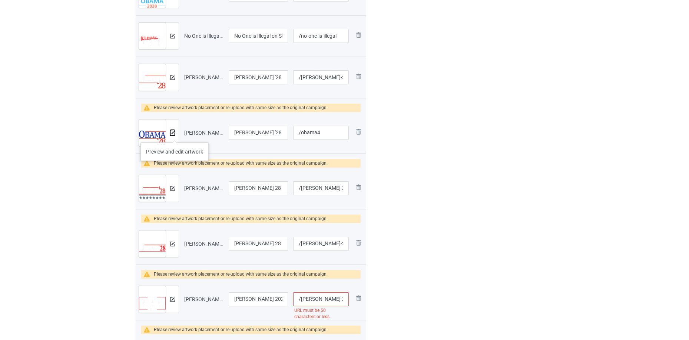
click at [175, 135] on img at bounding box center [172, 133] width 5 height 5
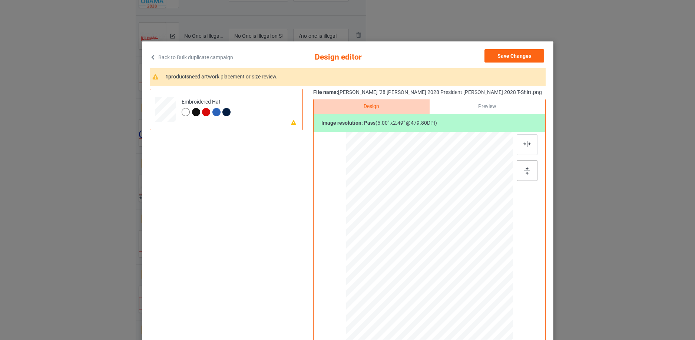
click at [529, 173] on div at bounding box center [526, 170] width 21 height 21
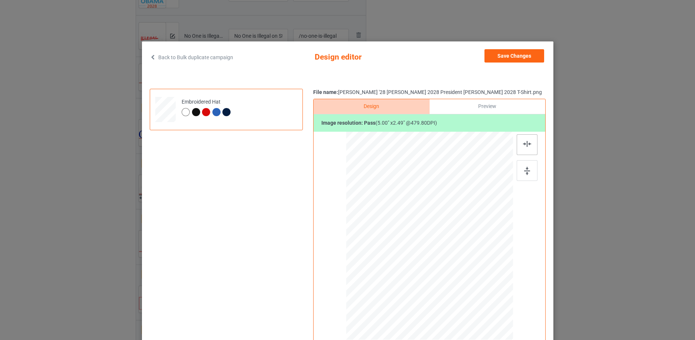
click at [526, 143] on img at bounding box center [527, 144] width 8 height 6
click at [427, 222] on div at bounding box center [428, 234] width 69 height 34
click at [521, 57] on button "Save Changes" at bounding box center [514, 55] width 60 height 13
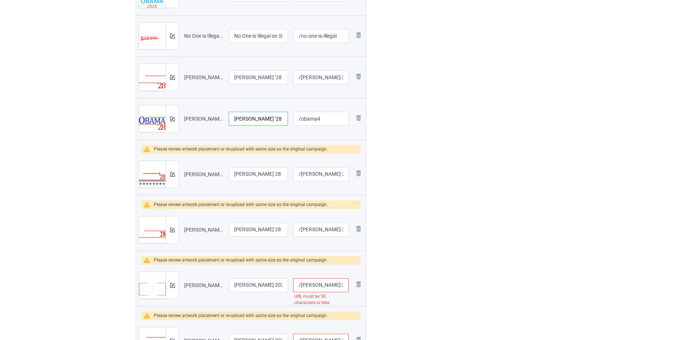
scroll to position [0, 95]
drag, startPoint x: 243, startPoint y: 119, endPoint x: 359, endPoint y: 100, distance: 117.4
click at [463, 86] on div "Campaign to duplicate Trump For Prison Funny Anti Donald Trump Lock Him Up Orig…" at bounding box center [344, 347] width 428 height 1520
click at [267, 117] on input "Obama '28 Obama 2028 President Barack Obama 2028 T-Shirt" at bounding box center [258, 119] width 59 height 14
drag, startPoint x: 267, startPoint y: 117, endPoint x: 325, endPoint y: 106, distance: 58.5
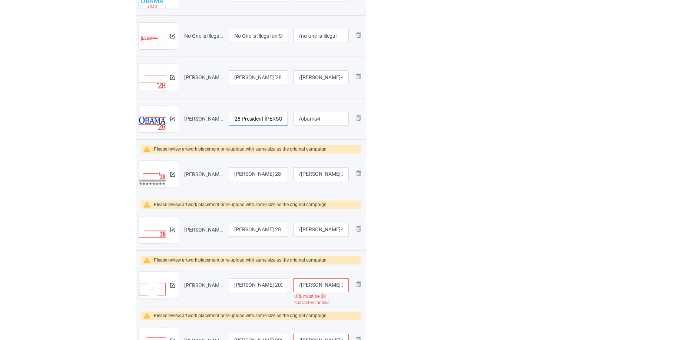
click at [326, 106] on tr "Preview and edit artwork Obama '28 Obama 2028 President Barack Obama 2028 T-Shi…" at bounding box center [251, 118] width 230 height 41
type input "Obama '28 Obama 2028 President Barack Obama 2028"
drag, startPoint x: 462, startPoint y: 30, endPoint x: 711, endPoint y: -42, distance: 258.9
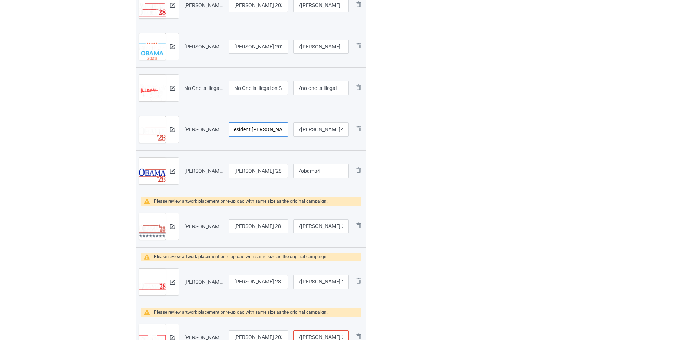
click at [255, 127] on input "Obama '28 Obama 2028 President Barack Obama 2028 T-Shirt Copy" at bounding box center [258, 130] width 59 height 14
drag, startPoint x: 253, startPoint y: 127, endPoint x: 333, endPoint y: 123, distance: 79.4
click at [330, 126] on tr "Preview and edit artwork Obama '28 Obama 2028 President Barack Obama 2028 T-Shi…" at bounding box center [251, 129] width 230 height 41
type input "Obama '28 Obama 2028 President Barack Obama 2028"
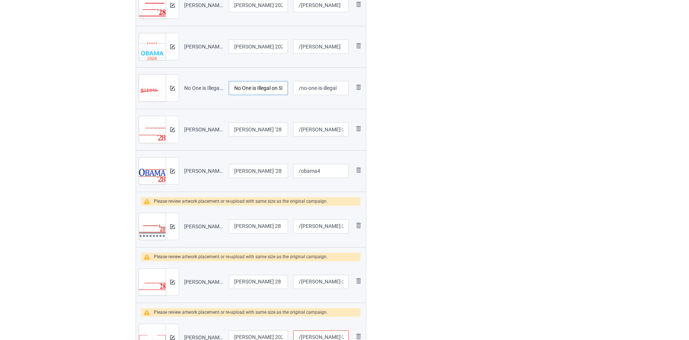
scroll to position [0, 48]
drag, startPoint x: 252, startPoint y: 84, endPoint x: 369, endPoint y: 71, distance: 118.2
drag, startPoint x: 242, startPoint y: 230, endPoint x: 346, endPoint y: 226, distance: 104.9
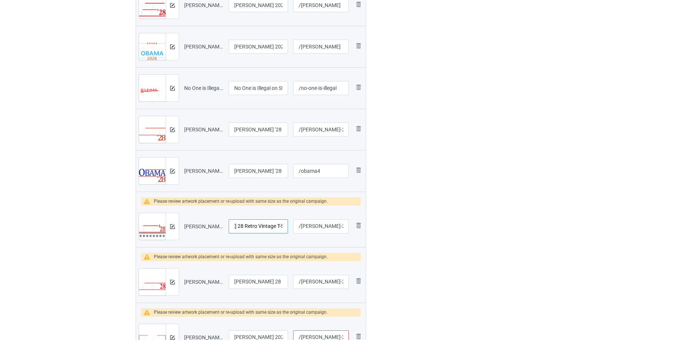
click at [349, 226] on tr "Preview and edit artwork Obama 28 Retro Vintage T-Shirt Copy.png Obama 28 Retro…" at bounding box center [251, 226] width 230 height 41
click at [250, 227] on input "Obama 28 Retro Vintage T-Shirt Copy" at bounding box center [258, 227] width 59 height 14
drag, startPoint x: 253, startPoint y: 226, endPoint x: 320, endPoint y: 213, distance: 68.2
click at [306, 216] on tr "Preview and edit artwork Obama 28 Retro Vintage T-Shirt Copy.png Obama 28 Retro…" at bounding box center [251, 226] width 230 height 41
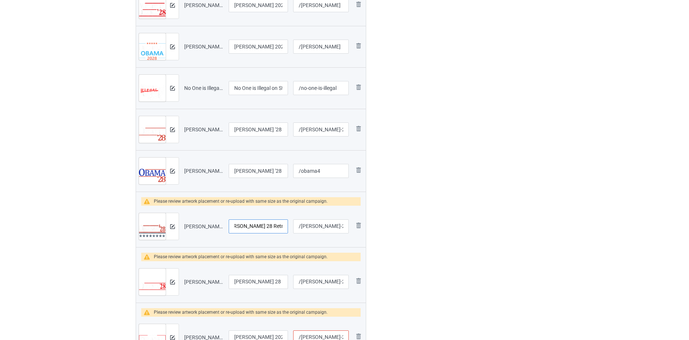
type input "Obama 28 Retro Vintage"
drag, startPoint x: 316, startPoint y: 227, endPoint x: 711, endPoint y: 58, distance: 429.2
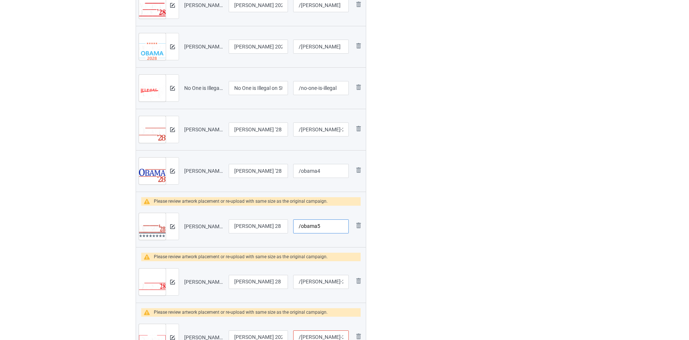
type input "/obama5"
drag, startPoint x: 316, startPoint y: 281, endPoint x: 552, endPoint y: 263, distance: 236.7
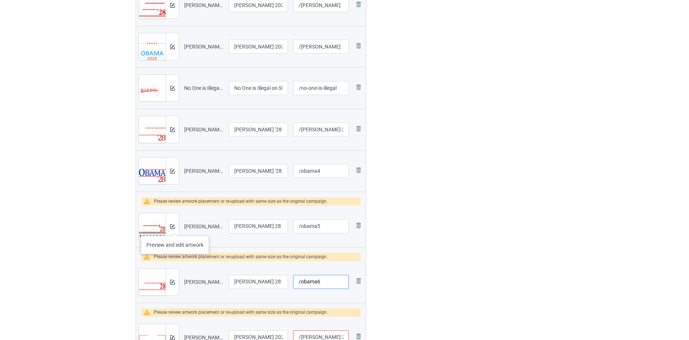
type input "/obama6"
click at [174, 228] on img at bounding box center [172, 227] width 5 height 5
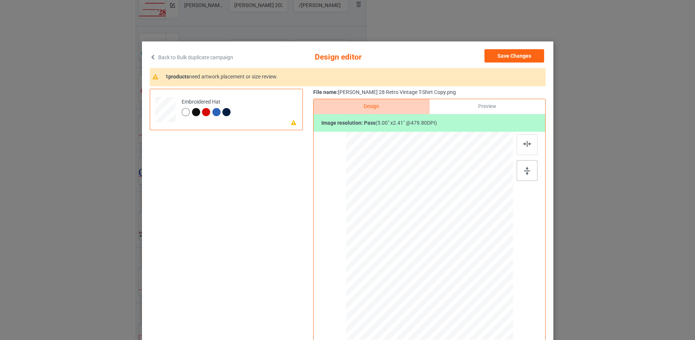
click at [525, 163] on div at bounding box center [526, 170] width 21 height 21
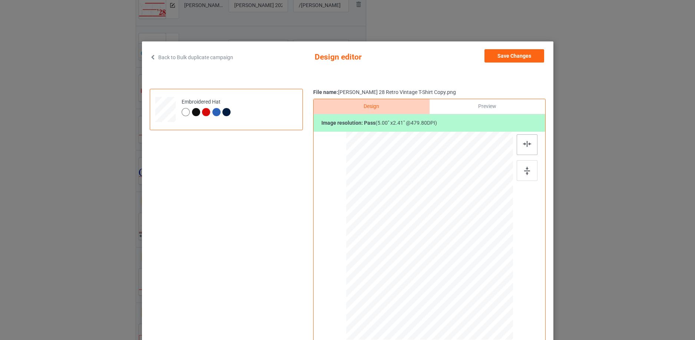
click at [524, 150] on div at bounding box center [526, 144] width 21 height 21
click at [526, 57] on button "Save Changes" at bounding box center [514, 55] width 60 height 13
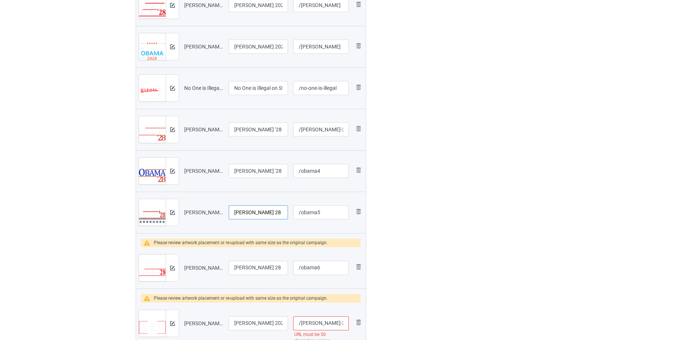
scroll to position [0, 9]
drag, startPoint x: 243, startPoint y: 212, endPoint x: 463, endPoint y: 206, distance: 219.4
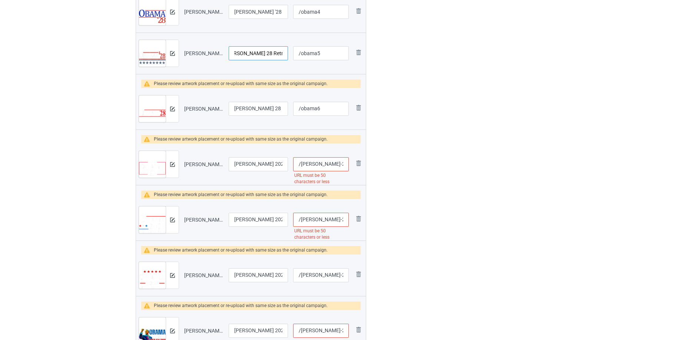
scroll to position [0, 0]
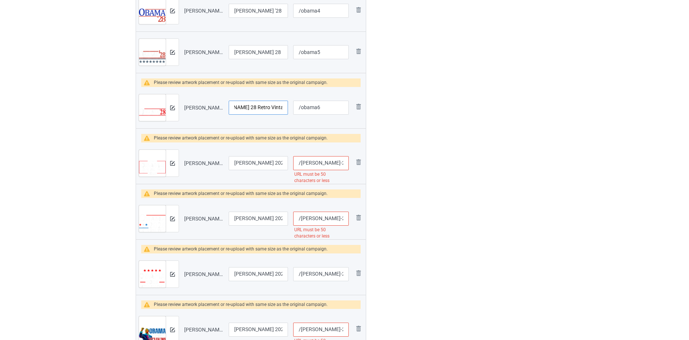
drag, startPoint x: 242, startPoint y: 108, endPoint x: 462, endPoint y: 109, distance: 220.1
click at [462, 109] on div "Campaign to duplicate Trump For Prison Funny Anti Donald Trump Lock Him Up Orig…" at bounding box center [344, 231] width 428 height 1506
click at [167, 110] on div at bounding box center [172, 107] width 13 height 27
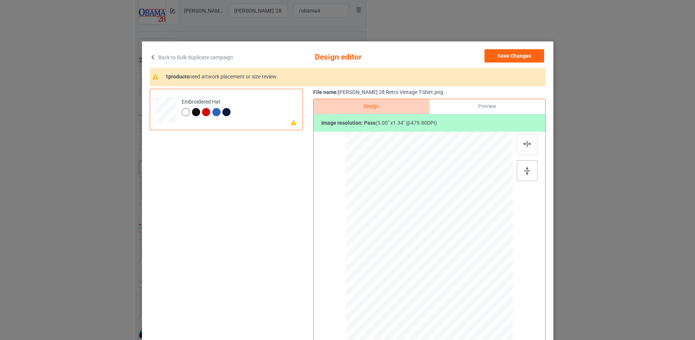
click at [524, 170] on img at bounding box center [527, 171] width 6 height 8
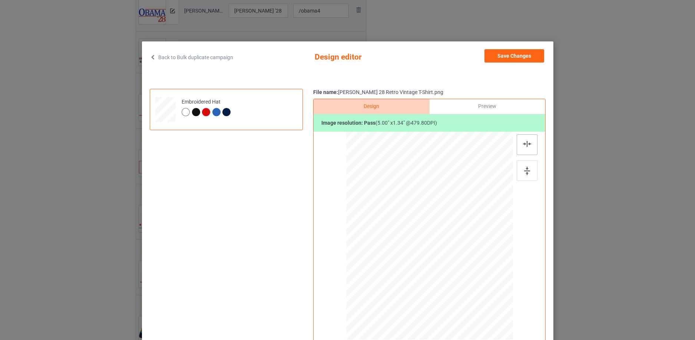
click at [524, 146] on img at bounding box center [527, 144] width 8 height 6
click at [522, 52] on button "Save Changes" at bounding box center [514, 55] width 60 height 13
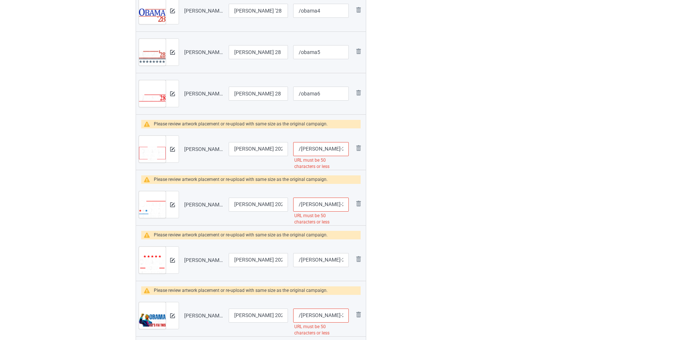
click at [317, 151] on input "/obama-2028-3-rd-term-let-s-fix-this-t-shirt-copy-copy-copy-copy-copy-copy" at bounding box center [321, 149] width 56 height 14
drag, startPoint x: 316, startPoint y: 147, endPoint x: 494, endPoint y: 114, distance: 180.4
click at [516, 146] on div "Campaign to duplicate Trump For Prison Funny Anti Donald Trump Lock Him Up Orig…" at bounding box center [344, 224] width 428 height 1492
type input "/obama7"
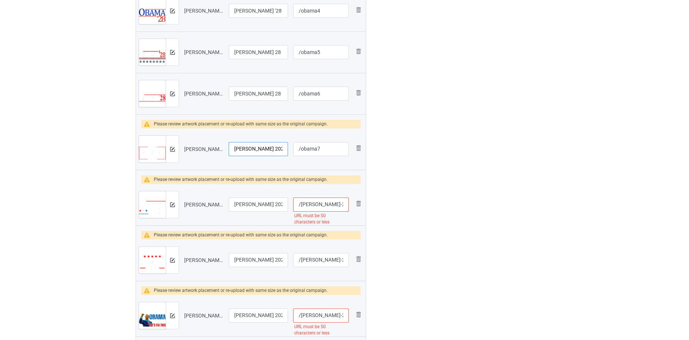
scroll to position [0, 129]
drag, startPoint x: 258, startPoint y: 148, endPoint x: 373, endPoint y: 142, distance: 115.4
click at [376, 142] on div "Campaign to duplicate Trump For Prison Funny Anti Donald Trump Lock Him Up Orig…" at bounding box center [344, 224] width 428 height 1492
click at [243, 152] on input "Obama 2028 3rd Term Let's Fix This T-Shirt Copy Copy Copy Copy Copy Copy" at bounding box center [258, 149] width 59 height 14
drag, startPoint x: 231, startPoint y: 147, endPoint x: 348, endPoint y: 124, distance: 119.8
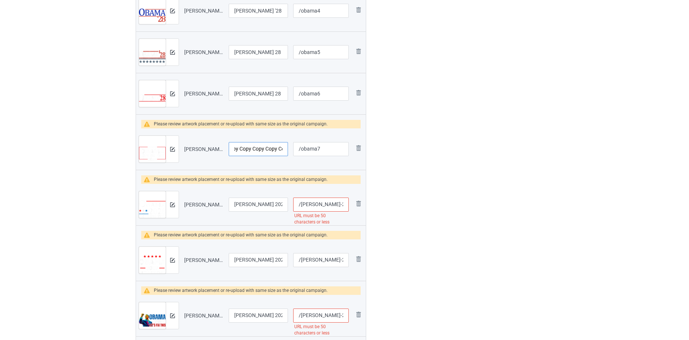
click at [348, 126] on tbody "Please review artwork placement or re-upload with same size as the original cam…" at bounding box center [251, 142] width 230 height 56
drag, startPoint x: 239, startPoint y: 148, endPoint x: 339, endPoint y: 137, distance: 100.9
click at [336, 139] on tr "Preview and edit artwork Obama 2028 3rd Term Let's Fix This T-Shirt Copy Copy C…" at bounding box center [251, 149] width 230 height 41
type input "Obama 2028 3rd Term Let's Fix This"
click at [173, 147] on img at bounding box center [172, 149] width 5 height 5
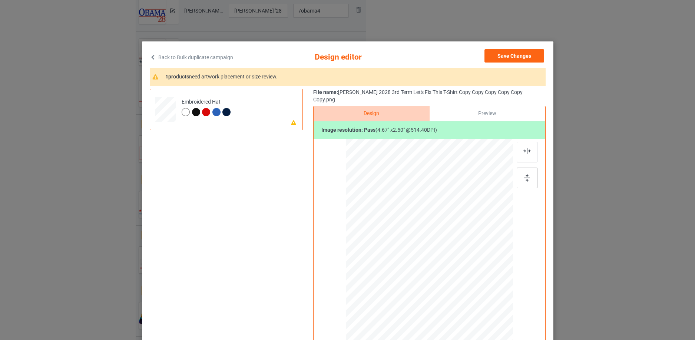
click at [524, 174] on img at bounding box center [527, 178] width 6 height 8
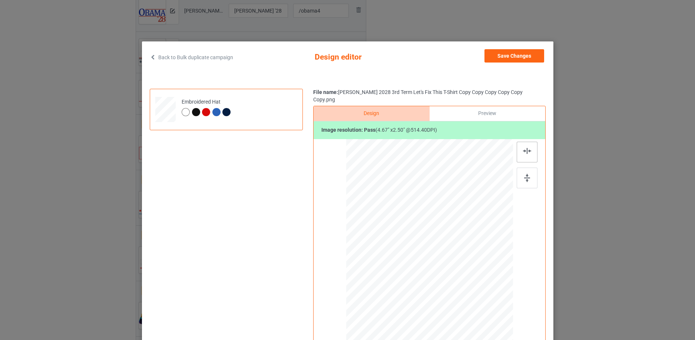
click at [524, 148] on img at bounding box center [527, 151] width 8 height 6
click at [524, 174] on img at bounding box center [527, 178] width 6 height 8
click at [525, 148] on img at bounding box center [527, 151] width 8 height 6
click at [526, 50] on button "Save Changes" at bounding box center [514, 55] width 60 height 13
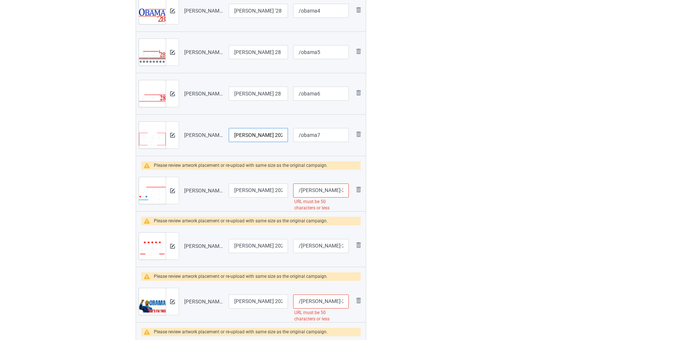
scroll to position [0, 35]
drag, startPoint x: 250, startPoint y: 136, endPoint x: 408, endPoint y: 132, distance: 157.5
click at [408, 132] on div "Campaign to duplicate Trump For Prison Funny Anti Donald Trump Lock Him Up Orig…" at bounding box center [344, 217] width 428 height 1478
click at [317, 189] on input "/obama-2028-3-rd-term-let-s-fix-this-t-shirt-copy-copy-copy" at bounding box center [321, 191] width 56 height 14
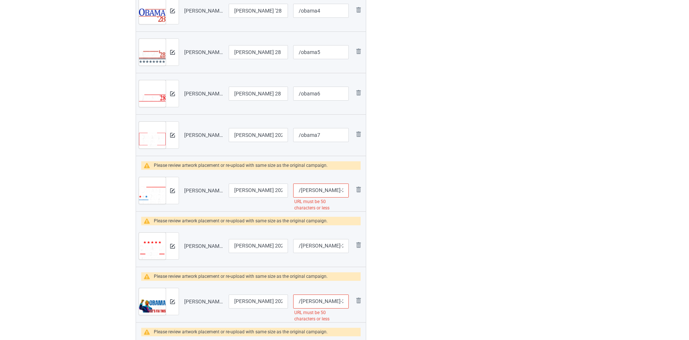
scroll to position [0, 89]
drag, startPoint x: 329, startPoint y: 189, endPoint x: 582, endPoint y: 152, distance: 255.7
type input "/obama-2028"
drag, startPoint x: 303, startPoint y: 193, endPoint x: 277, endPoint y: 201, distance: 27.0
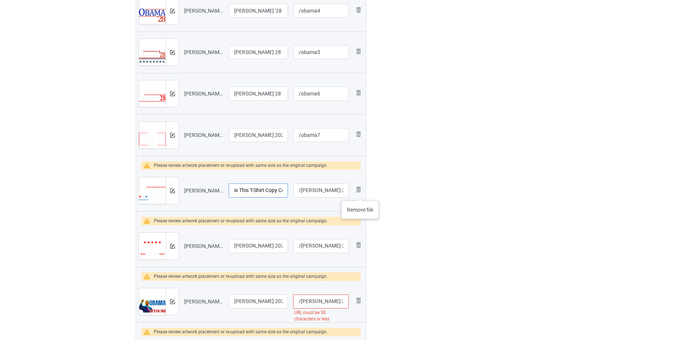
click at [357, 193] on tr "Preview and edit artwork Obama 2028 3rd Term Let's Fix This T-Shirt Copy Copy C…" at bounding box center [251, 190] width 230 height 41
click at [243, 190] on input "Obama 2028 3rd Term Let's Fix This T-Shirt Copy Copy Copy" at bounding box center [258, 191] width 59 height 14
click at [237, 190] on input "Obama 2028 3rd Term Let's Fix This T-Shirt Copy Copy Copy" at bounding box center [258, 191] width 59 height 14
drag, startPoint x: 235, startPoint y: 190, endPoint x: 388, endPoint y: 158, distance: 156.7
click at [386, 160] on div "Campaign to duplicate Trump For Prison Funny Anti Donald Trump Lock Him Up Orig…" at bounding box center [344, 217] width 428 height 1478
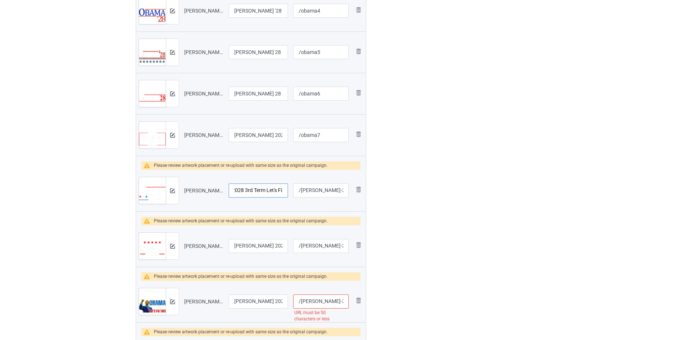
drag, startPoint x: 273, startPoint y: 189, endPoint x: 336, endPoint y: 195, distance: 62.5
click at [335, 196] on tr "Preview and edit artwork Obama 2028 3rd Term Let's Fix This T-Shirt Copy Copy C…" at bounding box center [251, 190] width 230 height 41
type input "Obama 2028 3rd Term Let's Fix This"
click at [173, 186] on div at bounding box center [172, 190] width 13 height 27
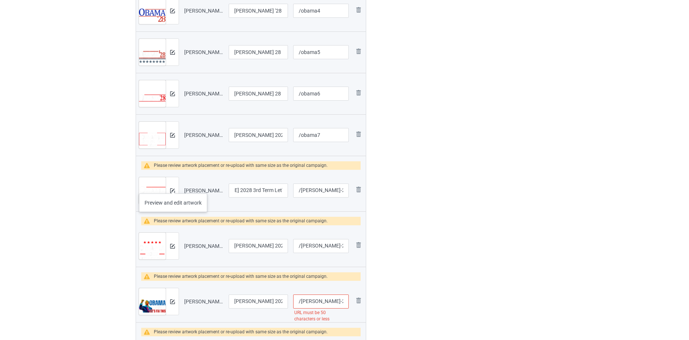
scroll to position [0, 0]
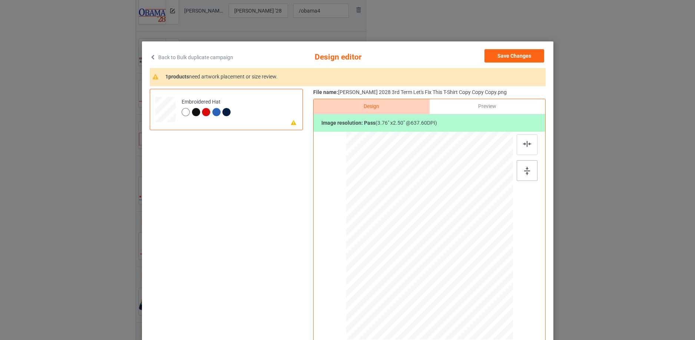
click at [529, 169] on div at bounding box center [526, 170] width 21 height 21
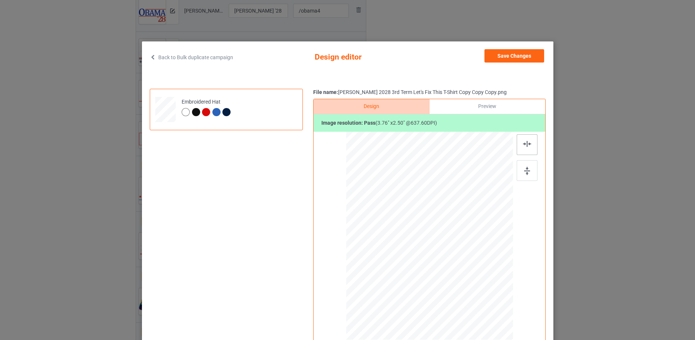
click at [524, 148] on div at bounding box center [526, 144] width 21 height 21
click at [526, 56] on button "Save Changes" at bounding box center [514, 55] width 60 height 13
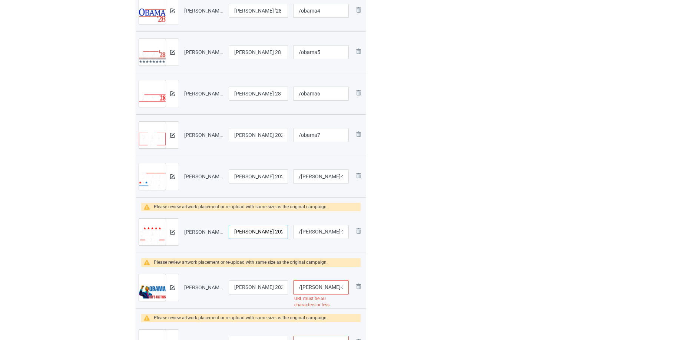
scroll to position [0, 51]
drag, startPoint x: 272, startPoint y: 228, endPoint x: 363, endPoint y: 228, distance: 90.8
click at [363, 228] on tr "Preview and edit artwork Obama 2028 3rd Term Let's Fix This T-Shirt.png Obama 2…" at bounding box center [251, 232] width 230 height 41
click at [270, 232] on input "Obama 2028 3rd Term Let's Fix This T-Shirt" at bounding box center [258, 232] width 59 height 14
drag, startPoint x: 267, startPoint y: 232, endPoint x: 326, endPoint y: 225, distance: 59.3
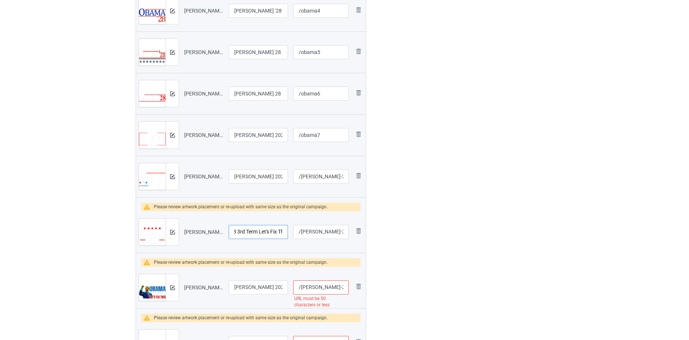
click at [326, 225] on tr "Preview and edit artwork Obama 2028 3rd Term Let's Fix This T-Shirt.png Obama 2…" at bounding box center [251, 232] width 230 height 41
type input "Obama 2028 3rd Term Let's Fix This"
drag, startPoint x: 315, startPoint y: 230, endPoint x: 531, endPoint y: 220, distance: 215.9
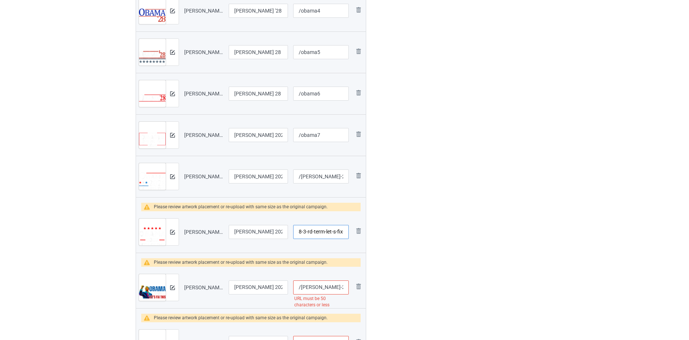
click at [531, 220] on div "Campaign to duplicate Trump For Prison Funny Anti Donald Trump Lock Him Up Orig…" at bounding box center [344, 210] width 428 height 1464
type input "/obama8"
click at [168, 235] on div at bounding box center [172, 232] width 13 height 27
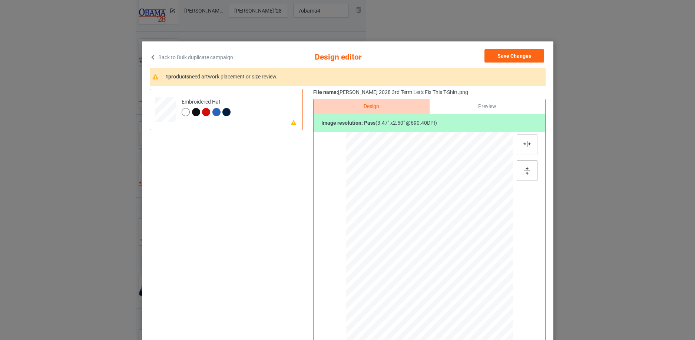
click at [524, 169] on img at bounding box center [527, 171] width 6 height 8
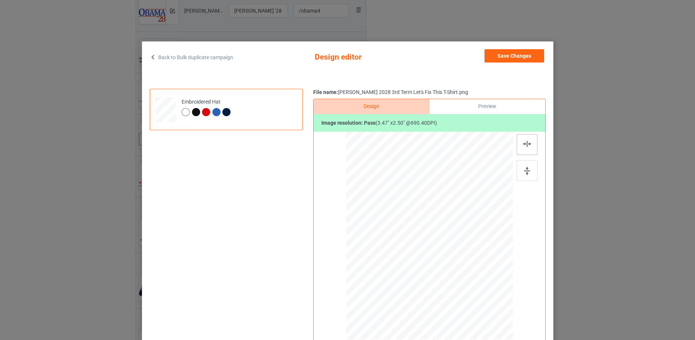
click at [526, 143] on img at bounding box center [527, 144] width 8 height 6
click at [516, 56] on button "Save Changes" at bounding box center [514, 55] width 60 height 13
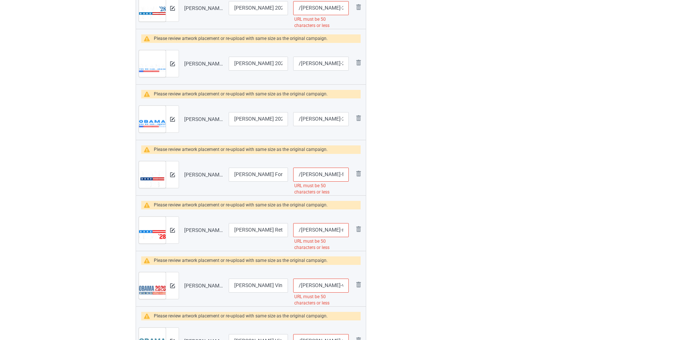
scroll to position [734, 0]
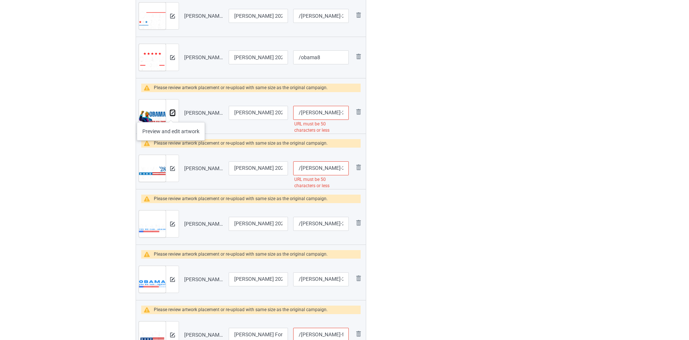
click at [171, 115] on img at bounding box center [172, 113] width 5 height 5
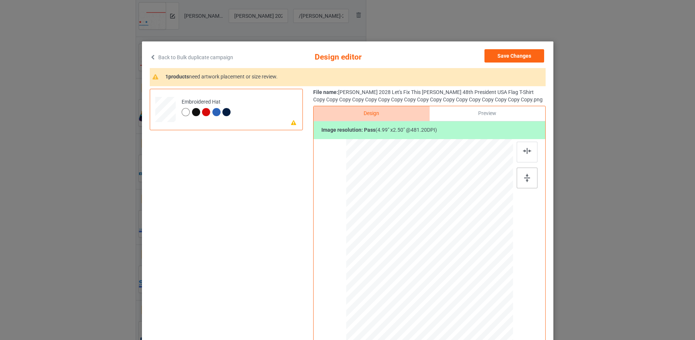
click at [520, 180] on div at bounding box center [526, 178] width 21 height 21
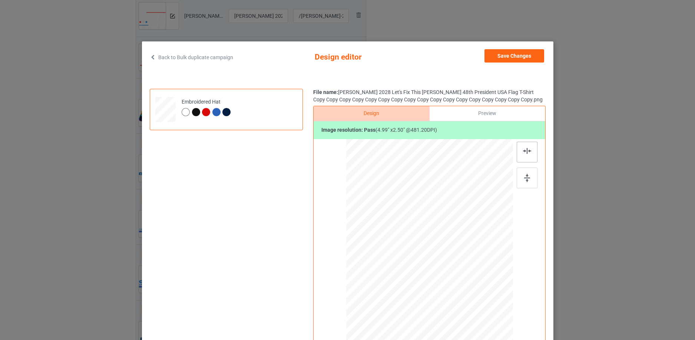
click at [526, 150] on img at bounding box center [527, 151] width 8 height 6
click at [520, 53] on button "Save Changes" at bounding box center [514, 55] width 60 height 13
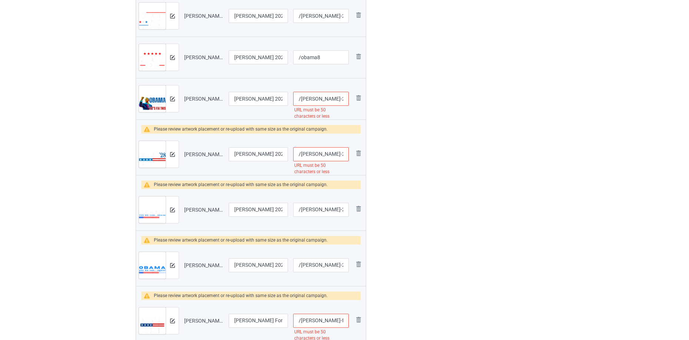
scroll to position [0, 315]
drag, startPoint x: 317, startPoint y: 99, endPoint x: 572, endPoint y: 61, distance: 257.7
type input "/obama9"
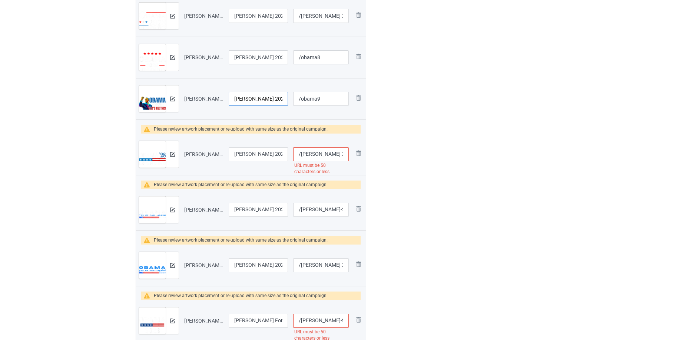
scroll to position [0, 324]
drag, startPoint x: 241, startPoint y: 100, endPoint x: 270, endPoint y: 120, distance: 35.5
click at [371, 116] on div "Campaign to duplicate Trump For Prison Funny Anti Donald Trump Lock Him Up Orig…" at bounding box center [344, 35] width 428 height 1435
click at [239, 102] on input "Obama 2028 Let's Fix This Obama 48th President USA Flag T-Shirt Copy Copy Copy …" at bounding box center [258, 99] width 59 height 14
drag, startPoint x: 236, startPoint y: 99, endPoint x: 326, endPoint y: 86, distance: 91.7
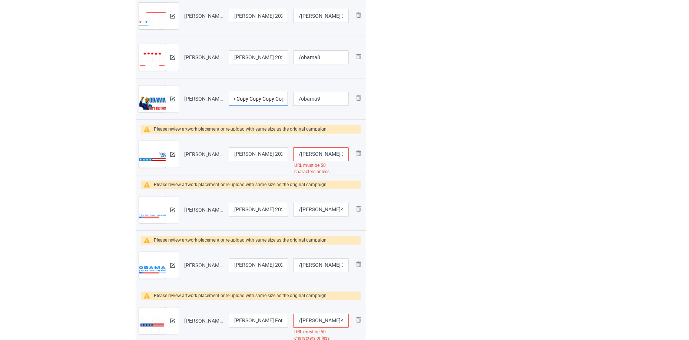
click at [328, 90] on tr "Preview and edit artwork Obama 2028 Let's Fix This Obama 48th President USA Fla…" at bounding box center [251, 98] width 230 height 41
drag, startPoint x: 237, startPoint y: 96, endPoint x: 375, endPoint y: 89, distance: 138.3
click at [375, 89] on div "Campaign to duplicate Trump For Prison Funny Anti Donald Trump Lock Him Up Orig…" at bounding box center [344, 35] width 428 height 1435
drag, startPoint x: 234, startPoint y: 99, endPoint x: 339, endPoint y: 81, distance: 106.3
click at [338, 82] on tr "Preview and edit artwork Obama 2028 Let's Fix This Obama 48th President USA Fla…" at bounding box center [251, 98] width 230 height 41
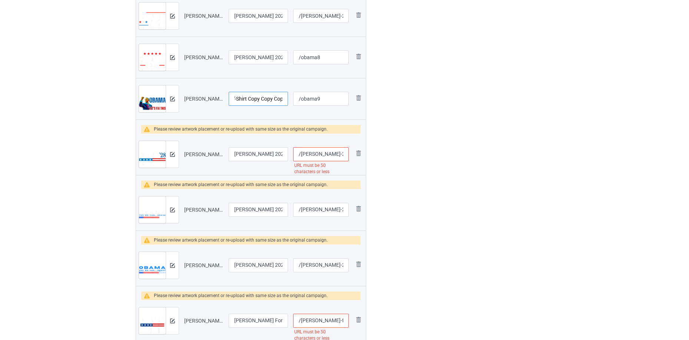
drag, startPoint x: 232, startPoint y: 97, endPoint x: 357, endPoint y: 77, distance: 126.1
click at [356, 77] on table "Preview File name Campaign title URL path Preview and edit artwork Barack Obama…" at bounding box center [251, 84] width 230 height 1293
drag, startPoint x: 235, startPoint y: 101, endPoint x: 359, endPoint y: 86, distance: 125.4
click at [359, 86] on tr "Preview and edit artwork Obama 2028 Let's Fix This Obama 48th President USA Fla…" at bounding box center [251, 98] width 230 height 41
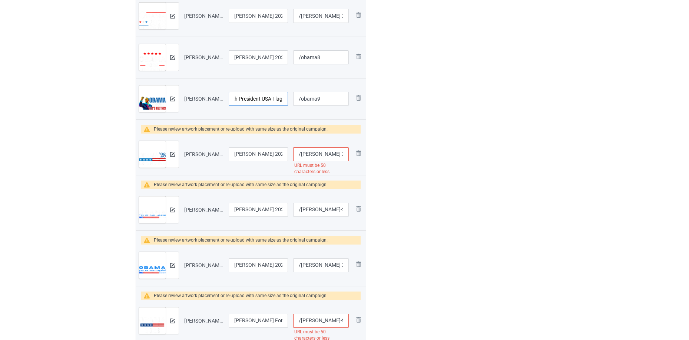
scroll to position [0, 88]
type input "Obama 2028 Let's Fix This Obama 48th President USA Flag"
drag, startPoint x: 270, startPoint y: 54, endPoint x: 382, endPoint y: 33, distance: 113.1
click at [382, 33] on div "Campaign to duplicate Trump For Prison Funny Anti Donald Trump Lock Him Up Orig…" at bounding box center [344, 35] width 428 height 1435
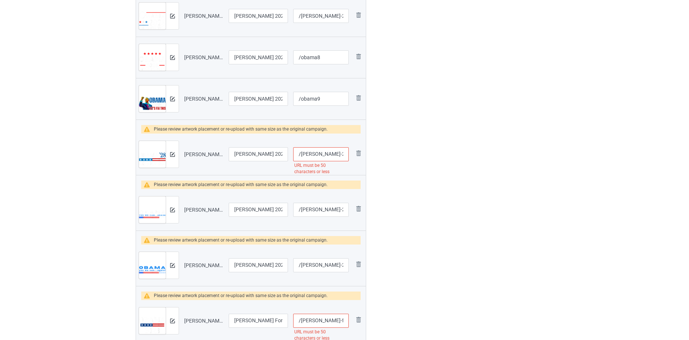
scroll to position [0, 140]
drag, startPoint x: 315, startPoint y: 153, endPoint x: 629, endPoint y: 110, distance: 317.1
type input "/obama10"
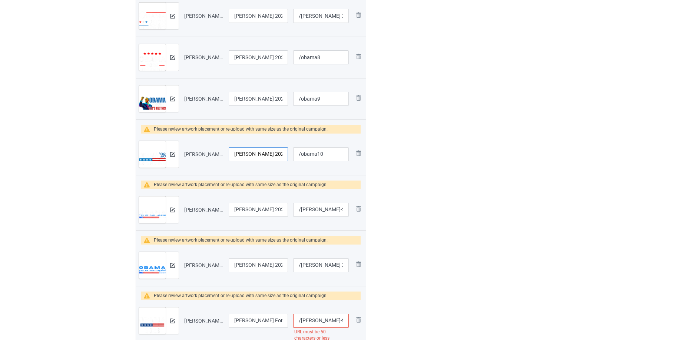
scroll to position [0, 143]
drag, startPoint x: 252, startPoint y: 158, endPoint x: 711, endPoint y: 108, distance: 461.4
click at [234, 153] on input "Obama 2028 Let's Fix This Obama 48th President USA Flag T-Shirt Copy Copy Copy" at bounding box center [258, 154] width 59 height 14
drag, startPoint x: 349, startPoint y: 152, endPoint x: 372, endPoint y: 149, distance: 23.5
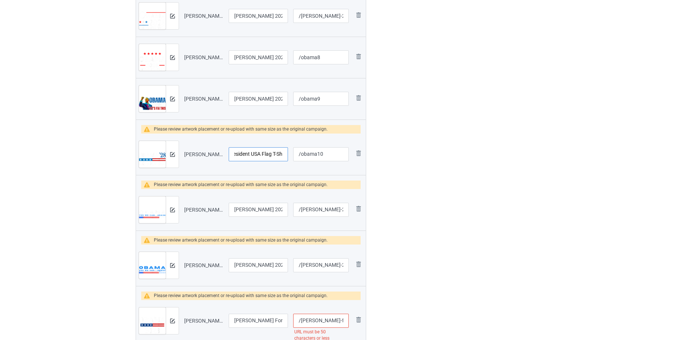
click at [371, 149] on div "Campaign to duplicate Trump For Prison Funny Anti Donald Trump Lock Him Up Orig…" at bounding box center [250, 35] width 241 height 1435
drag, startPoint x: 276, startPoint y: 153, endPoint x: 323, endPoint y: 119, distance: 57.9
click at [342, 150] on tr "Preview and edit artwork Obama 2028 Let's Fix This Obama 48th President USA Fla…" at bounding box center [251, 154] width 230 height 41
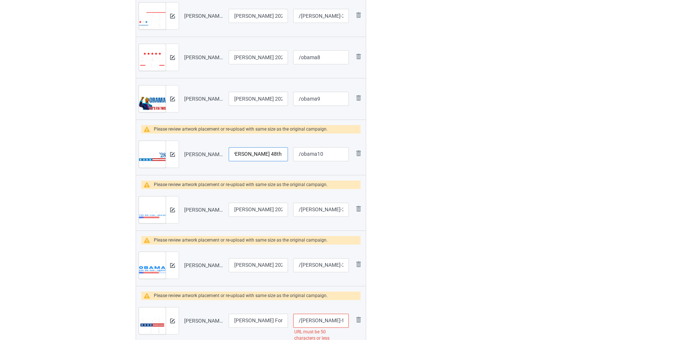
type input "Obama 2028 Let's Fix This Obama 48th President USA Flag"
drag, startPoint x: 244, startPoint y: 97, endPoint x: 470, endPoint y: 90, distance: 225.7
click at [476, 85] on div "Campaign to duplicate Trump For Prison Funny Anti Donald Trump Lock Him Up Orig…" at bounding box center [344, 35] width 428 height 1435
click at [169, 151] on div at bounding box center [172, 154] width 13 height 27
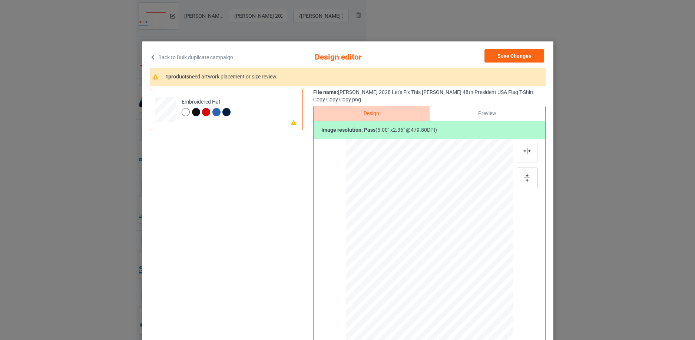
click at [526, 174] on img at bounding box center [527, 178] width 6 height 8
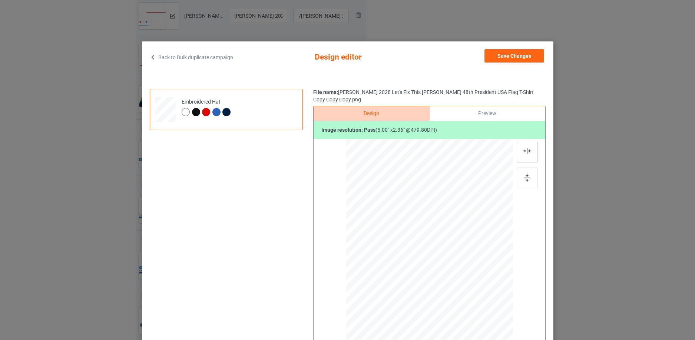
click at [525, 142] on div at bounding box center [526, 152] width 21 height 21
click at [521, 53] on button "Save Changes" at bounding box center [514, 55] width 60 height 13
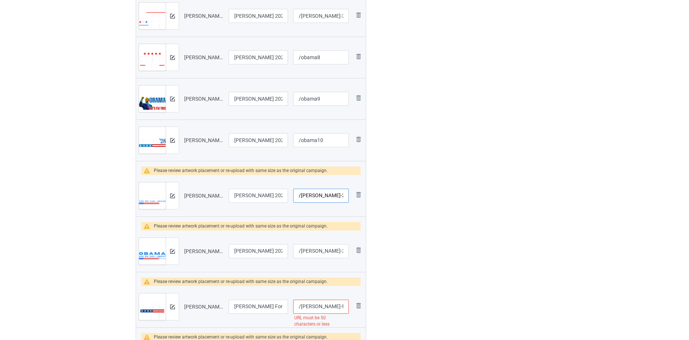
scroll to position [0, 75]
drag, startPoint x: 316, startPoint y: 192, endPoint x: 463, endPoint y: 162, distance: 149.8
click at [467, 165] on div "Campaign to duplicate Trump For Prison Funny Anti Donald Trump Lock Him Up Orig…" at bounding box center [344, 28] width 428 height 1421
type input "/obama11"
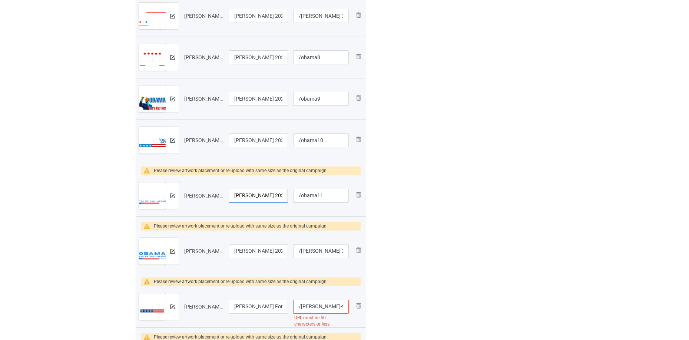
scroll to position [0, 74]
drag, startPoint x: 253, startPoint y: 193, endPoint x: 288, endPoint y: 193, distance: 34.5
click at [368, 192] on div "Campaign to duplicate Trump For Prison Funny Anti Donald Trump Lock Him Up Orig…" at bounding box center [250, 28] width 241 height 1421
click at [253, 195] on input "Obama 2028 Obama For President 2028 T-Shirt Copy" at bounding box center [258, 196] width 59 height 14
drag, startPoint x: 288, startPoint y: 195, endPoint x: 339, endPoint y: 189, distance: 51.4
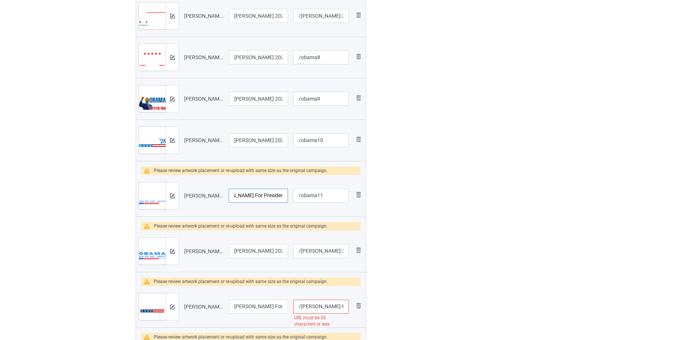
click at [339, 189] on tr "Preview and edit artwork Obama 2028 Obama For President 2028 T-Shirt Copy.png O…" at bounding box center [251, 195] width 230 height 41
type input "Obama 2028 Obama For President 2028"
click at [173, 196] on img at bounding box center [172, 196] width 5 height 5
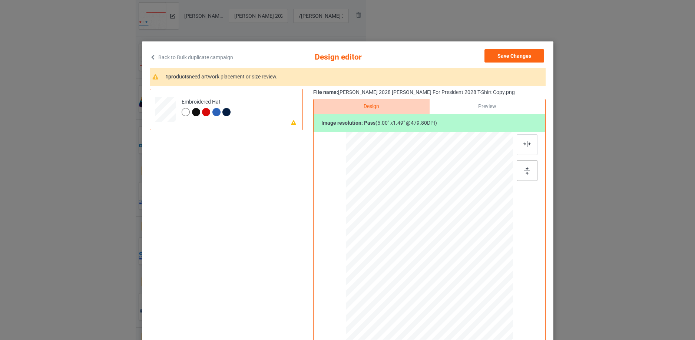
click at [524, 169] on img at bounding box center [527, 171] width 6 height 8
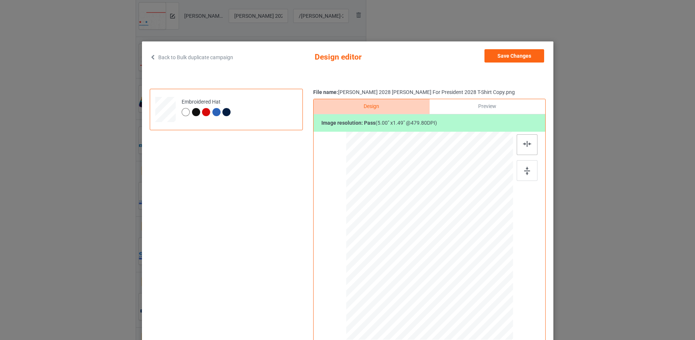
click at [518, 147] on div at bounding box center [526, 144] width 21 height 21
click at [518, 54] on button "Save Changes" at bounding box center [514, 55] width 60 height 13
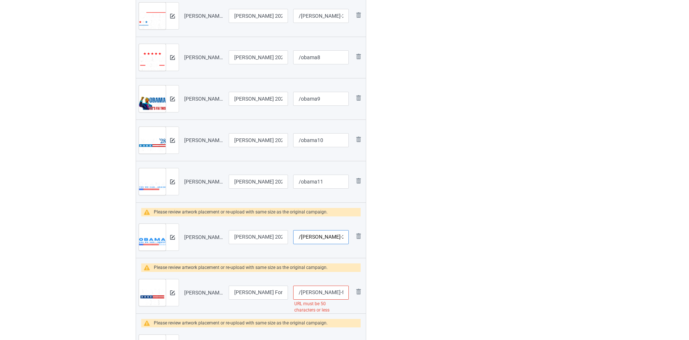
scroll to position [0, 63]
drag, startPoint x: 316, startPoint y: 237, endPoint x: 546, endPoint y: 206, distance: 232.2
click at [546, 207] on div "Campaign to duplicate Trump For Prison Funny Anti Donald Trump Lock Him Up Orig…" at bounding box center [344, 21] width 428 height 1407
type input "/obama12"
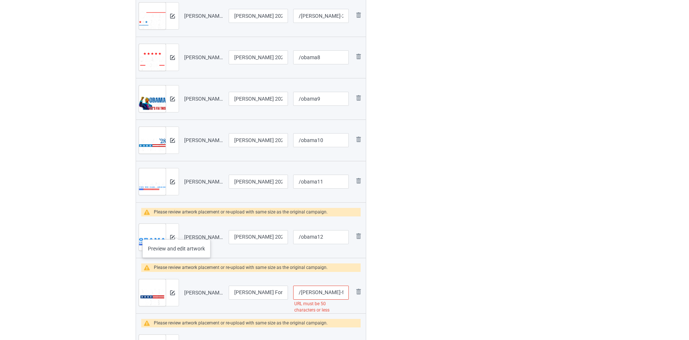
click at [176, 232] on div at bounding box center [172, 237] width 13 height 27
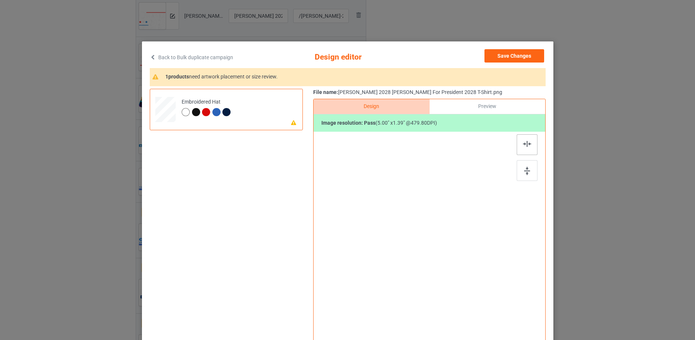
drag, startPoint x: 530, startPoint y: 170, endPoint x: 526, endPoint y: 155, distance: 15.7
click at [528, 170] on div at bounding box center [526, 170] width 21 height 21
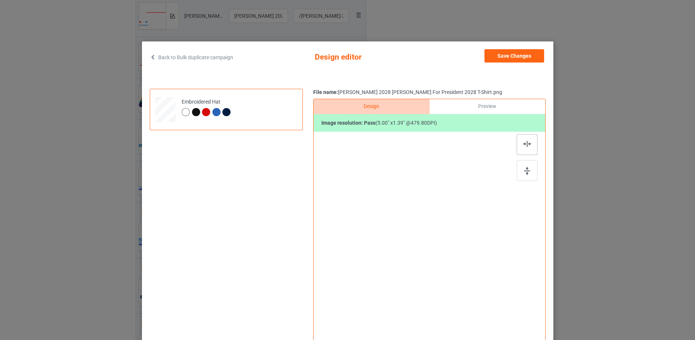
click at [525, 149] on div at bounding box center [526, 144] width 21 height 21
click at [521, 53] on button "Save Changes" at bounding box center [514, 55] width 60 height 13
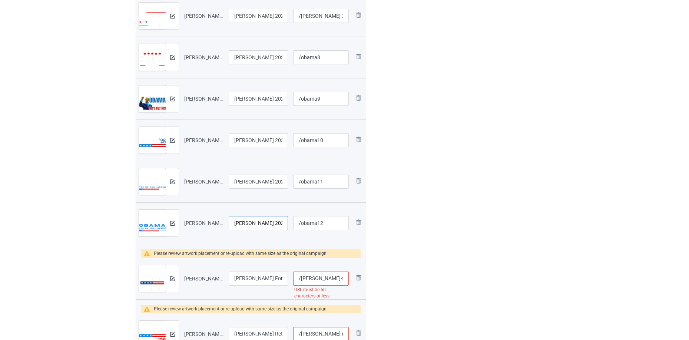
scroll to position [0, 61]
drag, startPoint x: 249, startPoint y: 221, endPoint x: 397, endPoint y: 221, distance: 147.8
click at [405, 221] on div "Campaign to duplicate Trump For Prison Funny Anti Donald Trump Lock Him Up Orig…" at bounding box center [344, 14] width 428 height 1393
click at [263, 220] on input "Obama 2028 Obama For President 2028 T-Shirt" at bounding box center [258, 223] width 59 height 14
drag, startPoint x: 265, startPoint y: 221, endPoint x: 356, endPoint y: 215, distance: 91.0
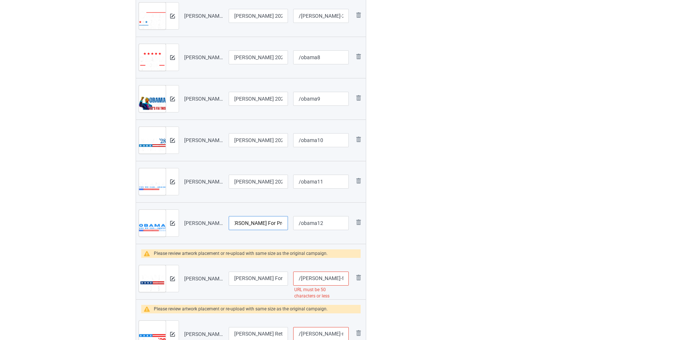
click at [353, 215] on tr "Preview and edit artwork Obama 2028 Obama For President 2028 T-Shirt.png Obama …" at bounding box center [251, 223] width 230 height 41
type input "Obama 2028 Obama For President 2028"
drag, startPoint x: 253, startPoint y: 180, endPoint x: 711, endPoint y: 71, distance: 471.3
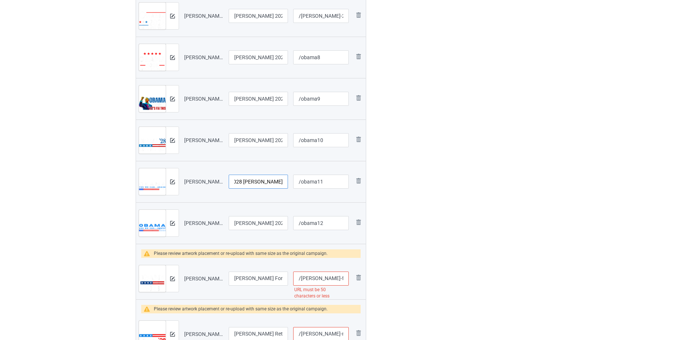
scroll to position [0, 0]
click at [439, 236] on div "Edit artwork You can adjust your artwork position, and upload files for double-…" at bounding box center [492, 14] width 134 height 1393
drag, startPoint x: 252, startPoint y: 225, endPoint x: 488, endPoint y: 227, distance: 236.4
click at [488, 227] on div "Campaign to duplicate Trump For Prison Funny Anti Donald Trump Lock Him Up Orig…" at bounding box center [344, 14] width 428 height 1393
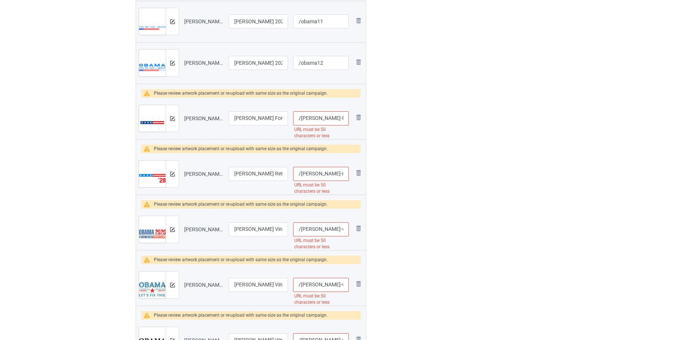
scroll to position [0, 92]
drag, startPoint x: 316, startPoint y: 119, endPoint x: 516, endPoint y: 112, distance: 200.6
type input "/obama13"
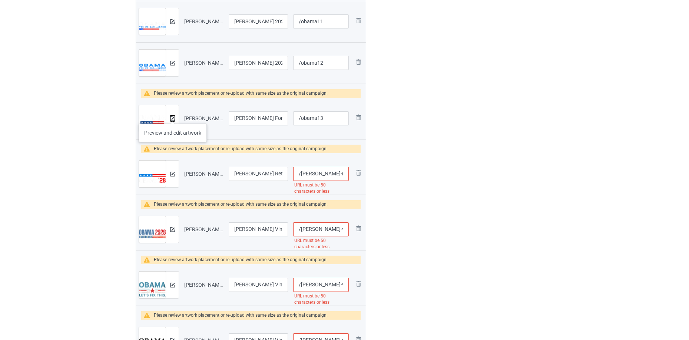
click at [173, 116] on img at bounding box center [172, 118] width 5 height 5
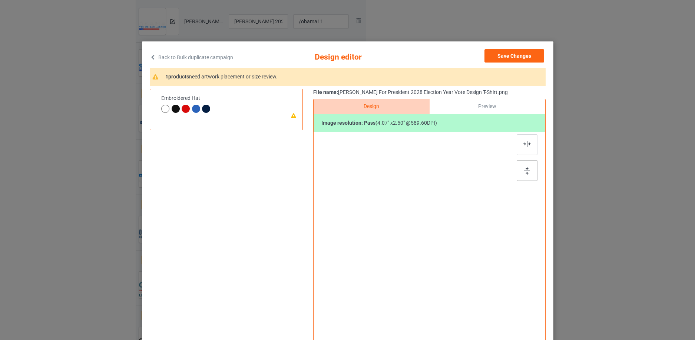
drag, startPoint x: 526, startPoint y: 168, endPoint x: 523, endPoint y: 143, distance: 24.6
click at [525, 167] on img at bounding box center [527, 171] width 6 height 8
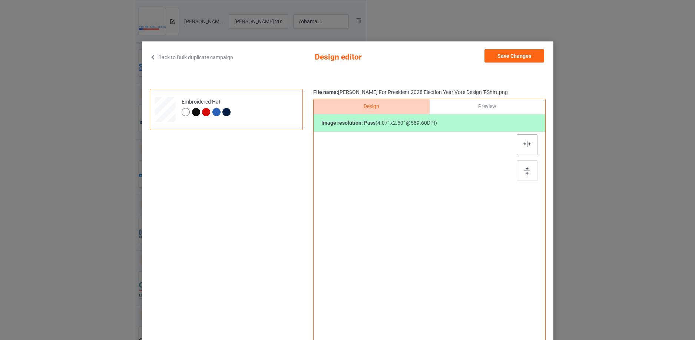
click at [523, 143] on img at bounding box center [527, 144] width 8 height 6
click at [516, 56] on button "Save Changes" at bounding box center [514, 55] width 60 height 13
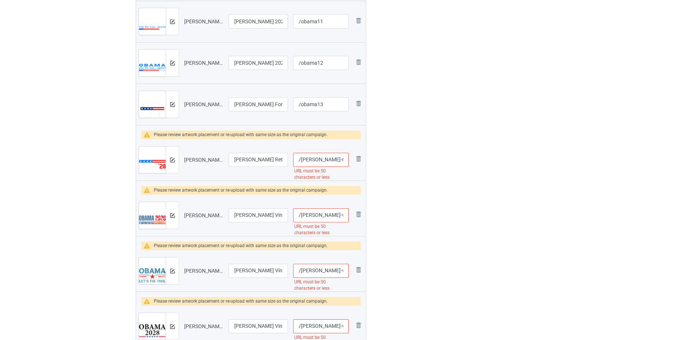
scroll to position [0, 100]
drag, startPoint x: 316, startPoint y: 159, endPoint x: 488, endPoint y: 154, distance: 172.0
type input "/obama14"
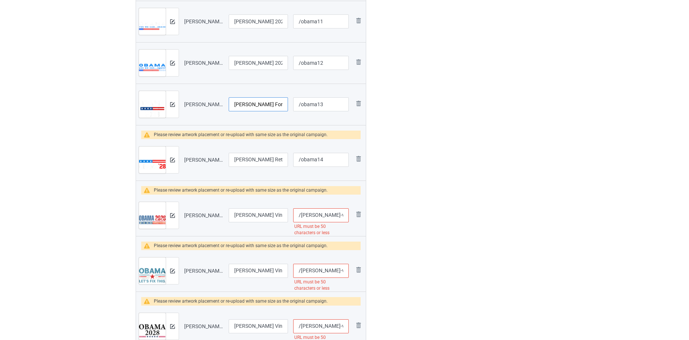
scroll to position [0, 90]
drag, startPoint x: 269, startPoint y: 101, endPoint x: 316, endPoint y: 104, distance: 46.4
click at [266, 106] on input "Obama For President 2028 Election Year Vote Design T-Shirt" at bounding box center [258, 104] width 59 height 14
drag, startPoint x: 266, startPoint y: 104, endPoint x: 318, endPoint y: 104, distance: 51.9
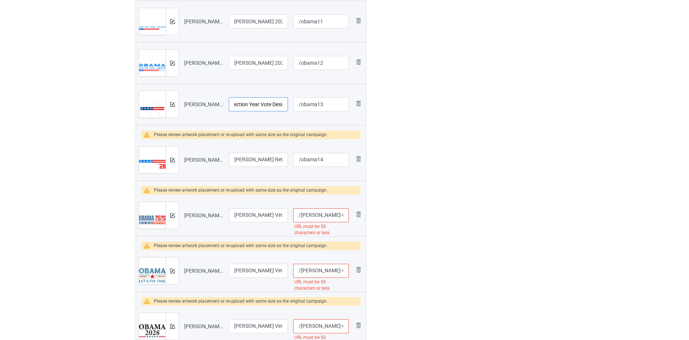
click at [318, 104] on tr "Preview and edit artwork Obama For President 2028 Election Year Vote Design T-S…" at bounding box center [251, 104] width 230 height 41
type input "Obama For President 2028 Election Year Vote Design"
drag, startPoint x: 255, startPoint y: 162, endPoint x: 315, endPoint y: 164, distance: 60.8
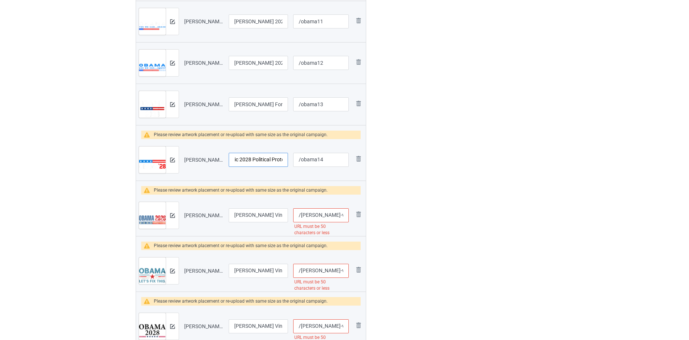
click at [336, 164] on tr "Preview and edit artwork Obama Retro Vintage Flag Patriotic 2028 Political Prot…" at bounding box center [251, 159] width 230 height 41
click at [265, 160] on input "Obama Retro Vintage Flag Patriotic 2028 Political Protest T-Shirt" at bounding box center [258, 160] width 59 height 14
drag, startPoint x: 267, startPoint y: 156, endPoint x: 331, endPoint y: 156, distance: 64.5
click at [331, 156] on tr "Preview and edit artwork Obama Retro Vintage Flag Patriotic 2028 Political Prot…" at bounding box center [251, 159] width 230 height 41
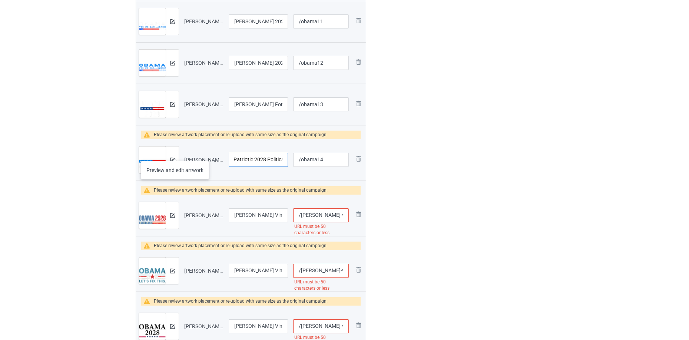
type input "Obama Retro Vintage Flag Patriotic 2028 Political Protest"
click at [170, 155] on div at bounding box center [172, 160] width 13 height 27
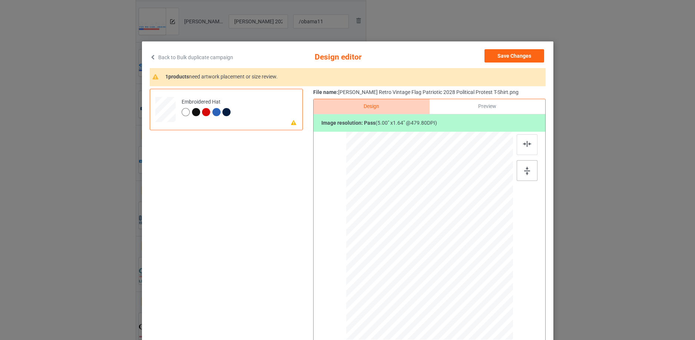
click at [524, 168] on img at bounding box center [527, 171] width 6 height 8
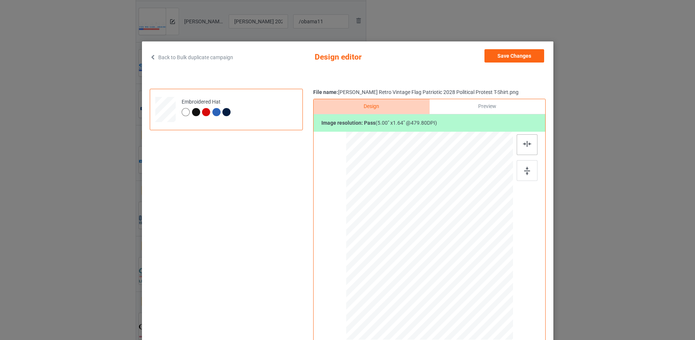
click at [523, 142] on img at bounding box center [527, 144] width 8 height 6
click at [517, 54] on button "Save Changes" at bounding box center [514, 55] width 60 height 13
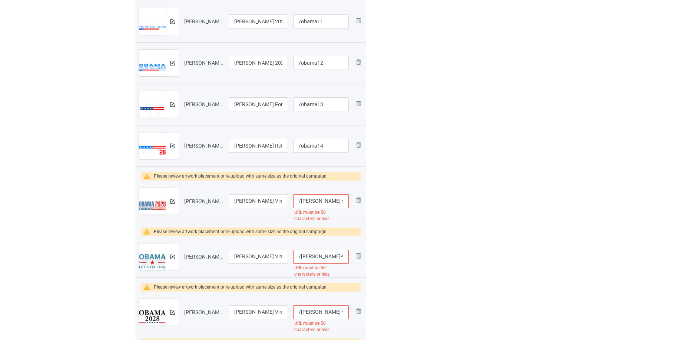
scroll to position [0, 85]
drag, startPoint x: 316, startPoint y: 200, endPoint x: 476, endPoint y: 196, distance: 160.8
type input "/obama15"
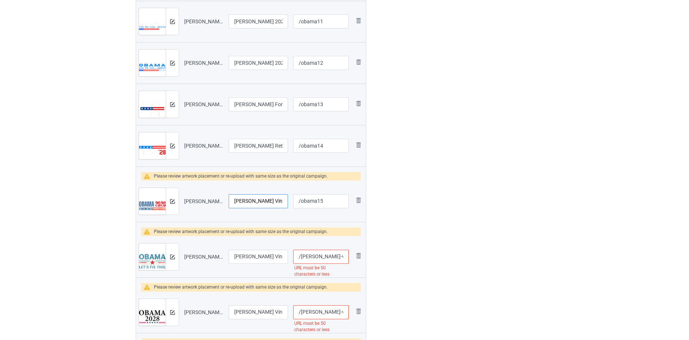
scroll to position [0, 84]
drag, startPoint x: 259, startPoint y: 201, endPoint x: 290, endPoint y: 204, distance: 32.0
click at [361, 199] on tr "Preview and edit artwork Obama Vintage President 2028 Obama T-Shirt Copy Copy.p…" at bounding box center [251, 201] width 230 height 41
click at [239, 201] on input "Obama Vintage President 2028 Obama T-Shirt Copy Copy" at bounding box center [258, 202] width 59 height 14
drag, startPoint x: 239, startPoint y: 199, endPoint x: 350, endPoint y: 196, distance: 110.5
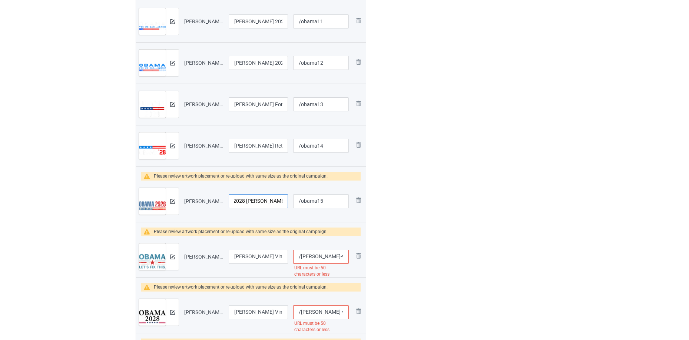
click at [350, 196] on tr "Preview and edit artwork Obama Vintage President 2028 Obama T-Shirt Copy Copy.p…" at bounding box center [251, 201] width 230 height 41
type input "Obama Vintage President 2028 Obama"
click at [172, 195] on div at bounding box center [172, 201] width 13 height 27
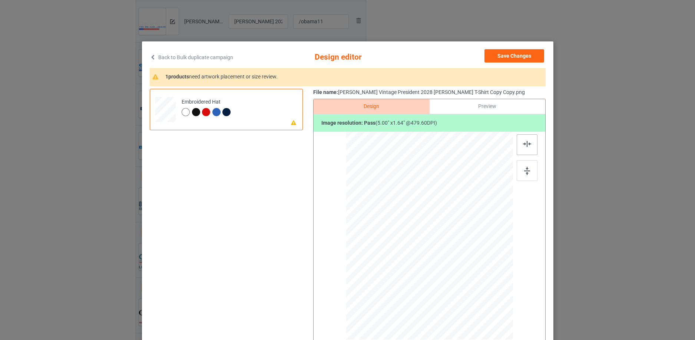
click at [521, 140] on div at bounding box center [526, 144] width 21 height 21
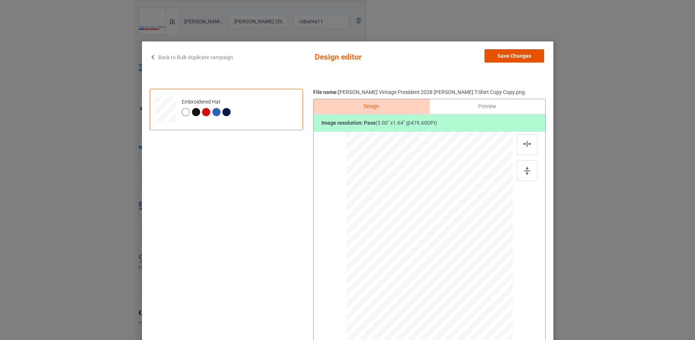
click at [525, 52] on button "Save Changes" at bounding box center [514, 55] width 60 height 13
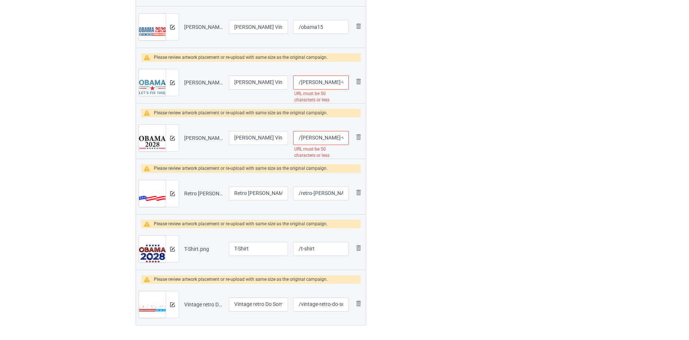
scroll to position [0, 150]
drag, startPoint x: 316, startPoint y: 81, endPoint x: 590, endPoint y: 82, distance: 273.4
click at [590, 82] on div "Bulk duplicate campaign Campaign to duplicate Trump For Prison Funny Anti Donal…" at bounding box center [344, 216] width 689 height 2503
type input "/obama16"
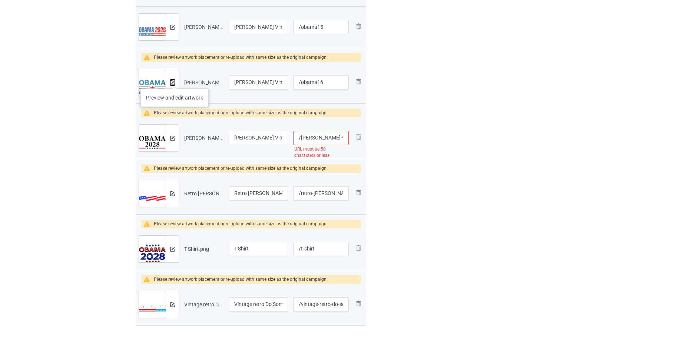
click at [175, 81] on img at bounding box center [172, 82] width 5 height 5
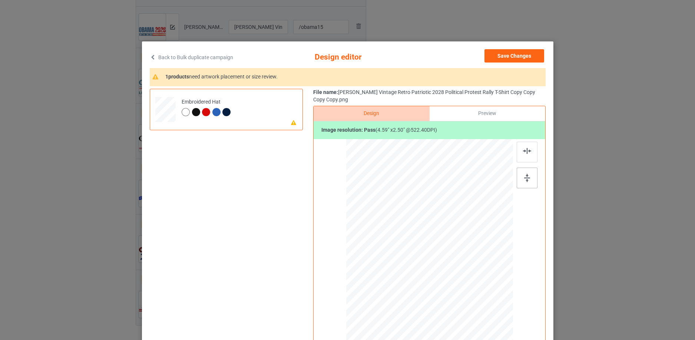
click at [531, 175] on div at bounding box center [526, 178] width 21 height 21
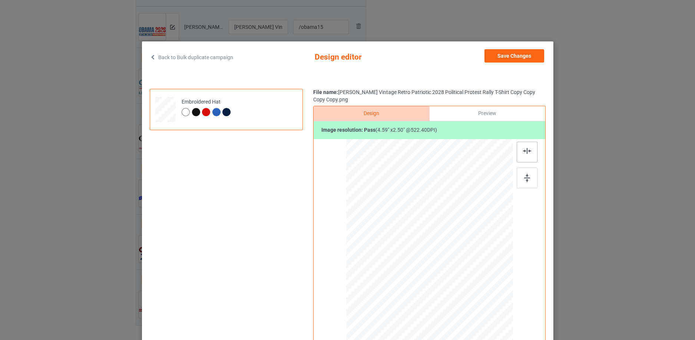
click at [524, 147] on div at bounding box center [526, 152] width 21 height 21
click at [194, 114] on div at bounding box center [196, 112] width 8 height 8
click at [514, 57] on button "Save Changes" at bounding box center [514, 55] width 60 height 13
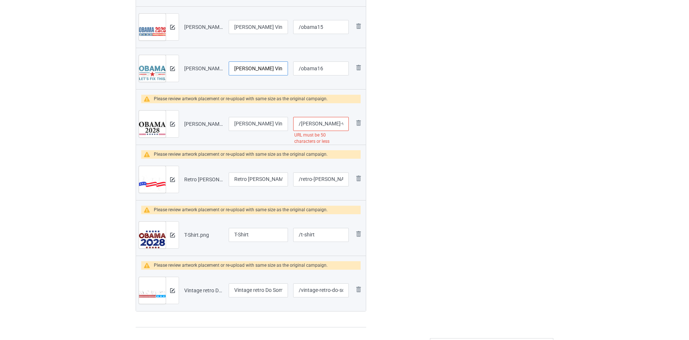
scroll to position [0, 153]
drag, startPoint x: 283, startPoint y: 68, endPoint x: 349, endPoint y: 76, distance: 66.8
click at [233, 66] on input "Obama Vintage Retro Patriotic 2028 Political Protest Rally T-Shirt Copy Copy Co…" at bounding box center [258, 69] width 59 height 14
drag, startPoint x: 233, startPoint y: 65, endPoint x: 364, endPoint y: 66, distance: 130.4
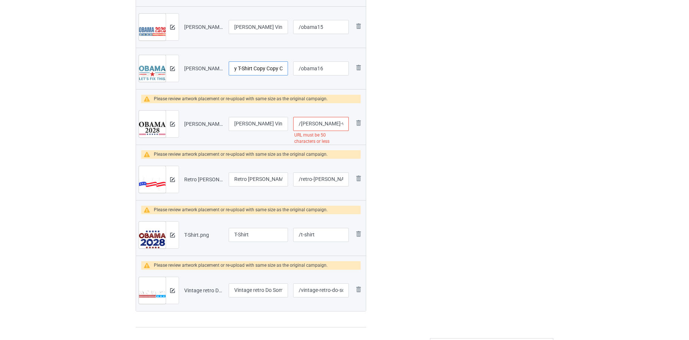
click at [364, 66] on tr "Preview and edit artwork Obama Vintage Retro Patriotic 2028 Political Protest R…" at bounding box center [251, 68] width 230 height 41
click at [261, 70] on input "Obama Vintage Retro Patriotic 2028 Political Protest Rally T-Shirt C" at bounding box center [258, 69] width 59 height 14
click at [262, 70] on input "Obama Vintage Retro Patriotic 2028 Political Protest Rally T-Shirt C" at bounding box center [258, 69] width 59 height 14
drag, startPoint x: 262, startPoint y: 69, endPoint x: 322, endPoint y: 61, distance: 60.2
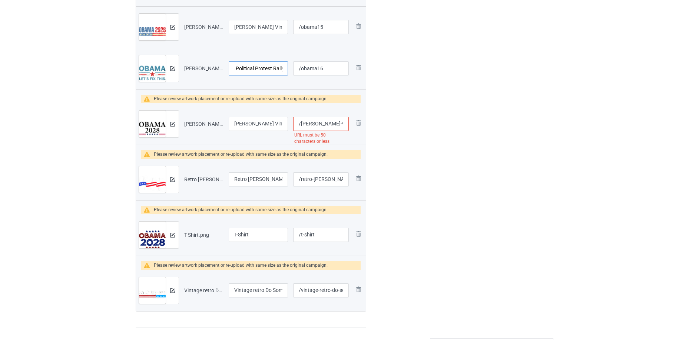
click at [322, 61] on tr "Preview and edit artwork Obama Vintage Retro Patriotic 2028 Political Protest R…" at bounding box center [251, 68] width 230 height 41
type input "Obama Vintage Retro Patriotic 2028 Political Protest Rally"
drag, startPoint x: 256, startPoint y: 31, endPoint x: 578, endPoint y: 16, distance: 323.1
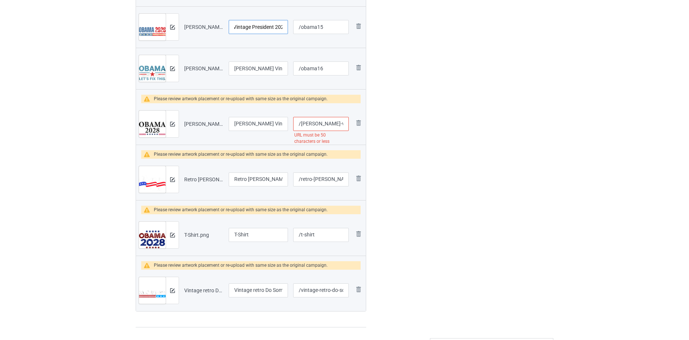
click at [578, 16] on div "Bulk duplicate campaign Campaign to duplicate Trump For Prison Funny Anti Donal…" at bounding box center [344, 209] width 689 height 2489
drag, startPoint x: 316, startPoint y: 120, endPoint x: 551, endPoint y: 113, distance: 235.0
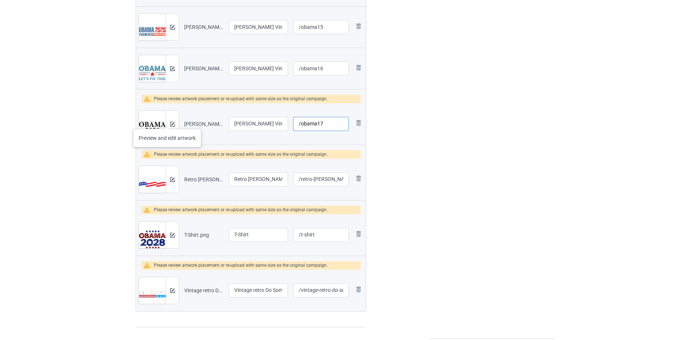
type input "/obama17"
click at [173, 121] on button at bounding box center [172, 124] width 5 height 6
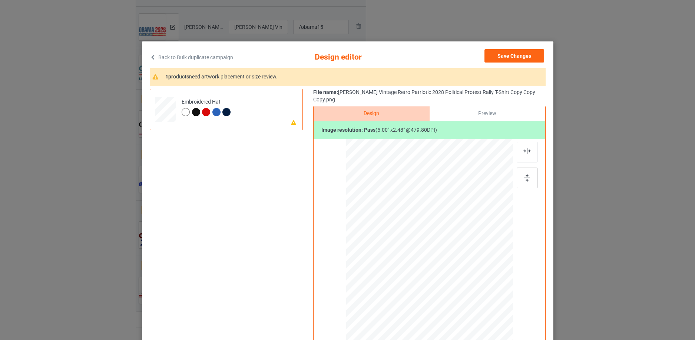
click at [522, 168] on div at bounding box center [526, 178] width 21 height 21
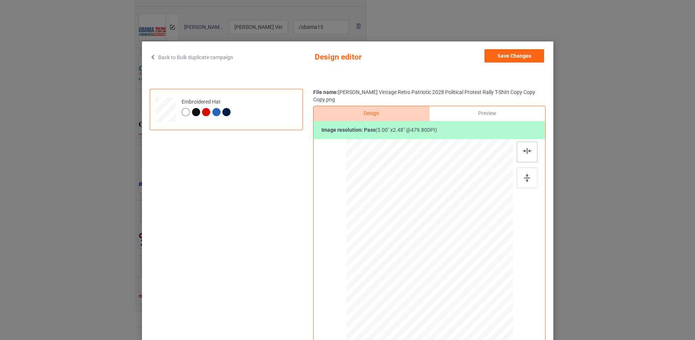
click at [523, 148] on img at bounding box center [527, 151] width 8 height 6
click at [521, 56] on button "Save Changes" at bounding box center [514, 55] width 60 height 13
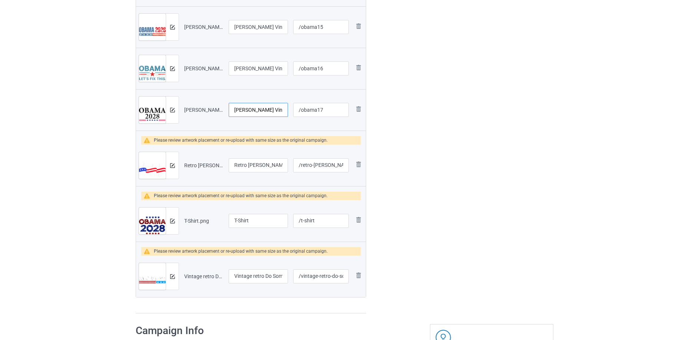
scroll to position [0, 140]
drag, startPoint x: 252, startPoint y: 110, endPoint x: 354, endPoint y: 103, distance: 102.5
click at [245, 109] on input "Obama Vintage Retro Patriotic 2028 Political Protest Rally T-Shirt Copy Copy Co…" at bounding box center [258, 110] width 59 height 14
drag, startPoint x: 243, startPoint y: 109, endPoint x: 380, endPoint y: 80, distance: 140.5
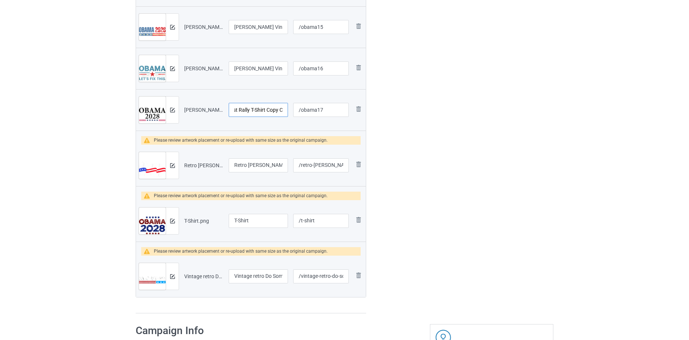
drag, startPoint x: 266, startPoint y: 108, endPoint x: 396, endPoint y: 91, distance: 131.5
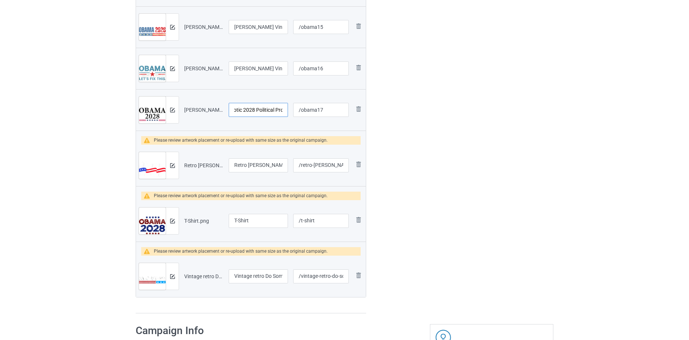
type input "Obama Vintage Retro Patriotic 2028 Political Protest Rally"
drag, startPoint x: 328, startPoint y: 165, endPoint x: 536, endPoint y: 126, distance: 211.4
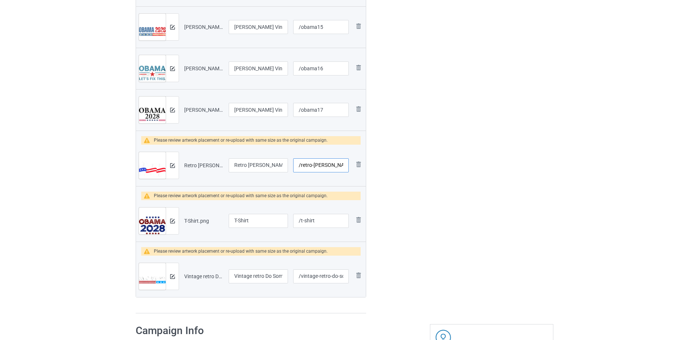
type input "/retro-obama"
drag, startPoint x: 256, startPoint y: 166, endPoint x: 286, endPoint y: 179, distance: 32.7
click at [266, 163] on input "Retro Obama for Prison 2025 T-Shirt" at bounding box center [258, 166] width 59 height 14
drag, startPoint x: 253, startPoint y: 165, endPoint x: 330, endPoint y: 153, distance: 77.2
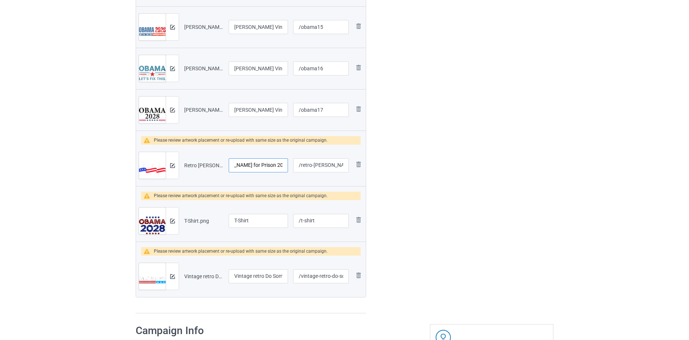
click at [330, 153] on tr "Preview and edit artwork Retro Obama for Prison 2025 T-Shirt.png Retro Obama fo…" at bounding box center [251, 165] width 230 height 41
type input "Retro Obama for Prison"
click at [173, 162] on div at bounding box center [172, 165] width 13 height 27
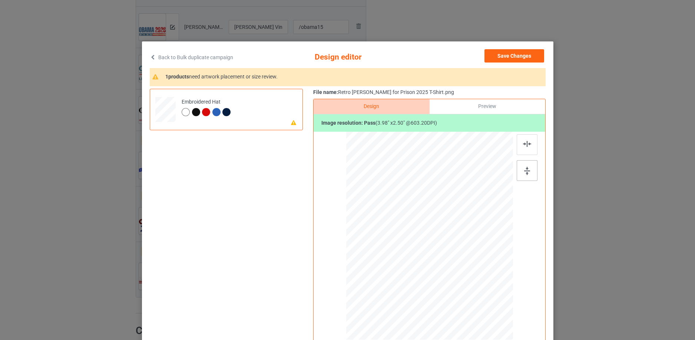
click at [521, 167] on div at bounding box center [526, 170] width 21 height 21
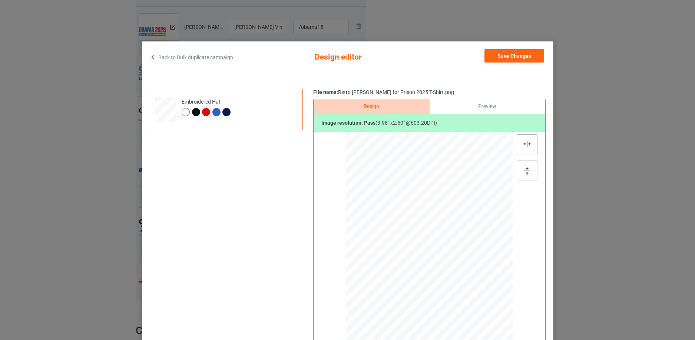
click at [521, 140] on div at bounding box center [526, 144] width 21 height 21
click at [528, 54] on button "Save Changes" at bounding box center [514, 55] width 60 height 13
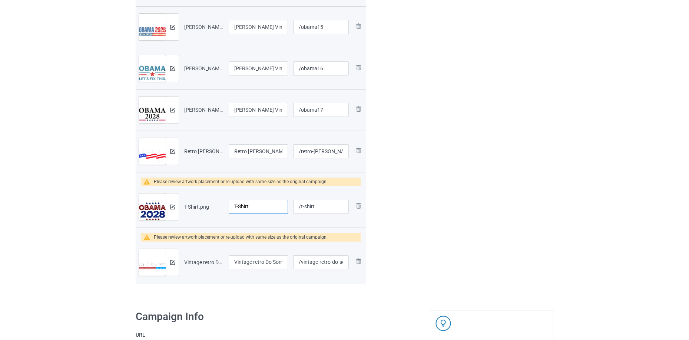
drag, startPoint x: 269, startPoint y: 207, endPoint x: 155, endPoint y: 217, distance: 115.3
click at [155, 217] on tr "Preview and edit artwork T-Shirt.png T-Shirt /t-shirt Remove file" at bounding box center [251, 206] width 230 height 41
paste input "Barack Obama"
type input "Barack Obama"
click at [177, 207] on div at bounding box center [172, 207] width 13 height 27
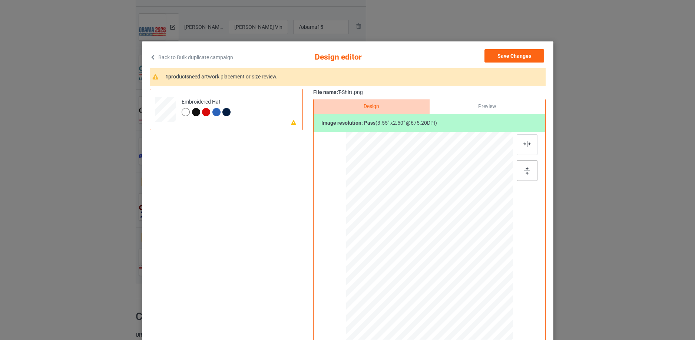
click at [522, 166] on div at bounding box center [526, 170] width 21 height 21
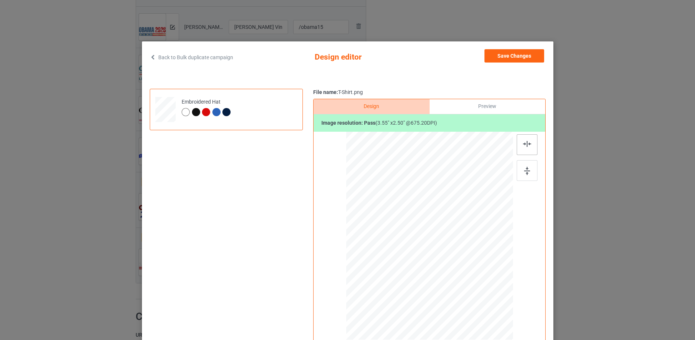
click at [525, 148] on div at bounding box center [526, 144] width 21 height 21
click at [529, 50] on button "Save Changes" at bounding box center [514, 55] width 60 height 13
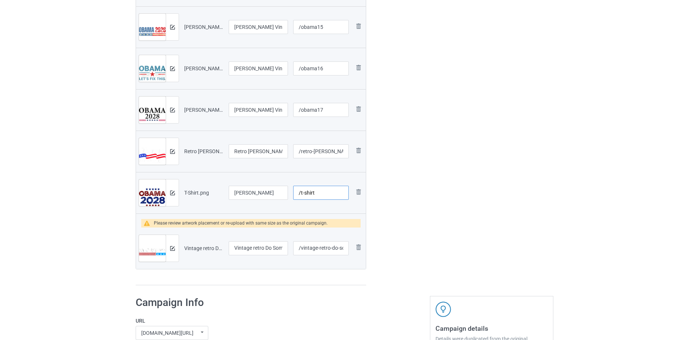
drag, startPoint x: 300, startPoint y: 193, endPoint x: 345, endPoint y: 190, distance: 45.6
click at [345, 190] on input "/t-shirt" at bounding box center [321, 193] width 56 height 14
drag, startPoint x: 319, startPoint y: 106, endPoint x: 300, endPoint y: 109, distance: 18.7
click at [300, 109] on input "/obama17" at bounding box center [321, 110] width 56 height 14
drag, startPoint x: 324, startPoint y: 193, endPoint x: 299, endPoint y: 191, distance: 24.6
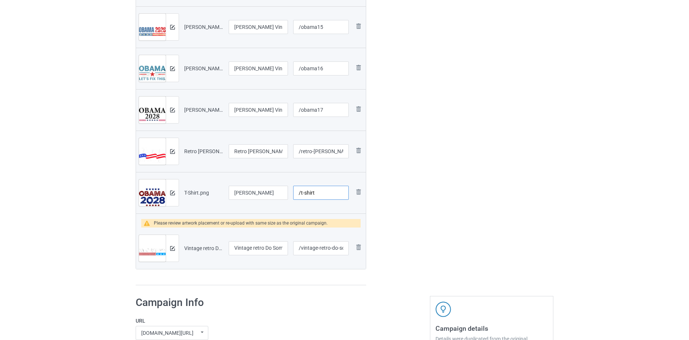
click at [299, 191] on input "/t-shirt" at bounding box center [321, 193] width 56 height 14
paste input "obama1"
type input "/obama18"
click at [173, 249] on img at bounding box center [172, 248] width 5 height 5
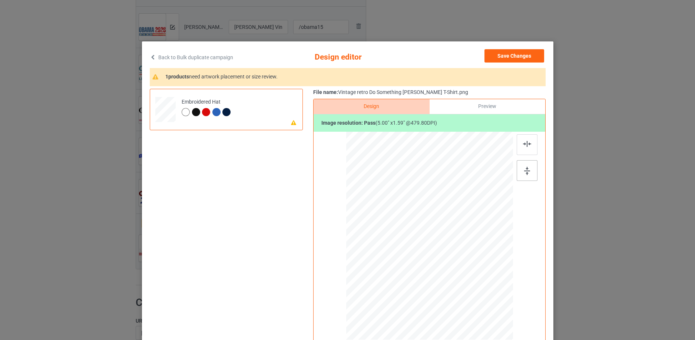
drag, startPoint x: 525, startPoint y: 175, endPoint x: 524, endPoint y: 150, distance: 24.1
click at [525, 174] on img at bounding box center [527, 171] width 6 height 8
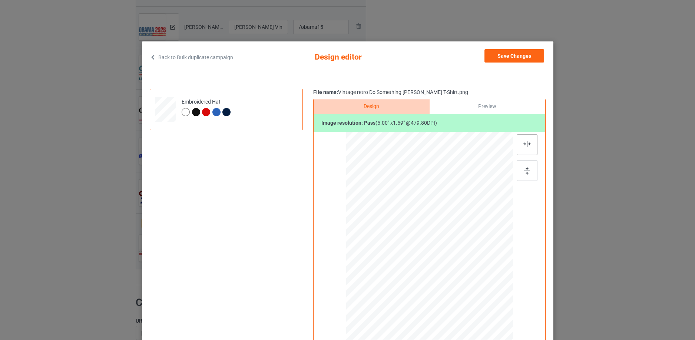
click at [525, 145] on img at bounding box center [527, 144] width 8 height 6
click at [492, 107] on div "Preview" at bounding box center [487, 106] width 116 height 15
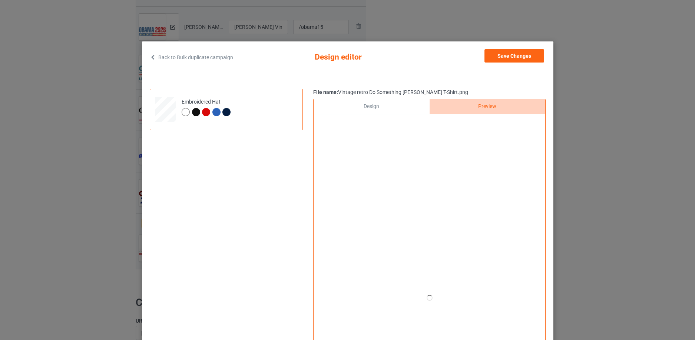
click at [184, 113] on div at bounding box center [186, 112] width 8 height 8
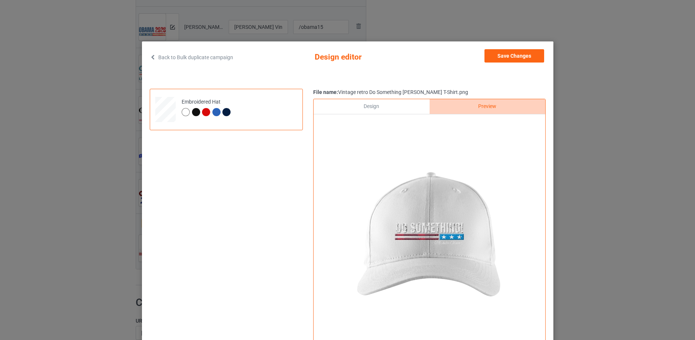
click at [193, 112] on div at bounding box center [196, 112] width 8 height 8
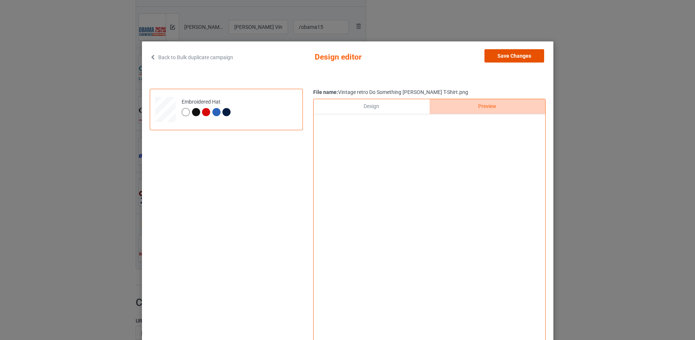
click at [513, 60] on button "Save Changes" at bounding box center [514, 55] width 60 height 13
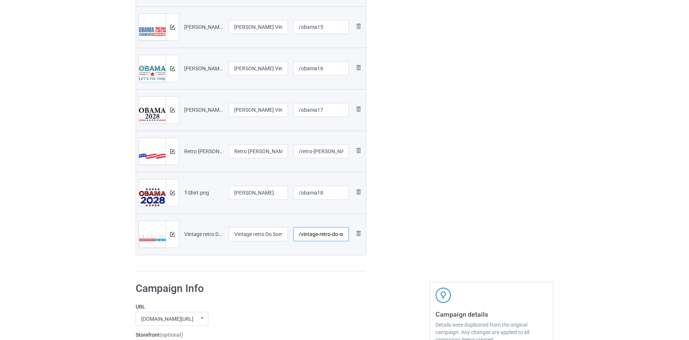
scroll to position [0, 73]
drag, startPoint x: 299, startPoint y: 235, endPoint x: 464, endPoint y: 215, distance: 165.3
paste input "obama1"
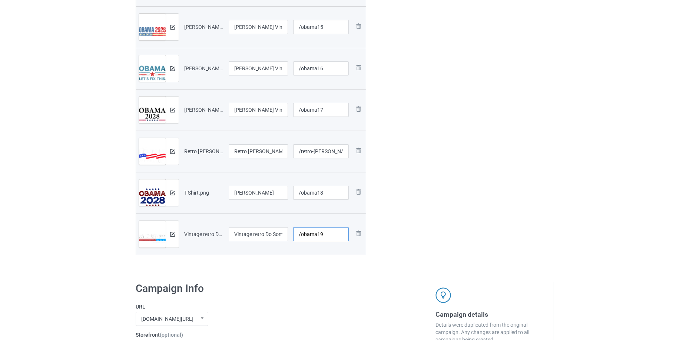
type input "/obama19"
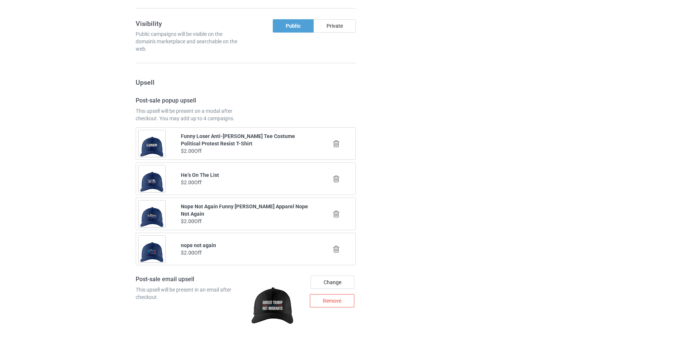
scroll to position [2113, 0]
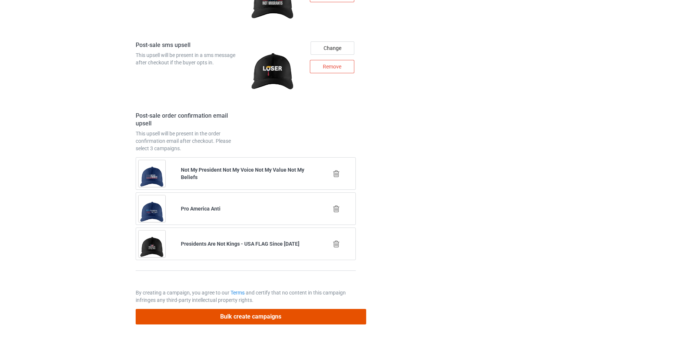
click at [314, 317] on button "Bulk create campaigns" at bounding box center [251, 316] width 230 height 15
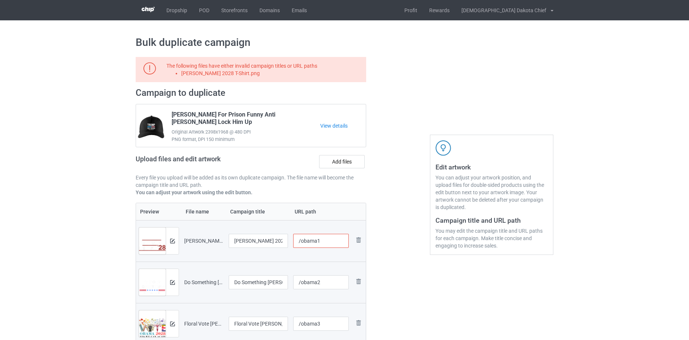
scroll to position [160, 0]
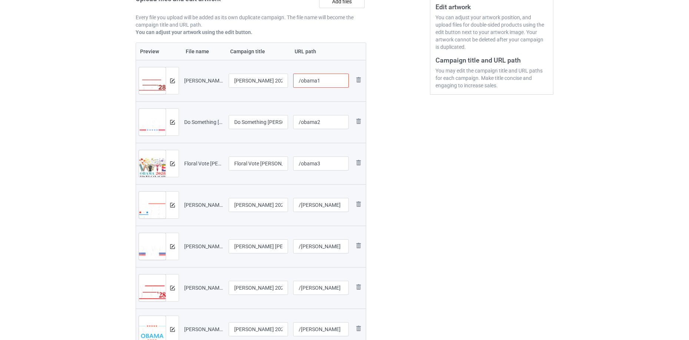
click at [328, 82] on input "/obama1" at bounding box center [321, 81] width 56 height 14
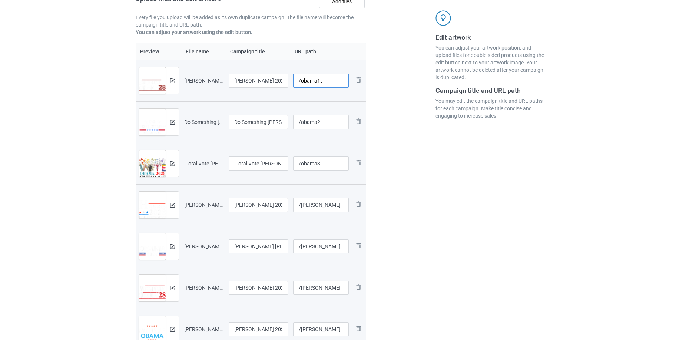
type input "/obama1t"
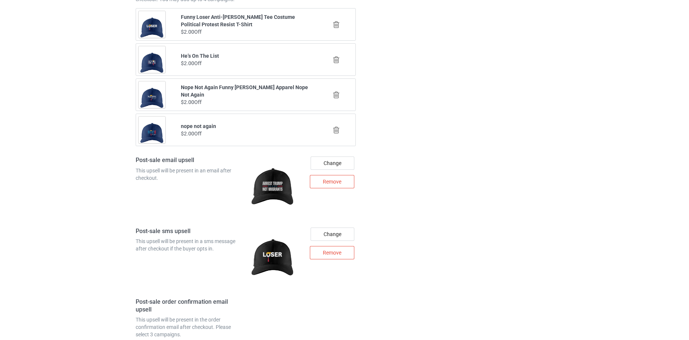
scroll to position [2113, 0]
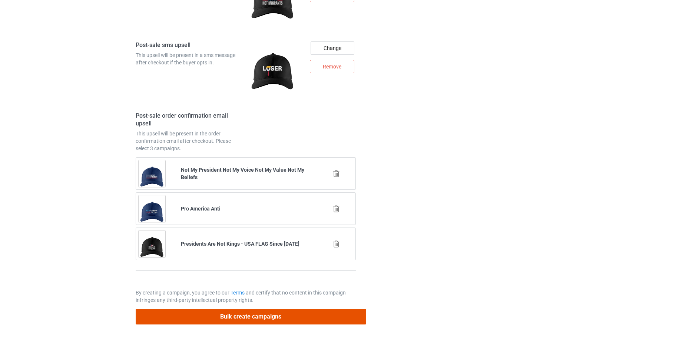
click at [315, 321] on button "Bulk create campaigns" at bounding box center [251, 316] width 230 height 15
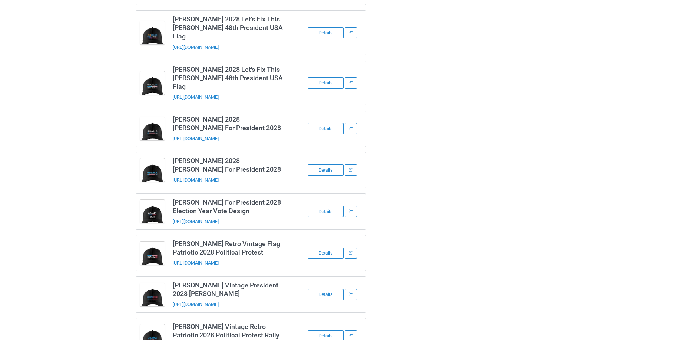
scroll to position [801, 0]
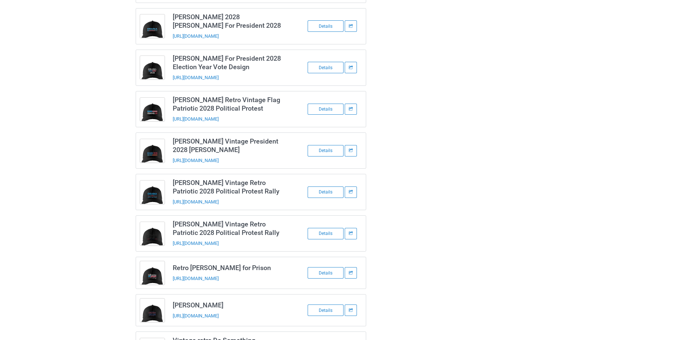
click at [332, 305] on div "Details" at bounding box center [326, 310] width 36 height 11
click at [325, 268] on div "Details" at bounding box center [326, 273] width 36 height 11
click at [327, 228] on div "Details" at bounding box center [326, 233] width 36 height 11
click at [330, 187] on div "Details" at bounding box center [326, 192] width 36 height 11
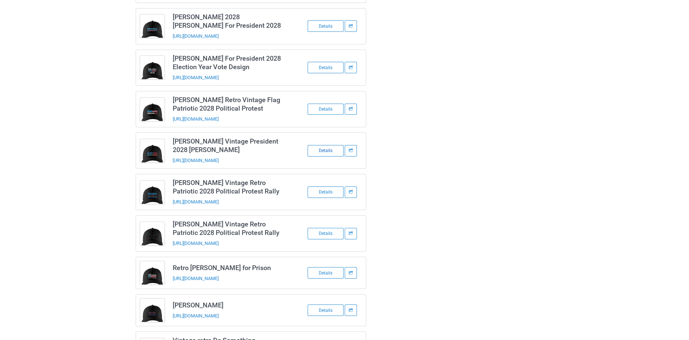
click at [326, 145] on div "Details" at bounding box center [326, 150] width 36 height 11
click at [325, 104] on div "Details" at bounding box center [326, 109] width 36 height 11
click at [325, 62] on div "Details" at bounding box center [326, 67] width 36 height 11
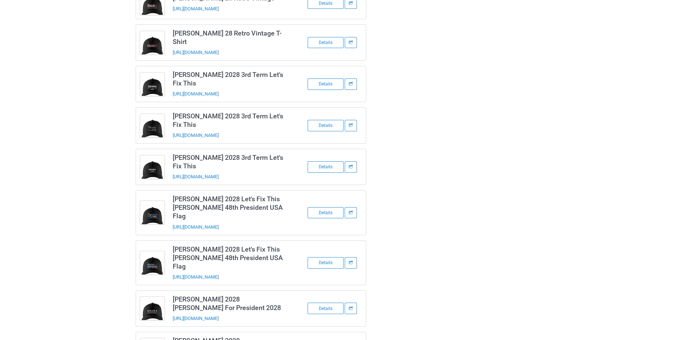
scroll to position [475, 0]
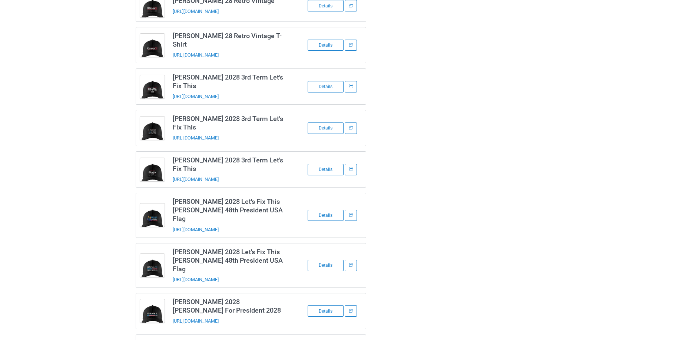
click at [319, 306] on div "Details" at bounding box center [326, 311] width 36 height 11
click at [325, 260] on div "Details" at bounding box center [326, 265] width 36 height 11
click at [332, 210] on div "Details" at bounding box center [326, 215] width 36 height 11
click at [330, 164] on div "Details" at bounding box center [326, 169] width 36 height 11
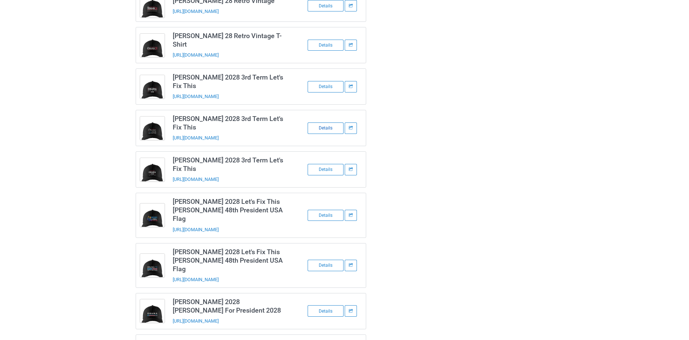
click at [330, 123] on div "Details" at bounding box center [326, 128] width 36 height 11
click at [330, 81] on div "Details" at bounding box center [326, 86] width 36 height 11
click at [329, 41] on div "Details" at bounding box center [326, 45] width 36 height 11
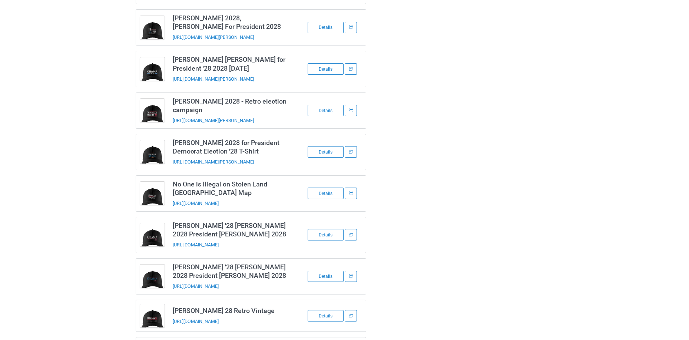
scroll to position [157, 0]
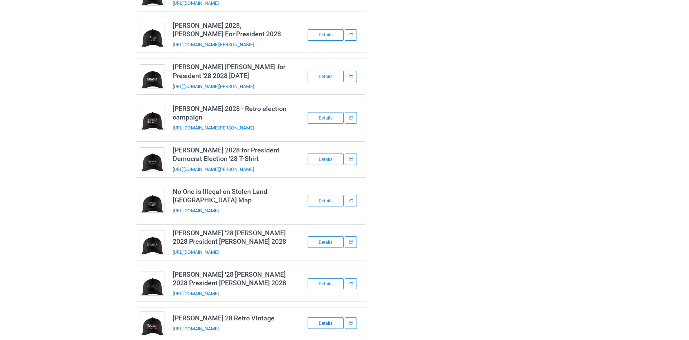
click at [324, 318] on div "Details" at bounding box center [326, 323] width 36 height 11
click at [329, 280] on div "Details" at bounding box center [326, 284] width 36 height 11
click at [329, 241] on div "Details" at bounding box center [326, 242] width 36 height 11
click at [328, 198] on div "Details" at bounding box center [326, 200] width 36 height 11
drag, startPoint x: 326, startPoint y: 160, endPoint x: 325, endPoint y: 137, distance: 22.6
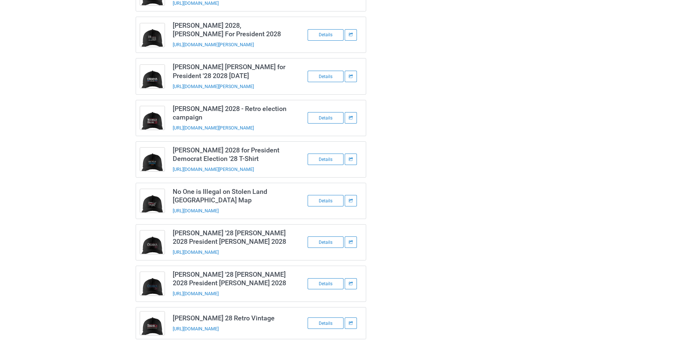
click at [326, 160] on div "Details" at bounding box center [326, 159] width 36 height 11
click at [325, 116] on div "Details" at bounding box center [326, 117] width 36 height 11
click at [326, 76] on div "Details" at bounding box center [326, 76] width 36 height 11
click at [321, 34] on div "Details" at bounding box center [326, 34] width 36 height 11
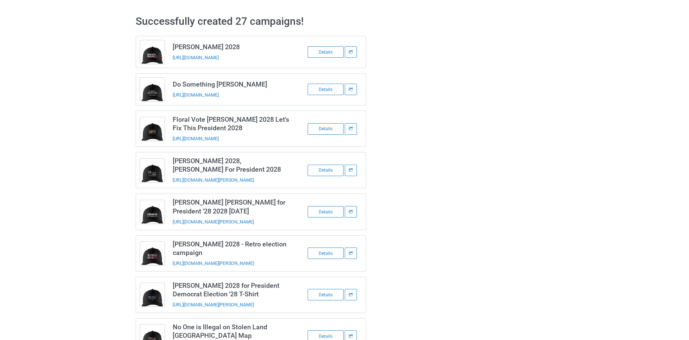
scroll to position [0, 0]
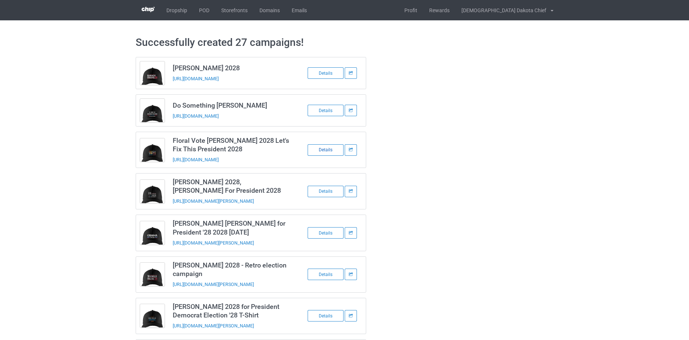
click at [332, 146] on div "Details" at bounding box center [326, 149] width 36 height 11
click at [326, 112] on div "Details" at bounding box center [326, 110] width 36 height 11
click at [328, 73] on div "Details" at bounding box center [326, 72] width 36 height 11
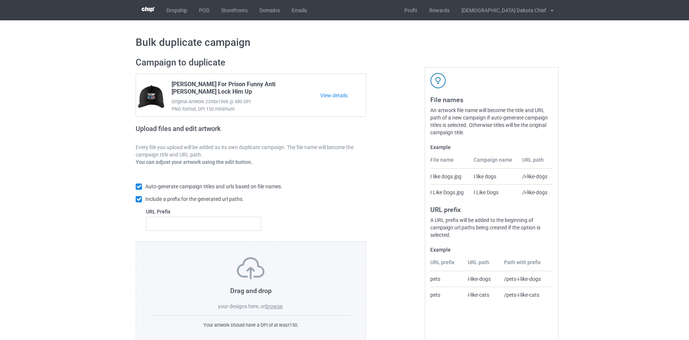
click at [277, 306] on label "browse" at bounding box center [273, 307] width 17 height 6
click at [0, 0] on input "browse" at bounding box center [0, 0] width 0 height 0
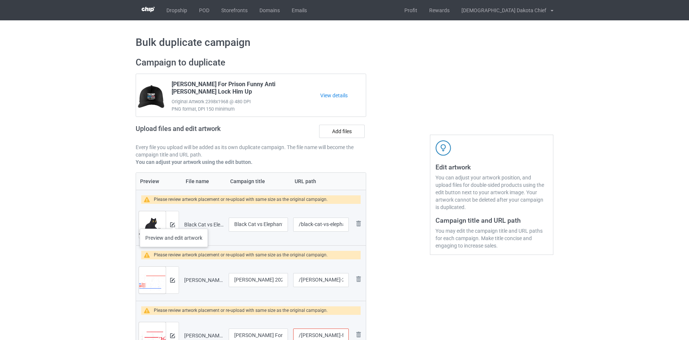
click at [174, 222] on div at bounding box center [172, 225] width 13 height 27
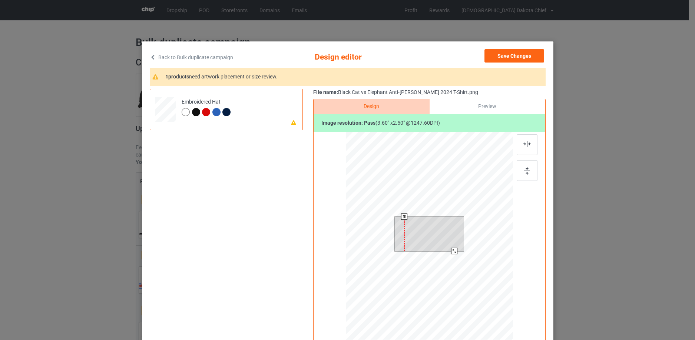
click at [430, 234] on div at bounding box center [429, 234] width 50 height 34
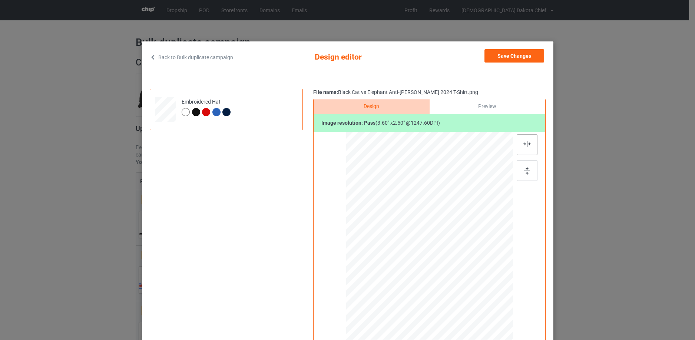
click at [524, 141] on img at bounding box center [527, 144] width 8 height 6
click at [521, 56] on button "Save Changes" at bounding box center [514, 55] width 60 height 13
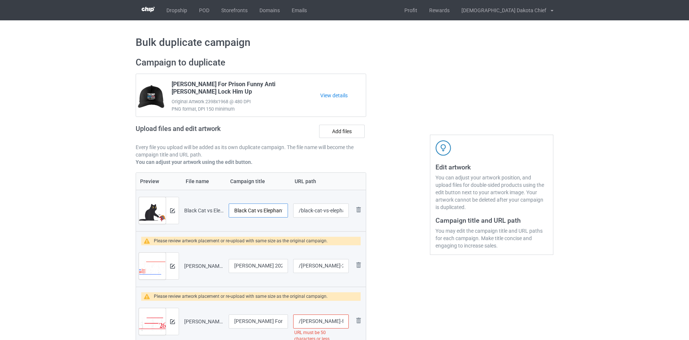
scroll to position [0, 58]
drag, startPoint x: 250, startPoint y: 215, endPoint x: 274, endPoint y: 207, distance: 24.8
click at [354, 195] on tr "Preview and edit artwork Black Cat vs Elephant Anti-[PERSON_NAME] 2024 T-Shirt.…" at bounding box center [251, 210] width 230 height 41
click at [252, 210] on input "Black Cat vs Elephant Anti-[PERSON_NAME] 2024 T-Shirt" at bounding box center [258, 211] width 59 height 14
drag, startPoint x: 289, startPoint y: 206, endPoint x: 298, endPoint y: 203, distance: 9.9
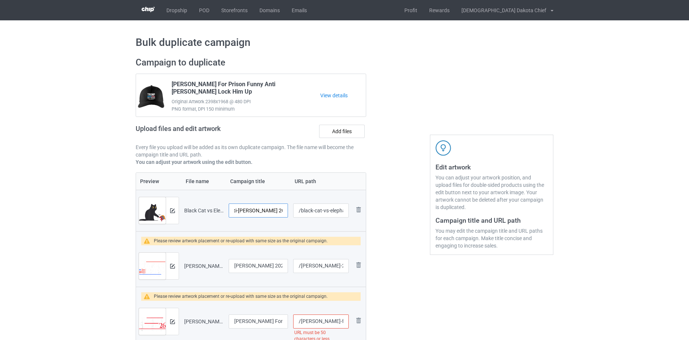
click at [298, 203] on tr "Preview and edit artwork Black Cat vs Elephant Anti-[PERSON_NAME] 2024 T-Shirt.…" at bounding box center [251, 210] width 230 height 41
type input "Black Cat vs Elephant Anti-[PERSON_NAME]"
drag, startPoint x: 333, startPoint y: 212, endPoint x: 358, endPoint y: 209, distance: 25.8
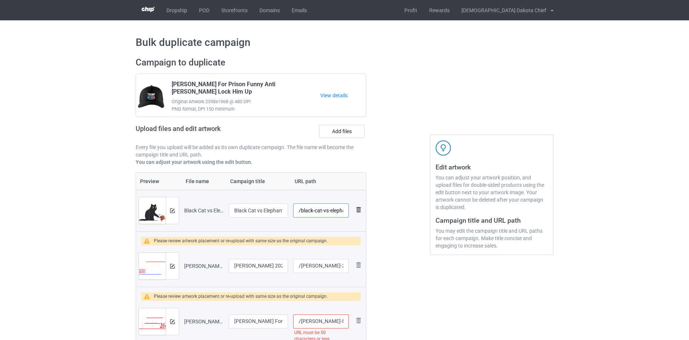
click at [358, 209] on tr "Preview and edit artwork Black Cat vs Elephant Anti-Trump 2024 T-Shirt.png Blac…" at bounding box center [251, 210] width 230 height 41
click at [314, 213] on input "/black-cat-vs-elephant-anti-trump-2024-t-shirt" at bounding box center [321, 211] width 56 height 14
drag, startPoint x: 299, startPoint y: 210, endPoint x: 414, endPoint y: 185, distance: 117.6
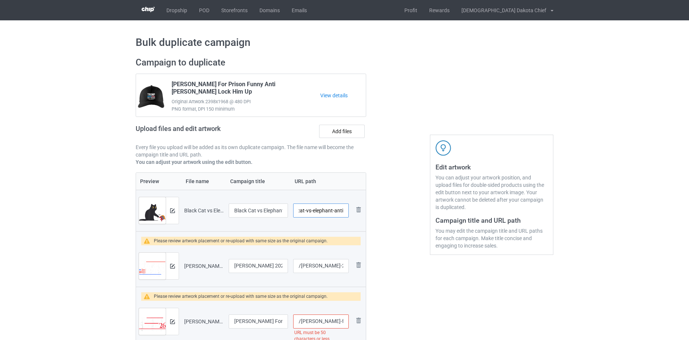
scroll to position [0, 16]
drag, startPoint x: 333, startPoint y: 210, endPoint x: 472, endPoint y: 177, distance: 142.5
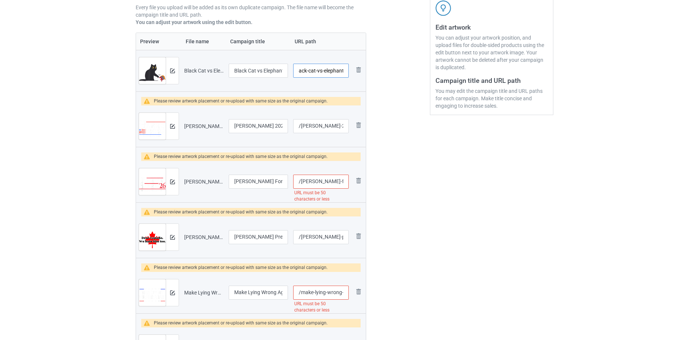
scroll to position [160, 0]
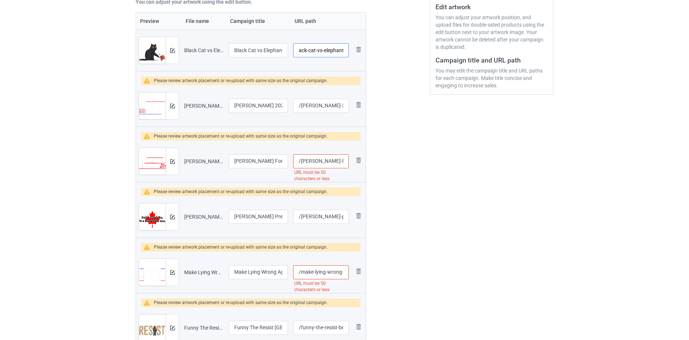
type input "/black-cat-vs-elephant"
drag, startPoint x: 318, startPoint y: 104, endPoint x: 571, endPoint y: 92, distance: 253.4
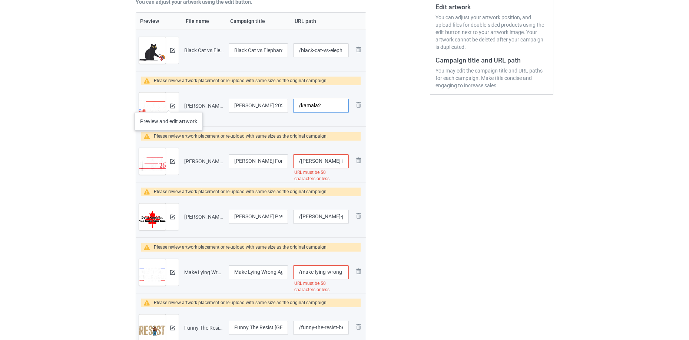
type input "/kamala2"
click at [169, 105] on div at bounding box center [172, 106] width 13 height 27
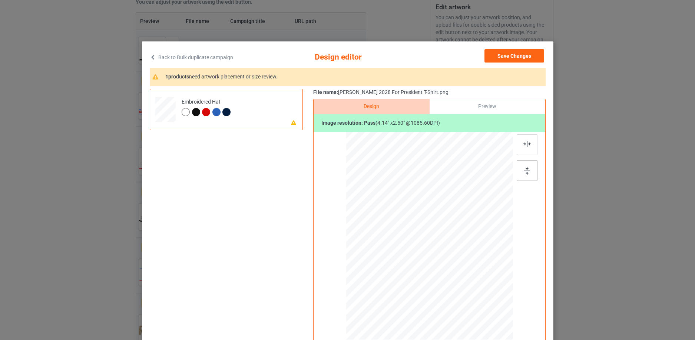
click at [524, 168] on img at bounding box center [527, 171] width 6 height 8
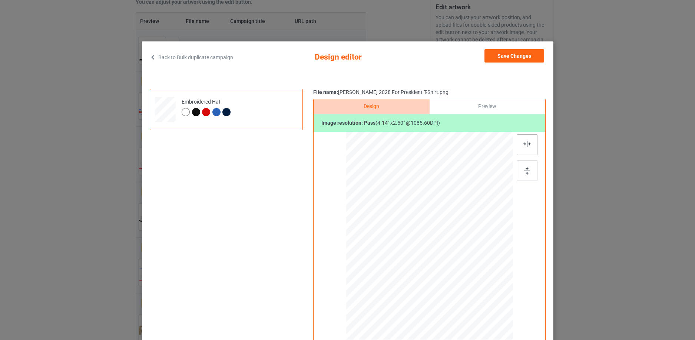
click at [523, 144] on img at bounding box center [527, 144] width 8 height 6
click at [531, 53] on button "Save Changes" at bounding box center [514, 55] width 60 height 13
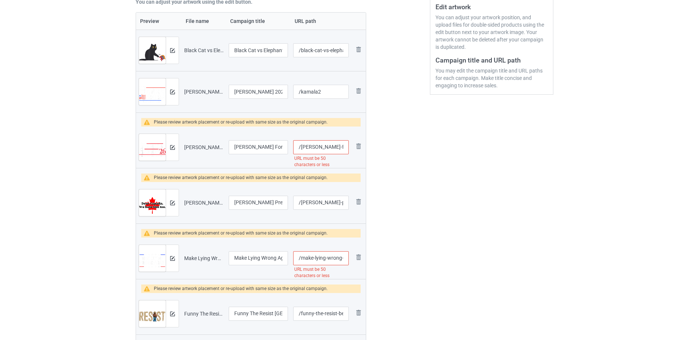
scroll to position [0, 75]
drag, startPoint x: 317, startPoint y: 147, endPoint x: 549, endPoint y: 122, distance: 232.9
click at [549, 122] on div "Campaign to duplicate Trump For Prison Funny Anti Donald Trump Lock Him Up Orig…" at bounding box center [344, 262] width 428 height 743
type input "/kamala3"
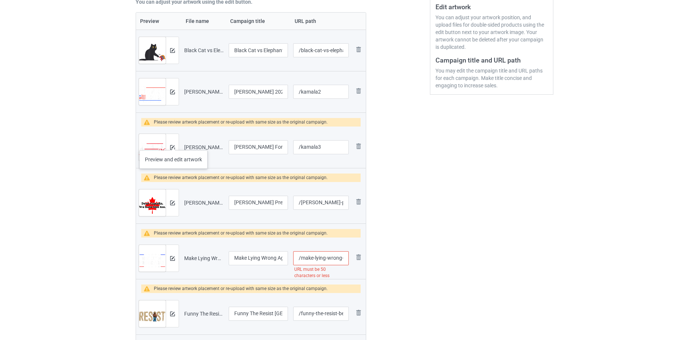
click at [173, 143] on div at bounding box center [172, 147] width 13 height 27
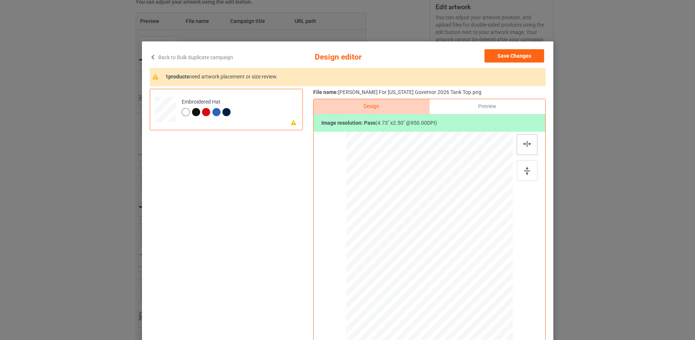
drag, startPoint x: 523, startPoint y: 167, endPoint x: 523, endPoint y: 155, distance: 12.2
click at [524, 167] on img at bounding box center [527, 171] width 6 height 8
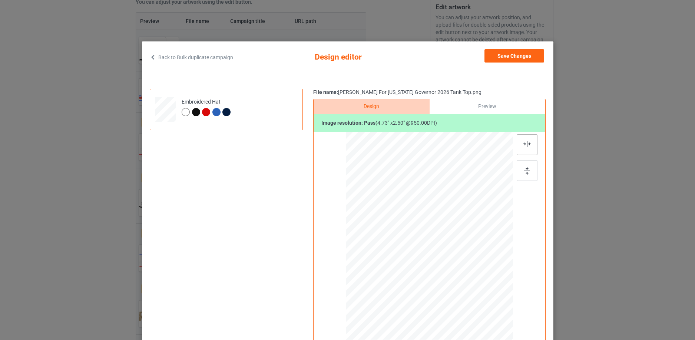
click at [523, 145] on img at bounding box center [527, 144] width 8 height 6
click at [527, 53] on button "Save Changes" at bounding box center [514, 55] width 60 height 13
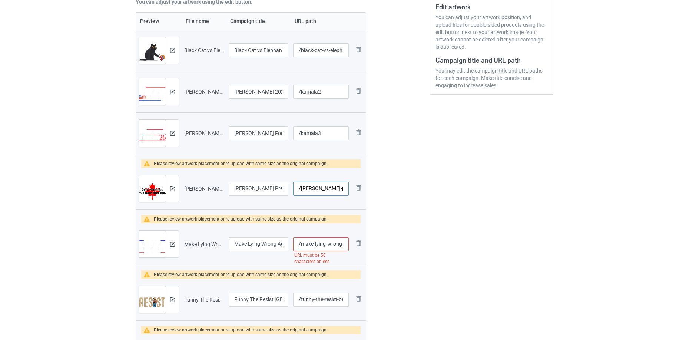
click at [313, 189] on input "/trump-president-t-shirt" at bounding box center [321, 189] width 56 height 14
drag, startPoint x: 313, startPoint y: 189, endPoint x: 422, endPoint y: 188, distance: 109.7
click at [422, 188] on div "Campaign to duplicate Trump For Prison Funny Anti Donald Trump Lock Him Up Orig…" at bounding box center [344, 255] width 428 height 729
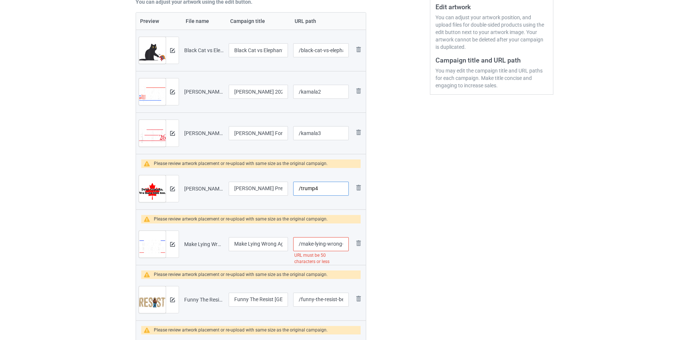
type input "/trump4"
drag, startPoint x: 242, startPoint y: 190, endPoint x: 425, endPoint y: 172, distance: 184.0
click at [425, 172] on div "Campaign to duplicate Trump For Prison Funny Anti Donald Trump Lock Him Up Orig…" at bounding box center [344, 255] width 428 height 729
click at [266, 187] on input "Trump President T-Shirt" at bounding box center [258, 189] width 59 height 14
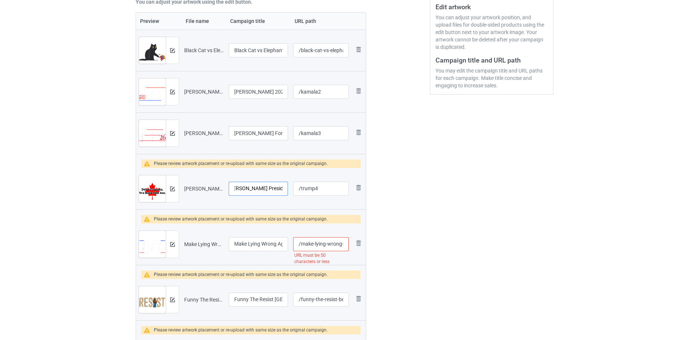
drag, startPoint x: 266, startPoint y: 187, endPoint x: 320, endPoint y: 186, distance: 54.1
click at [320, 186] on tr "Preview and edit artwork Trump President T-Shirt.png Trump President T-Shirt /t…" at bounding box center [251, 188] width 230 height 41
type input "Trump President"
click at [181, 190] on td "Preview and edit artwork" at bounding box center [159, 188] width 46 height 41
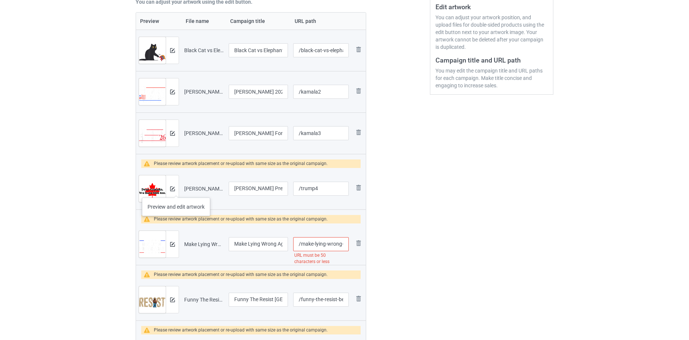
click at [176, 190] on div at bounding box center [172, 189] width 13 height 27
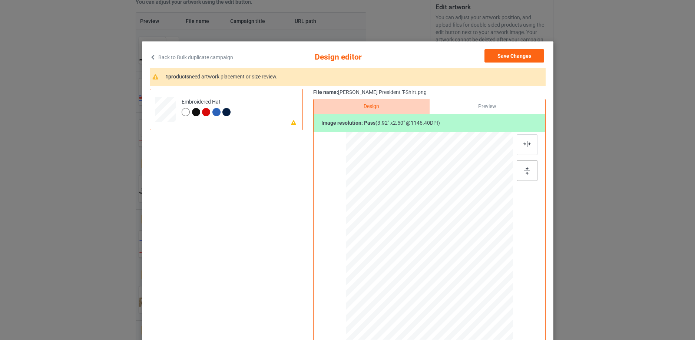
click at [518, 172] on div at bounding box center [526, 170] width 21 height 21
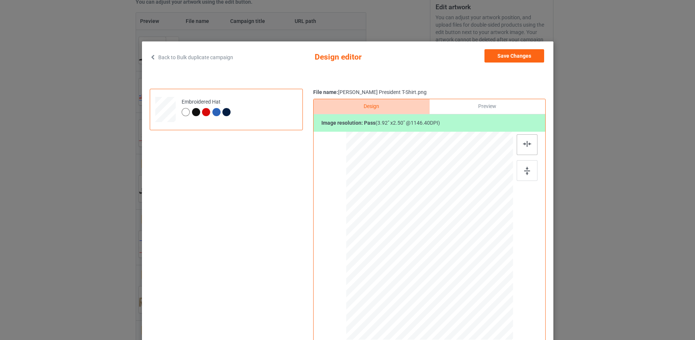
click at [524, 145] on img at bounding box center [527, 144] width 8 height 6
click at [532, 58] on button "Save Changes" at bounding box center [514, 55] width 60 height 13
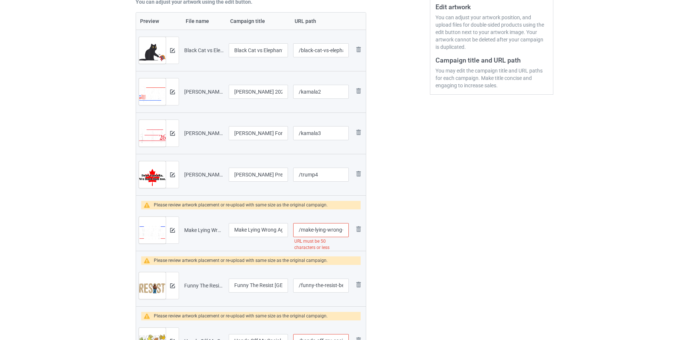
scroll to position [0, 109]
drag, startPoint x: 325, startPoint y: 229, endPoint x: 488, endPoint y: 197, distance: 166.8
click at [480, 201] on div "Campaign to duplicate Trump For Prison Funny Anti Donald Trump Lock Him Up Orig…" at bounding box center [344, 248] width 428 height 715
click at [328, 227] on input "/make-lying-wrong-again-anti-trump-make-lying-wrong-again-t-shirt" at bounding box center [321, 230] width 56 height 14
drag, startPoint x: 328, startPoint y: 228, endPoint x: 408, endPoint y: 221, distance: 80.4
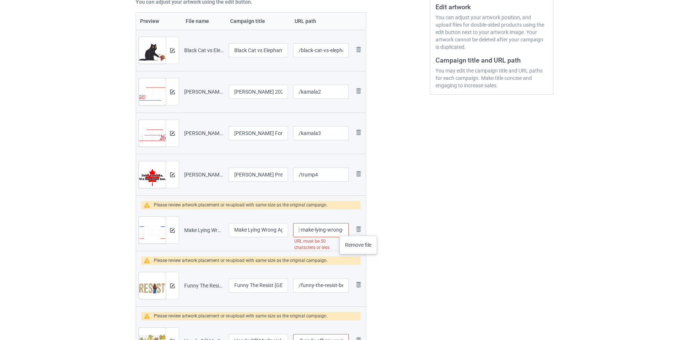
click at [408, 221] on div "Campaign to duplicate Trump For Prison Funny Anti Donald Trump Lock Him Up Orig…" at bounding box center [344, 248] width 428 height 715
type input "/make-lying-wrong-again-anti-trump-make-lying-wrong-again"
click at [174, 230] on img at bounding box center [172, 230] width 5 height 5
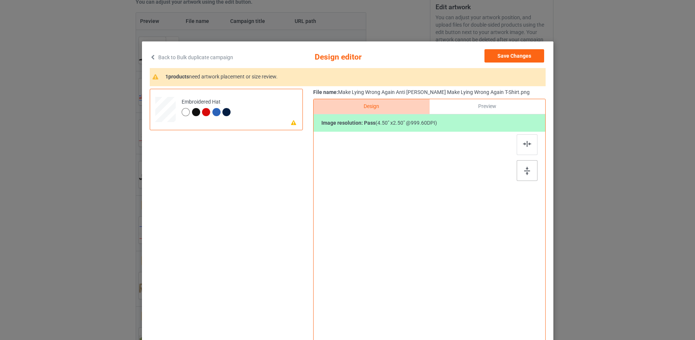
click at [526, 169] on img at bounding box center [527, 171] width 6 height 8
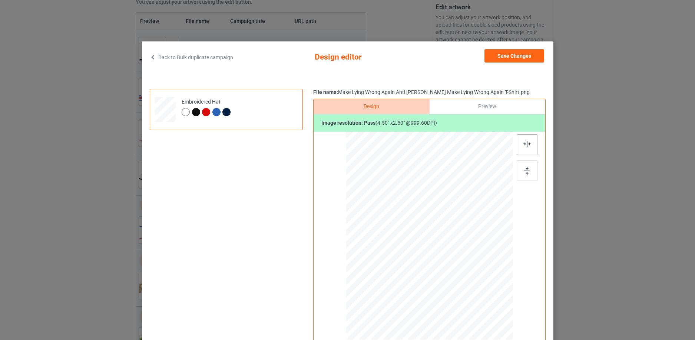
click at [525, 150] on div at bounding box center [526, 144] width 21 height 21
click at [531, 58] on button "Save Changes" at bounding box center [514, 55] width 60 height 13
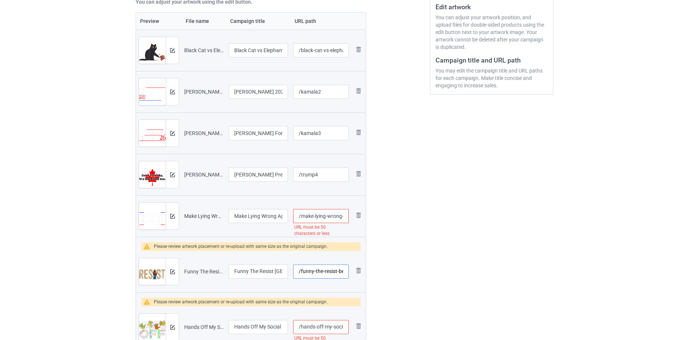
scroll to position [0, 51]
drag, startPoint x: 336, startPoint y: 271, endPoint x: 551, endPoint y: 230, distance: 219.4
click at [552, 235] on div "Campaign to duplicate Trump For Prison Funny Anti Donald Trump Lock Him Up Orig…" at bounding box center [344, 241] width 428 height 701
drag, startPoint x: 315, startPoint y: 270, endPoint x: 301, endPoint y: 270, distance: 13.7
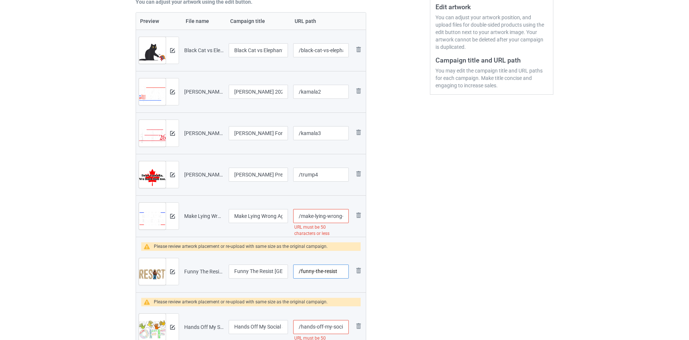
click at [301, 270] on input "/funny-the-resist" at bounding box center [321, 272] width 56 height 14
type input "/the-resist"
drag, startPoint x: 325, startPoint y: 216, endPoint x: 523, endPoint y: 190, distance: 199.5
click at [521, 191] on div "Campaign to duplicate Trump For Prison Funny Anti Donald Trump Lock Him Up Orig…" at bounding box center [344, 241] width 428 height 701
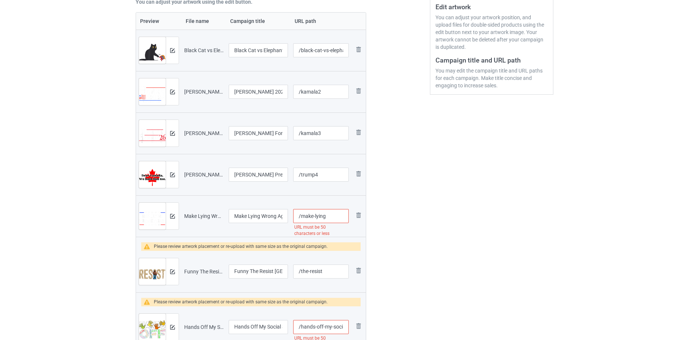
scroll to position [0, 0]
type input "/make-lying"
click at [426, 216] on div "Edit artwork You can adjust your artwork position, and upload files for double-…" at bounding box center [492, 241] width 134 height 701
click at [172, 276] on div at bounding box center [172, 272] width 13 height 27
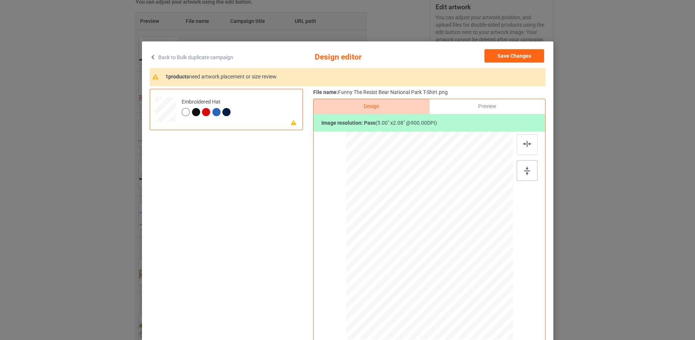
click at [518, 171] on div at bounding box center [526, 170] width 21 height 21
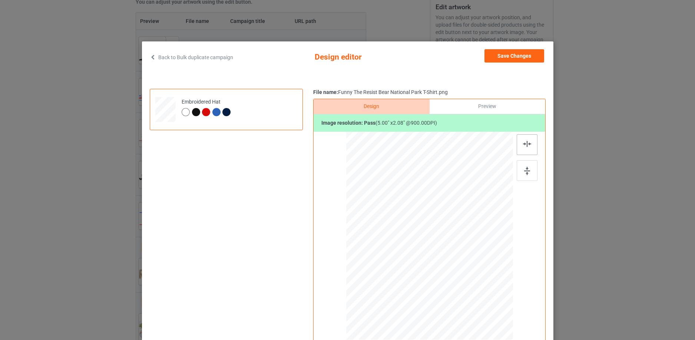
click at [523, 143] on img at bounding box center [527, 144] width 8 height 6
click at [195, 109] on div at bounding box center [197, 113] width 10 height 10
click at [527, 54] on button "Save Changes" at bounding box center [514, 55] width 60 height 13
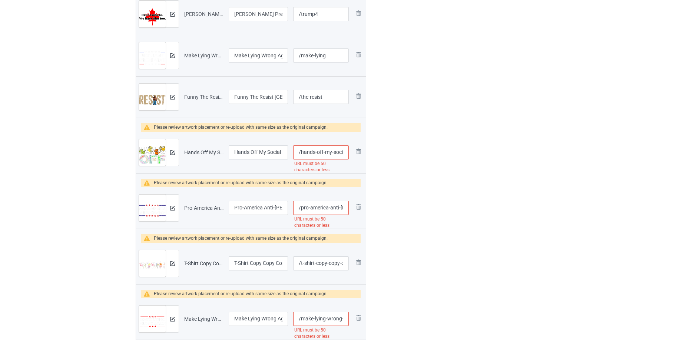
scroll to position [0, 113]
drag, startPoint x: 322, startPoint y: 150, endPoint x: 512, endPoint y: 104, distance: 195.7
click at [507, 125] on div "Campaign to duplicate Trump For Prison Funny Anti Donald Trump Lock Him Up Orig…" at bounding box center [344, 74] width 428 height 687
type input "/hands-off"
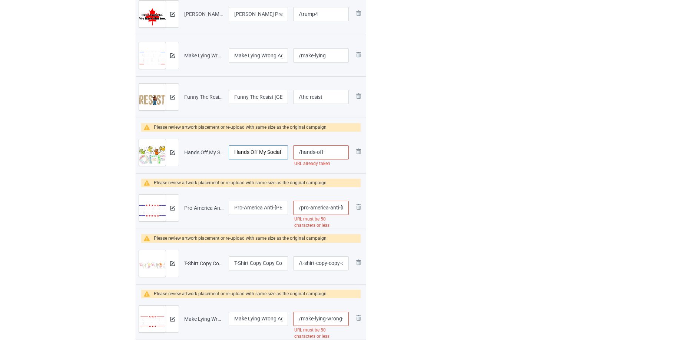
scroll to position [0, 112]
drag, startPoint x: 246, startPoint y: 154, endPoint x: 297, endPoint y: 166, distance: 52.1
click at [348, 161] on tr "Preview and edit artwork Hands Off My Social Security And Medicare Protest 2025…" at bounding box center [251, 152] width 230 height 41
click at [256, 154] on input "Hands Off My Social Security And Medicare Protest 2025 Tees T-Shirt" at bounding box center [258, 153] width 59 height 14
drag, startPoint x: 240, startPoint y: 152, endPoint x: 348, endPoint y: 147, distance: 108.3
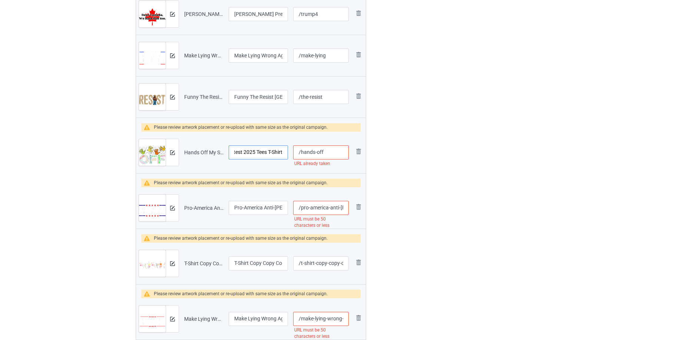
click at [348, 147] on tr "Preview and edit artwork Hands Off My Social Security And Medicare Protest 2025…" at bounding box center [251, 152] width 230 height 41
type input "Hands Off My Social Security And Medicare Protest"
click at [315, 150] on input "/hands-off" at bounding box center [321, 153] width 56 height 14
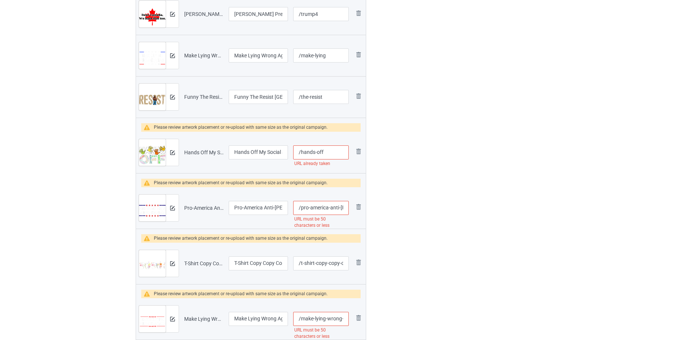
click at [315, 150] on input "/hands-off" at bounding box center [321, 153] width 56 height 14
drag, startPoint x: 315, startPoint y: 150, endPoint x: 370, endPoint y: 147, distance: 55.3
click at [369, 148] on div "Campaign to duplicate Trump For Prison Funny Anti Donald Trump Lock Him Up Orig…" at bounding box center [250, 74] width 241 height 687
type input "/hands"
click at [177, 148] on div at bounding box center [172, 152] width 13 height 27
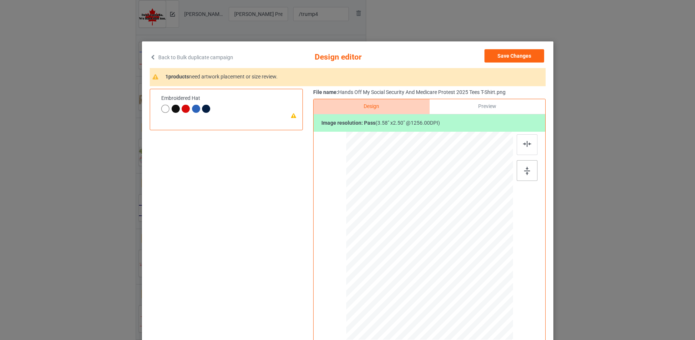
click at [526, 168] on img at bounding box center [527, 171] width 6 height 8
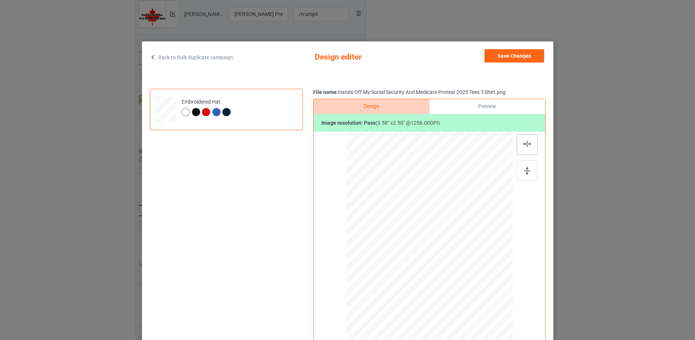
click at [523, 148] on div at bounding box center [526, 144] width 21 height 21
click at [192, 112] on div at bounding box center [196, 112] width 8 height 8
click at [522, 53] on button "Save Changes" at bounding box center [514, 55] width 60 height 13
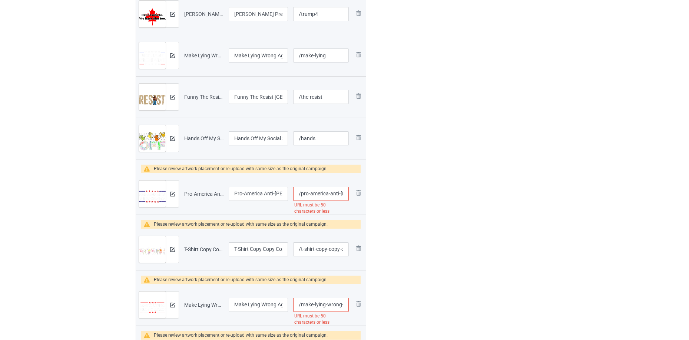
scroll to position [0, 93]
drag, startPoint x: 308, startPoint y: 193, endPoint x: 500, endPoint y: 154, distance: 195.8
click at [507, 180] on div "Campaign to duplicate Trump For Prison Funny Anti Donald Trump Lock Him Up Orig…" at bounding box center [344, 67] width 428 height 673
type input "/pro"
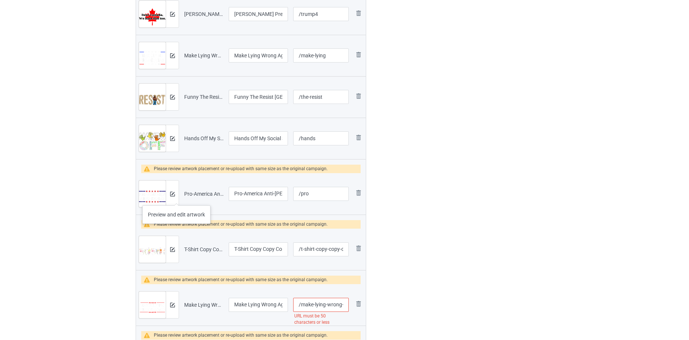
click at [176, 197] on div at bounding box center [172, 194] width 13 height 27
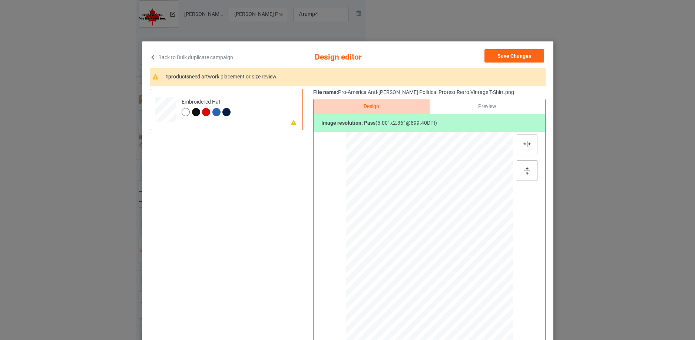
click at [528, 167] on div at bounding box center [526, 170] width 21 height 21
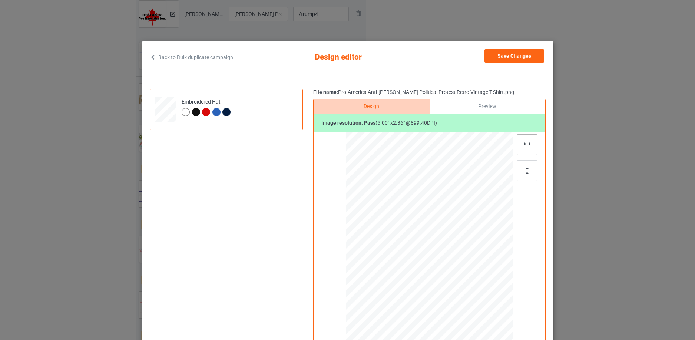
click at [525, 143] on img at bounding box center [527, 144] width 8 height 6
click at [515, 58] on button "Save Changes" at bounding box center [514, 55] width 60 height 13
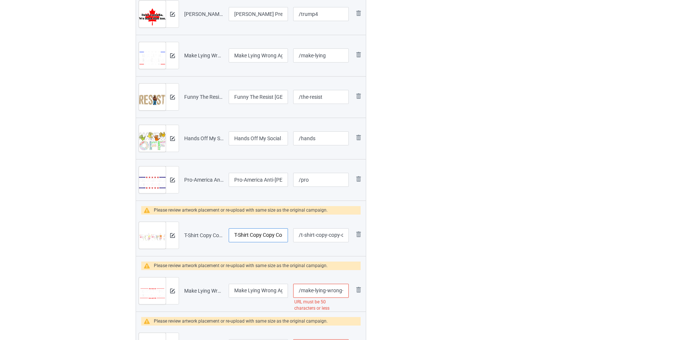
click at [260, 235] on input "T-Shirt Copy Copy Copy Copy Copy" at bounding box center [258, 236] width 59 height 14
paste input "Justice & Equalit"
type input "Justice & Equality"
drag, startPoint x: 302, startPoint y: 235, endPoint x: 487, endPoint y: 201, distance: 187.9
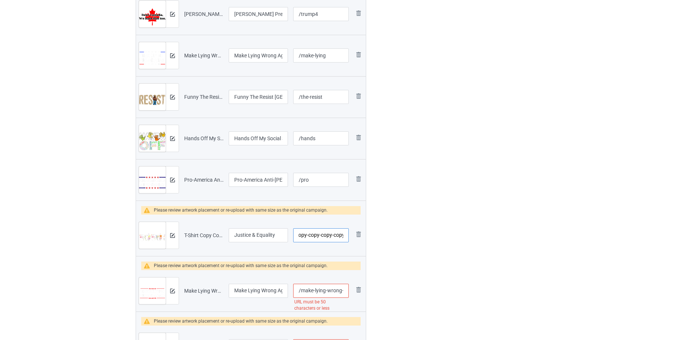
click at [487, 201] on div "Campaign to duplicate Trump For Prison Funny Anti Donald Trump Lock Him Up Orig…" at bounding box center [344, 60] width 428 height 659
type input "/t76u"
click at [170, 234] on img at bounding box center [172, 235] width 5 height 5
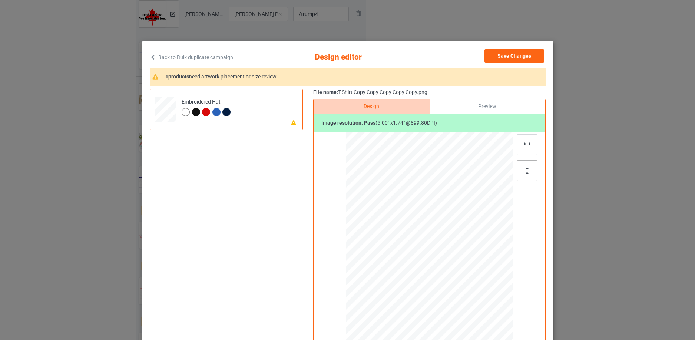
click at [524, 171] on img at bounding box center [527, 171] width 6 height 8
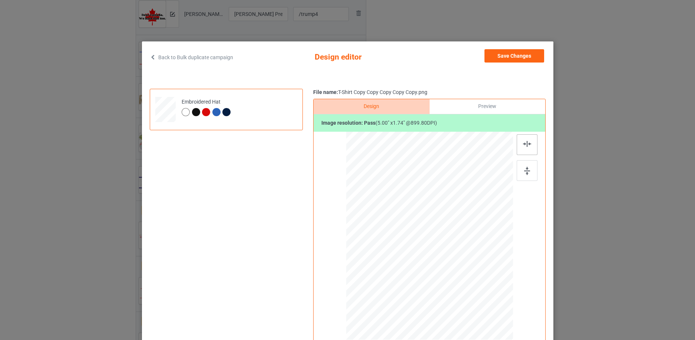
click at [523, 143] on img at bounding box center [527, 144] width 8 height 6
click at [530, 52] on button "Save Changes" at bounding box center [514, 55] width 60 height 13
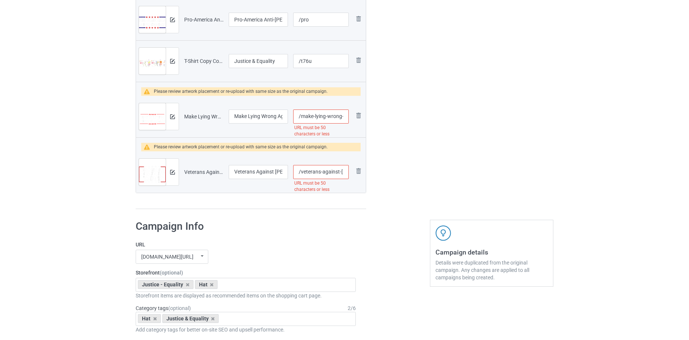
scroll to position [0, 93]
drag, startPoint x: 341, startPoint y: 113, endPoint x: 565, endPoint y: 78, distance: 226.4
type input "/make-lying-wrong"
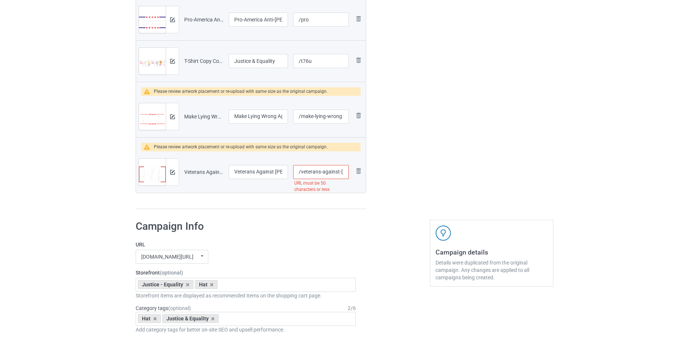
click at [179, 114] on td "Preview and edit artwork" at bounding box center [159, 116] width 46 height 41
click at [172, 116] on img at bounding box center [172, 116] width 5 height 5
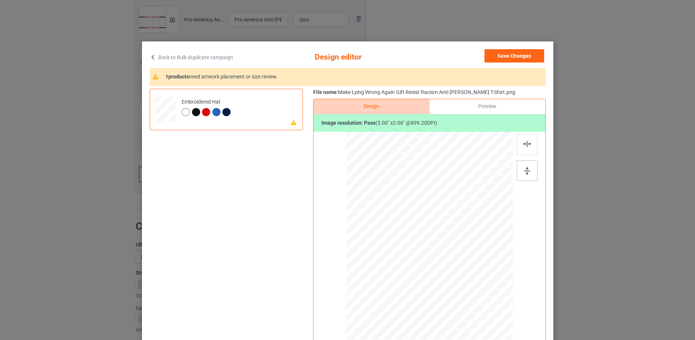
click at [526, 174] on img at bounding box center [527, 171] width 6 height 8
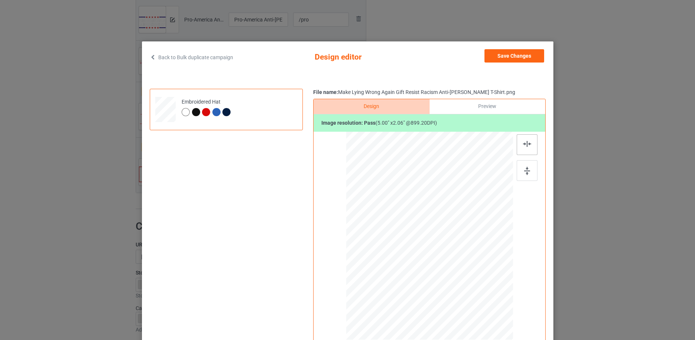
click at [525, 149] on div at bounding box center [526, 144] width 21 height 21
click at [521, 55] on button "Save Changes" at bounding box center [514, 55] width 60 height 13
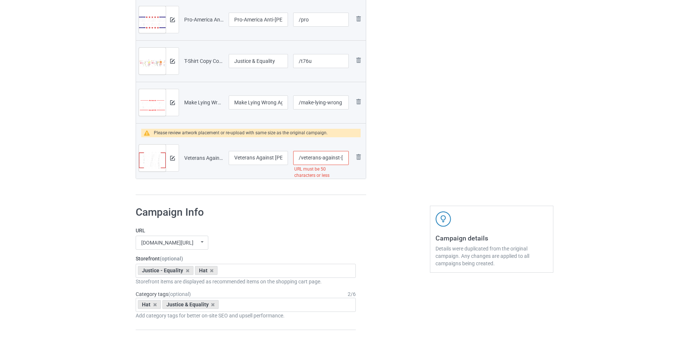
scroll to position [0, 106]
drag, startPoint x: 320, startPoint y: 158, endPoint x: 454, endPoint y: 158, distance: 134.1
click at [174, 158] on img at bounding box center [172, 158] width 5 height 5
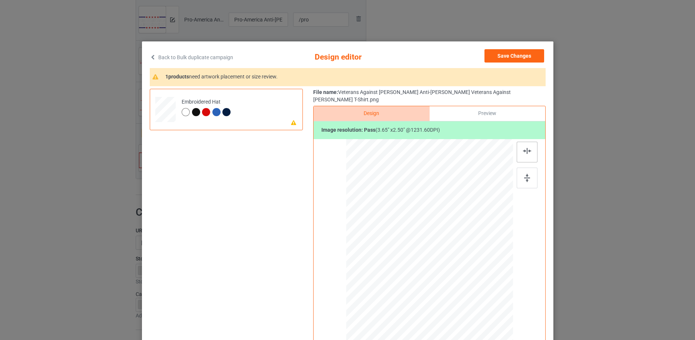
click at [529, 147] on div at bounding box center [526, 152] width 21 height 21
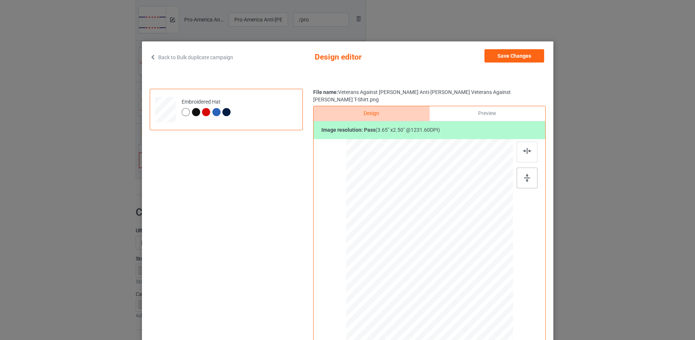
click at [524, 174] on img at bounding box center [527, 178] width 6 height 8
click at [523, 51] on button "Save Changes" at bounding box center [514, 55] width 60 height 13
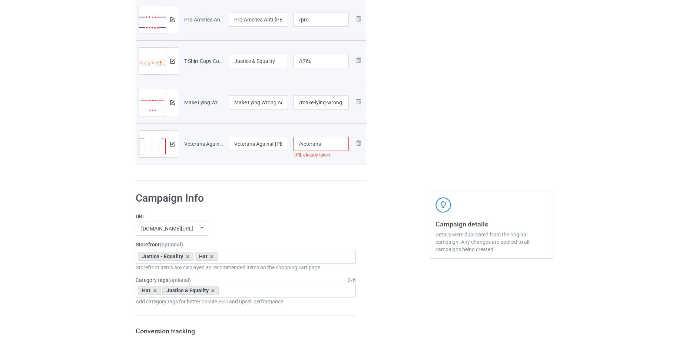
click at [330, 147] on input "/veterans" at bounding box center [321, 144] width 56 height 14
drag, startPoint x: 275, startPoint y: 140, endPoint x: 257, endPoint y: 141, distance: 17.4
click at [257, 141] on input "Veterans Against Trump Anti-Trump Veterans Against Trump T-Shirt" at bounding box center [258, 144] width 59 height 14
click at [329, 144] on input "/veterans" at bounding box center [321, 144] width 56 height 14
paste input "against"
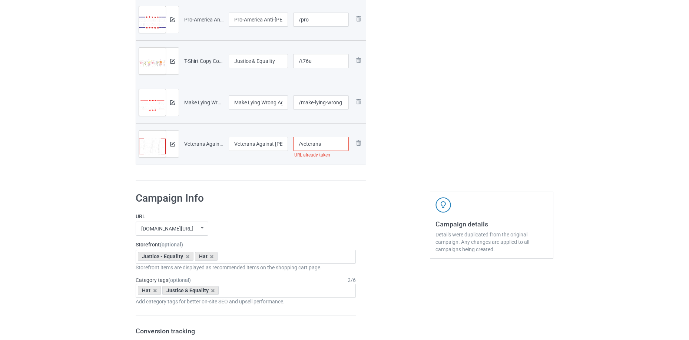
paste input "against"
click at [326, 145] on input "/veterans-" at bounding box center [321, 144] width 56 height 14
type input "/veterans2"
drag, startPoint x: 263, startPoint y: 145, endPoint x: 269, endPoint y: 147, distance: 6.3
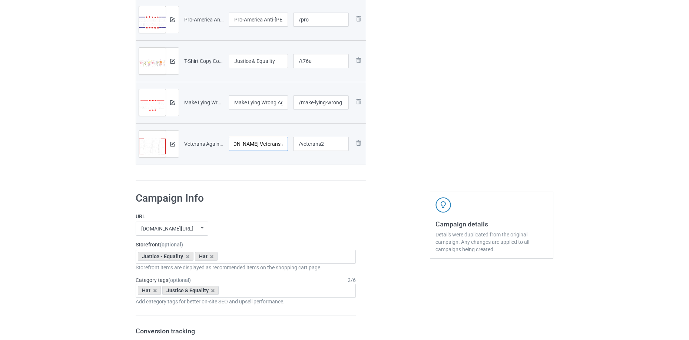
click at [265, 143] on input "Veterans Against Trump Anti-Trump Veterans Against Trump T-Shirt" at bounding box center [258, 144] width 59 height 14
drag, startPoint x: 265, startPoint y: 143, endPoint x: 322, endPoint y: 143, distance: 57.1
click at [322, 143] on tr "Preview and edit artwork Veterans Against Trump Anti-Trump Veterans Against Tru…" at bounding box center [251, 143] width 230 height 41
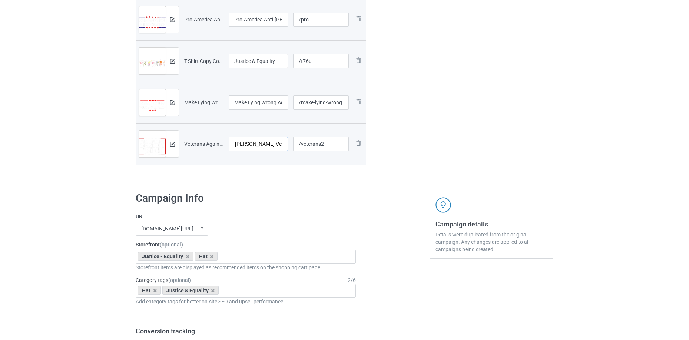
type input "Veterans Against Trump Anti-Trump Veterans Against Trump"
drag, startPoint x: 253, startPoint y: 100, endPoint x: 348, endPoint y: 100, distance: 94.9
click at [355, 100] on tr "Preview and edit artwork Make Lying Wrong Again Gift Resist Racism Anti-Trump T…" at bounding box center [251, 102] width 230 height 41
click at [266, 105] on input "Make Lying Wrong Again Gift Resist Racism Anti-Trump T-Shirt" at bounding box center [258, 103] width 59 height 14
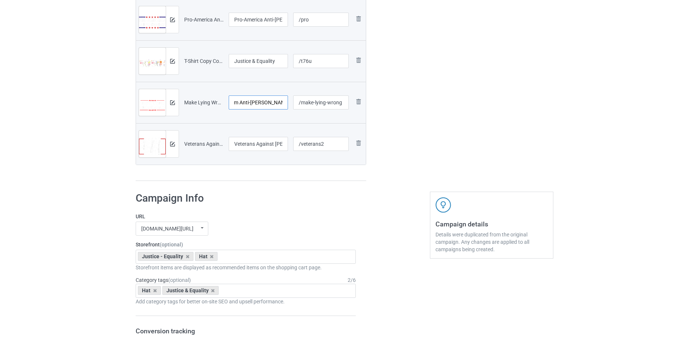
drag, startPoint x: 266, startPoint y: 101, endPoint x: 319, endPoint y: 68, distance: 62.5
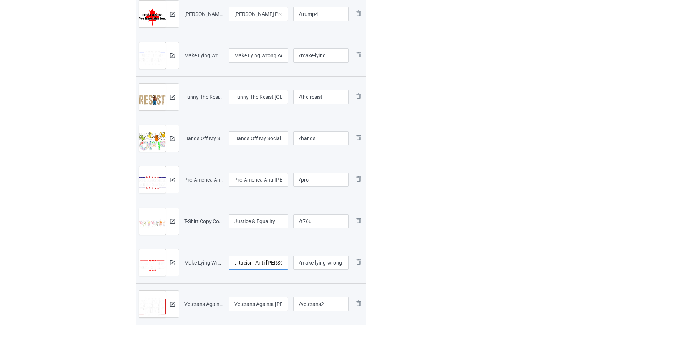
type input "Make Lying Wrong Again Gift Resist Racism Anti-Trump"
drag, startPoint x: 264, startPoint y: 179, endPoint x: 421, endPoint y: 154, distance: 159.2
click at [433, 152] on div "Campaign to duplicate Trump For Prison Funny Anti Donald Trump Lock Him Up Orig…" at bounding box center [344, 39] width 428 height 617
click at [268, 183] on input "Pro-America Anti-Trump Political Protest Retro Vintage T-Shirt" at bounding box center [258, 180] width 59 height 14
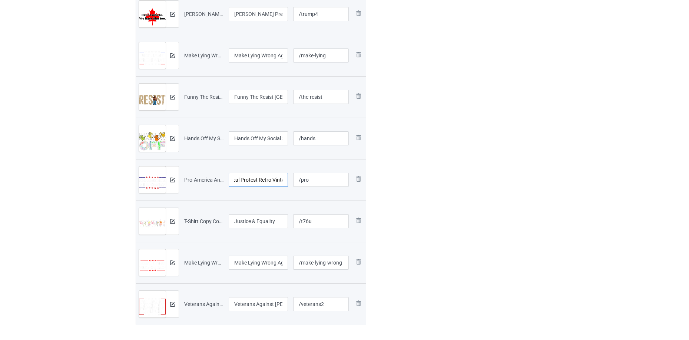
drag, startPoint x: 266, startPoint y: 180, endPoint x: 357, endPoint y: 154, distance: 95.0
click at [365, 157] on table "Preview File name Campaign title URL path Preview and edit artwork Black Cat vs…" at bounding box center [251, 88] width 230 height 474
type input "Pro-America Anti-Trump Political Protest Retro Vintage"
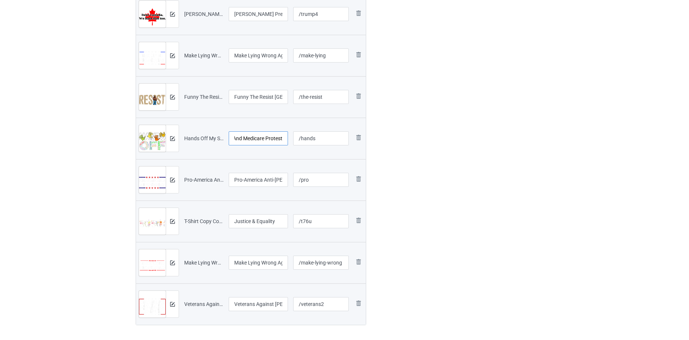
drag, startPoint x: 257, startPoint y: 136, endPoint x: 711, endPoint y: -19, distance: 479.4
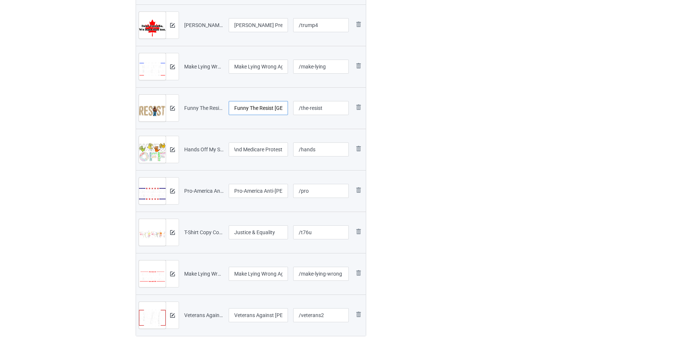
click at [261, 107] on input "Funny The Resist Bear National Park T-Shirt" at bounding box center [258, 108] width 59 height 14
drag, startPoint x: 254, startPoint y: 108, endPoint x: 342, endPoint y: 109, distance: 88.6
click at [342, 109] on tr "Preview and edit artwork Funny The Resist Bear National Park T-Shirt.png Funny …" at bounding box center [251, 107] width 230 height 41
click at [266, 106] on input "Funny The Resist Bear National Park T-Shirt" at bounding box center [258, 108] width 59 height 14
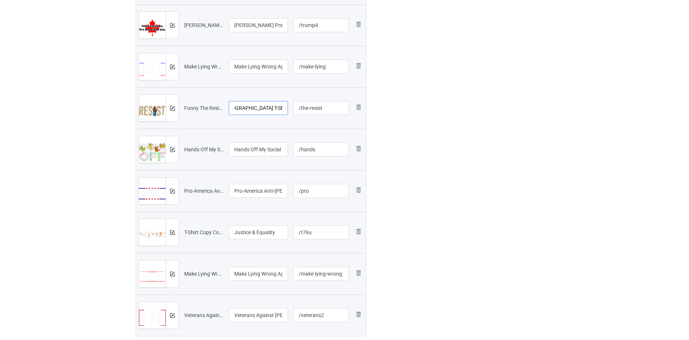
click at [334, 110] on tr "Preview and edit artwork Funny The Resist Bear National Park T-Shirt.png Funny …" at bounding box center [251, 107] width 230 height 41
type input "Funny The Resist Bear National Park"
drag, startPoint x: 259, startPoint y: 152, endPoint x: 378, endPoint y: 150, distance: 119.7
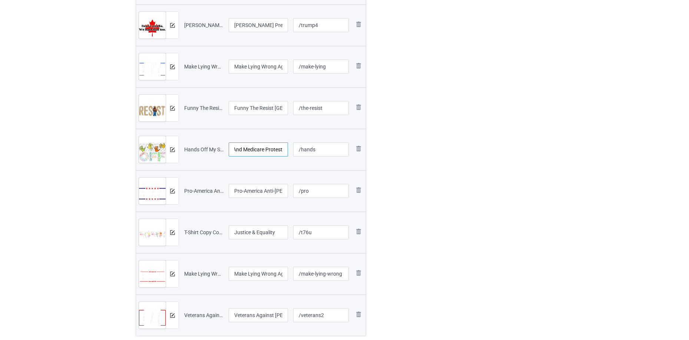
click at [386, 151] on div "Campaign to duplicate Trump For Prison Funny Anti Donald Trump Lock Him Up Orig…" at bounding box center [344, 50] width 428 height 617
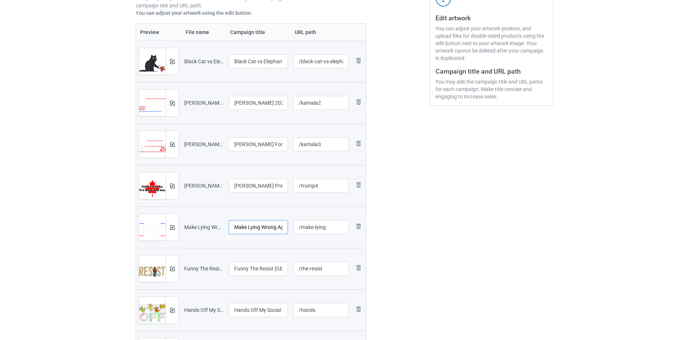
scroll to position [0, 110]
drag, startPoint x: 256, startPoint y: 228, endPoint x: 386, endPoint y: 226, distance: 129.7
click at [386, 226] on div "Campaign to duplicate Trump For Prison Funny Anti Donald Trump Lock Him Up Orig…" at bounding box center [344, 211] width 428 height 617
click at [267, 226] on input "Make Lying Wrong Again Anti Trump Make Lying Wrong Again T-Shirt" at bounding box center [258, 227] width 59 height 14
drag, startPoint x: 267, startPoint y: 226, endPoint x: 315, endPoint y: 221, distance: 48.1
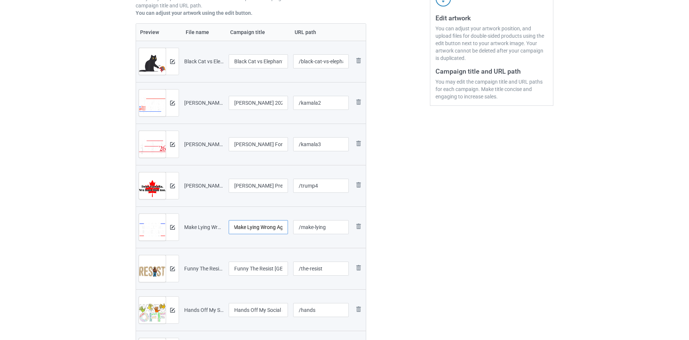
click at [315, 222] on tr "Preview and edit artwork Make Lying Wrong Again Anti Trump Make Lying Wrong Aga…" at bounding box center [251, 227] width 230 height 41
type input "Make Lying Wrong Again Anti Trump Make Lying Wrong Again"
drag, startPoint x: 249, startPoint y: 143, endPoint x: 334, endPoint y: 126, distance: 87.3
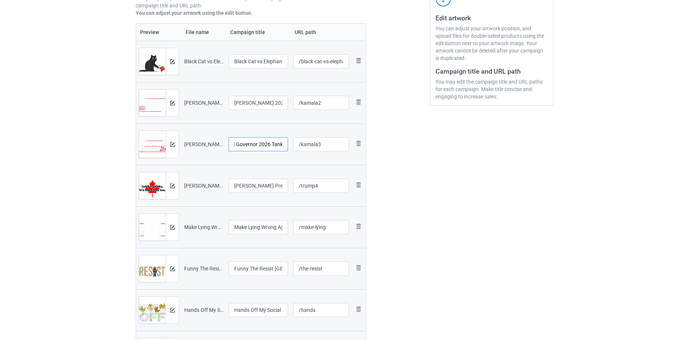
click at [343, 126] on tr "Preview and edit artwork Kamala Harris For California Governor 2026 Tank Top.pn…" at bounding box center [251, 144] width 230 height 41
click at [258, 143] on input "Kamala Harris For California Governor 2026 Tank Top" at bounding box center [258, 144] width 59 height 14
drag, startPoint x: 261, startPoint y: 143, endPoint x: 363, endPoint y: 115, distance: 106.1
click at [367, 122] on div "Campaign to duplicate Trump For Prison Funny Anti Donald Trump Lock Him Up Orig…" at bounding box center [250, 211] width 241 height 617
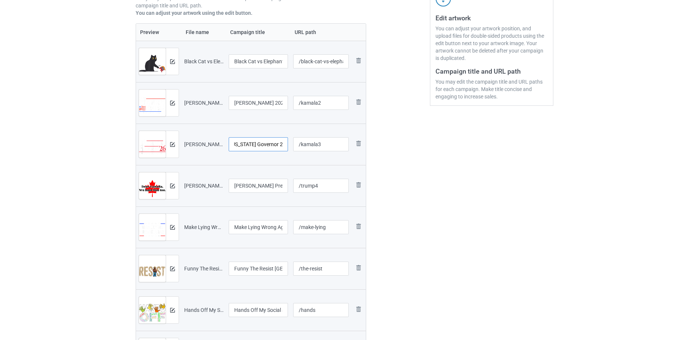
type input "Kamala Harris For California Governor 2026"
drag, startPoint x: 249, startPoint y: 102, endPoint x: 334, endPoint y: 99, distance: 85.3
click at [352, 99] on tr "Preview and edit artwork Kamala Harris 2028 For President T-Shirt.png Kamala Ha…" at bounding box center [251, 102] width 230 height 41
click at [266, 105] on input "Kamala Harris 2028 For President T-Shirt" at bounding box center [258, 103] width 59 height 14
drag, startPoint x: 266, startPoint y: 102, endPoint x: 320, endPoint y: 86, distance: 55.5
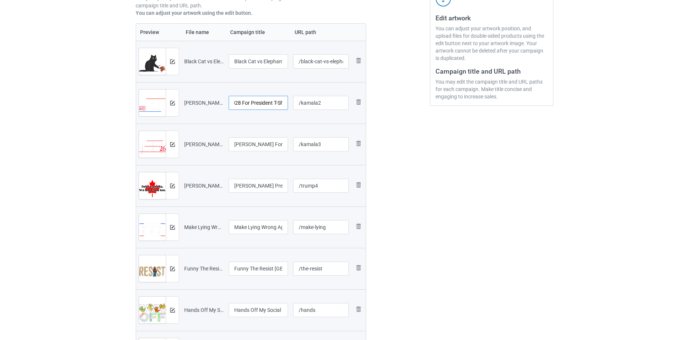
click at [320, 87] on tr "Preview and edit artwork Kamala Harris 2028 For President T-Shirt.png Kamala Ha…" at bounding box center [251, 102] width 230 height 41
type input "Kamala Harris 2028 For President"
drag, startPoint x: 255, startPoint y: 62, endPoint x: 334, endPoint y: 43, distance: 80.9
click at [356, 41] on tr "Preview and edit artwork Black Cat vs Elephant Anti-Trump 2024 T-Shirt.png Blac…" at bounding box center [251, 61] width 230 height 41
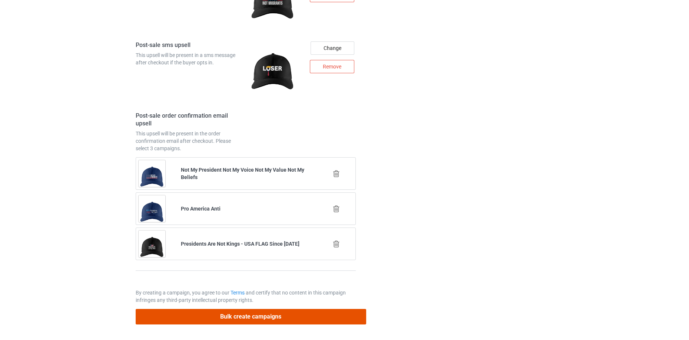
click at [333, 319] on button "Bulk create campaigns" at bounding box center [251, 316] width 230 height 15
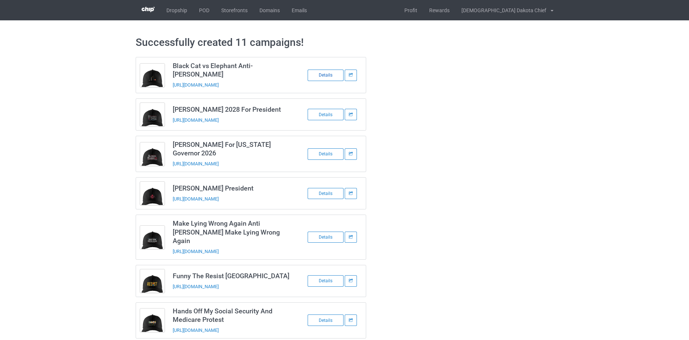
click at [325, 72] on div "Details" at bounding box center [326, 75] width 36 height 11
click at [329, 110] on div "Details" at bounding box center [326, 114] width 36 height 11
click at [329, 149] on div "Details" at bounding box center [326, 154] width 36 height 11
click at [330, 188] on div "Details" at bounding box center [326, 193] width 36 height 11
click at [329, 232] on div "Details" at bounding box center [326, 237] width 36 height 11
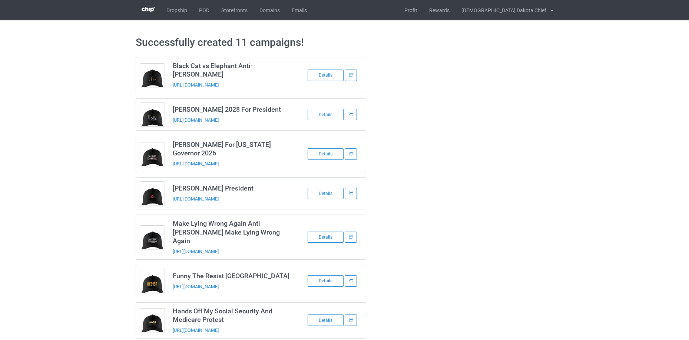
click at [329, 276] on div "Details" at bounding box center [326, 281] width 36 height 11
click at [329, 315] on div "Details" at bounding box center [326, 320] width 36 height 11
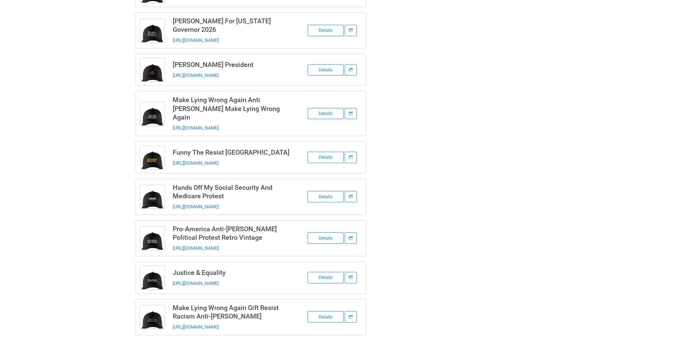
scroll to position [162, 0]
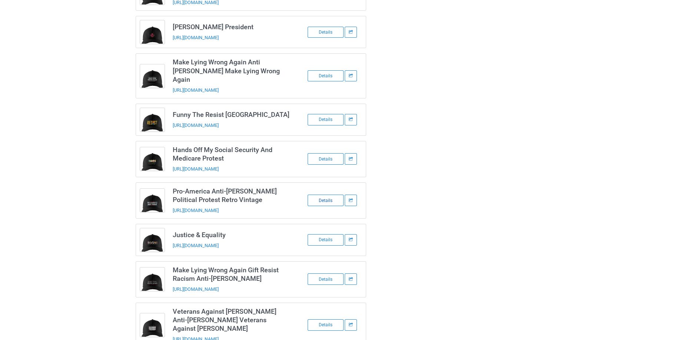
click at [330, 195] on div "Details" at bounding box center [326, 200] width 36 height 11
click at [330, 235] on div "Details" at bounding box center [326, 240] width 36 height 11
click at [329, 274] on div "Details" at bounding box center [326, 279] width 36 height 11
click at [329, 320] on div "Details" at bounding box center [326, 325] width 36 height 11
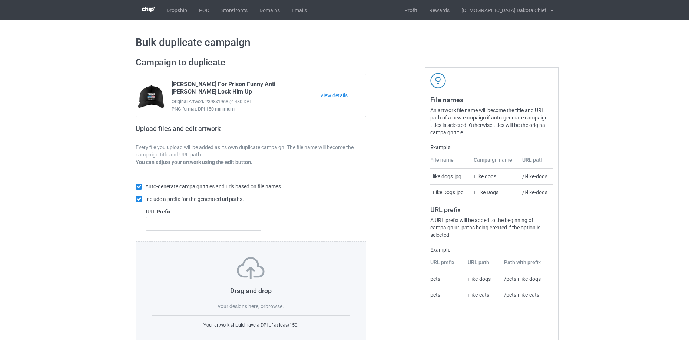
click at [277, 308] on label "browse" at bounding box center [273, 307] width 17 height 6
click at [0, 0] on input "browse" at bounding box center [0, 0] width 0 height 0
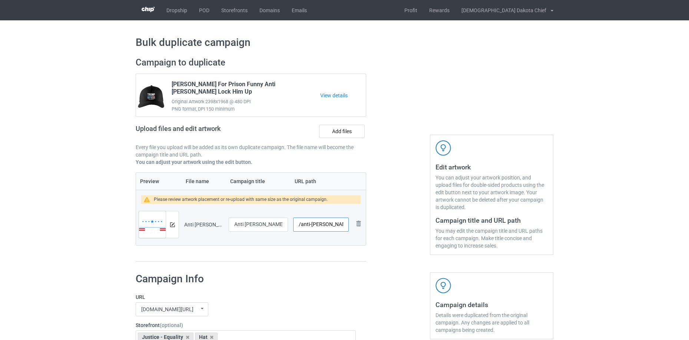
drag, startPoint x: 323, startPoint y: 221, endPoint x: 425, endPoint y: 221, distance: 101.9
click at [425, 221] on div "Campaign to duplicate [PERSON_NAME] For Prison Funny Anti [PERSON_NAME] Lock Hi…" at bounding box center [344, 160] width 428 height 216
type input "/anti-[PERSON_NAME]"
drag, startPoint x: 260, startPoint y: 224, endPoint x: 380, endPoint y: 222, distance: 120.4
click at [379, 222] on div "Campaign to duplicate [PERSON_NAME] For Prison Funny Anti [PERSON_NAME] Lock Hi…" at bounding box center [344, 160] width 428 height 216
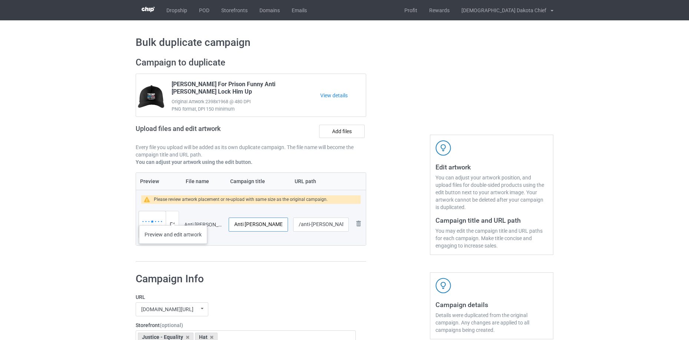
type input "Anti [PERSON_NAME]"
click at [173, 218] on div at bounding box center [172, 225] width 13 height 27
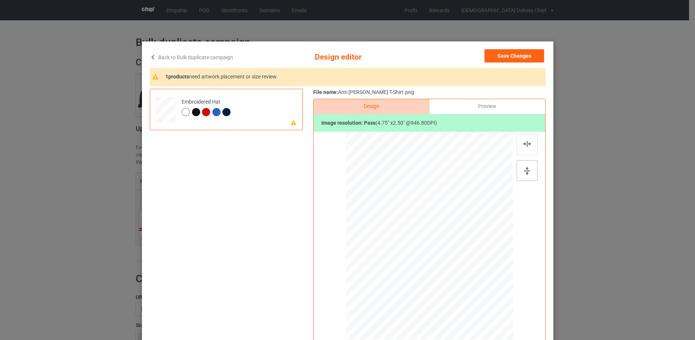
click at [518, 166] on div at bounding box center [526, 170] width 21 height 21
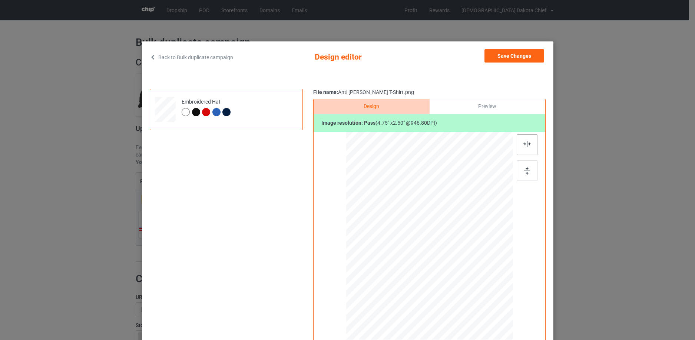
click at [523, 142] on img at bounding box center [527, 144] width 8 height 6
click at [519, 57] on button "Save Changes" at bounding box center [514, 55] width 60 height 13
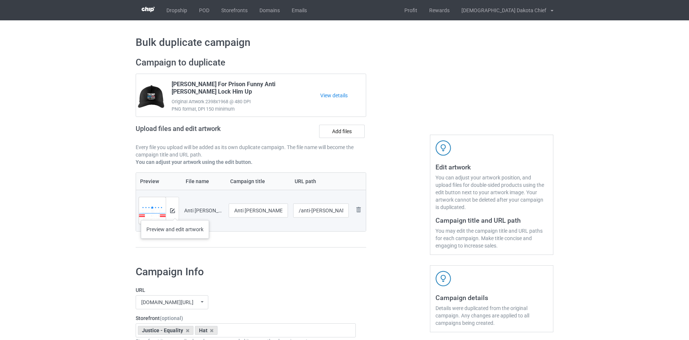
click at [175, 213] on div at bounding box center [172, 210] width 13 height 27
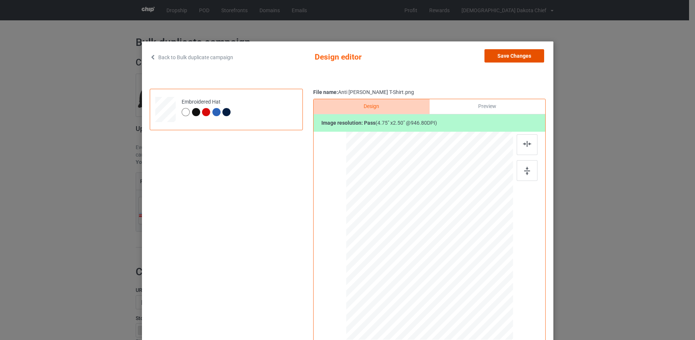
drag, startPoint x: 520, startPoint y: 57, endPoint x: 354, endPoint y: 121, distance: 177.8
click at [520, 57] on button "Save Changes" at bounding box center [514, 55] width 60 height 13
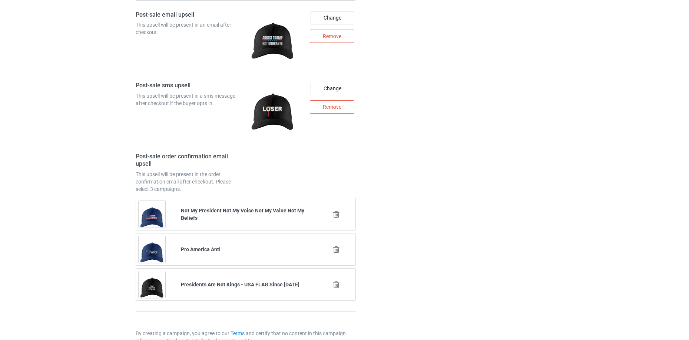
scroll to position [1042, 0]
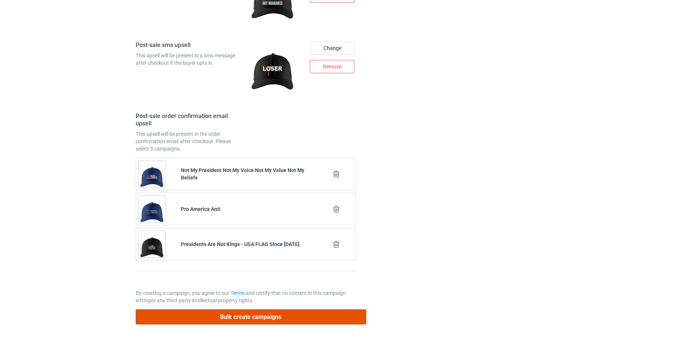
click at [300, 320] on button "Bulk create campaigns" at bounding box center [251, 317] width 230 height 15
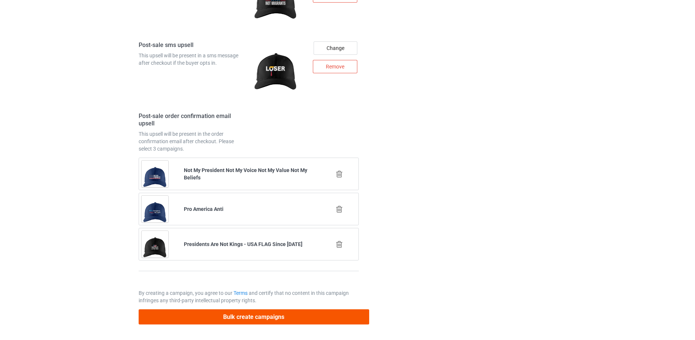
scroll to position [0, 0]
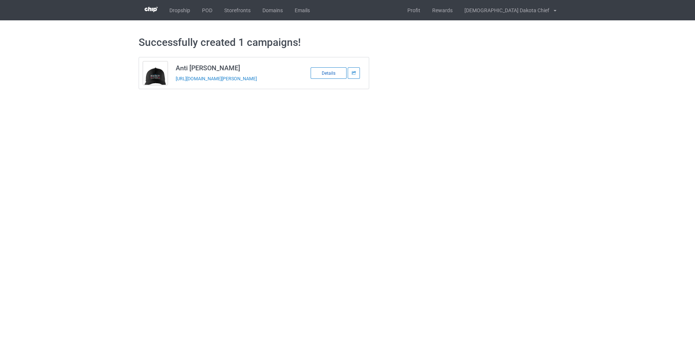
click at [332, 74] on div "Details" at bounding box center [328, 72] width 36 height 11
